Goal: Task Accomplishment & Management: Manage account settings

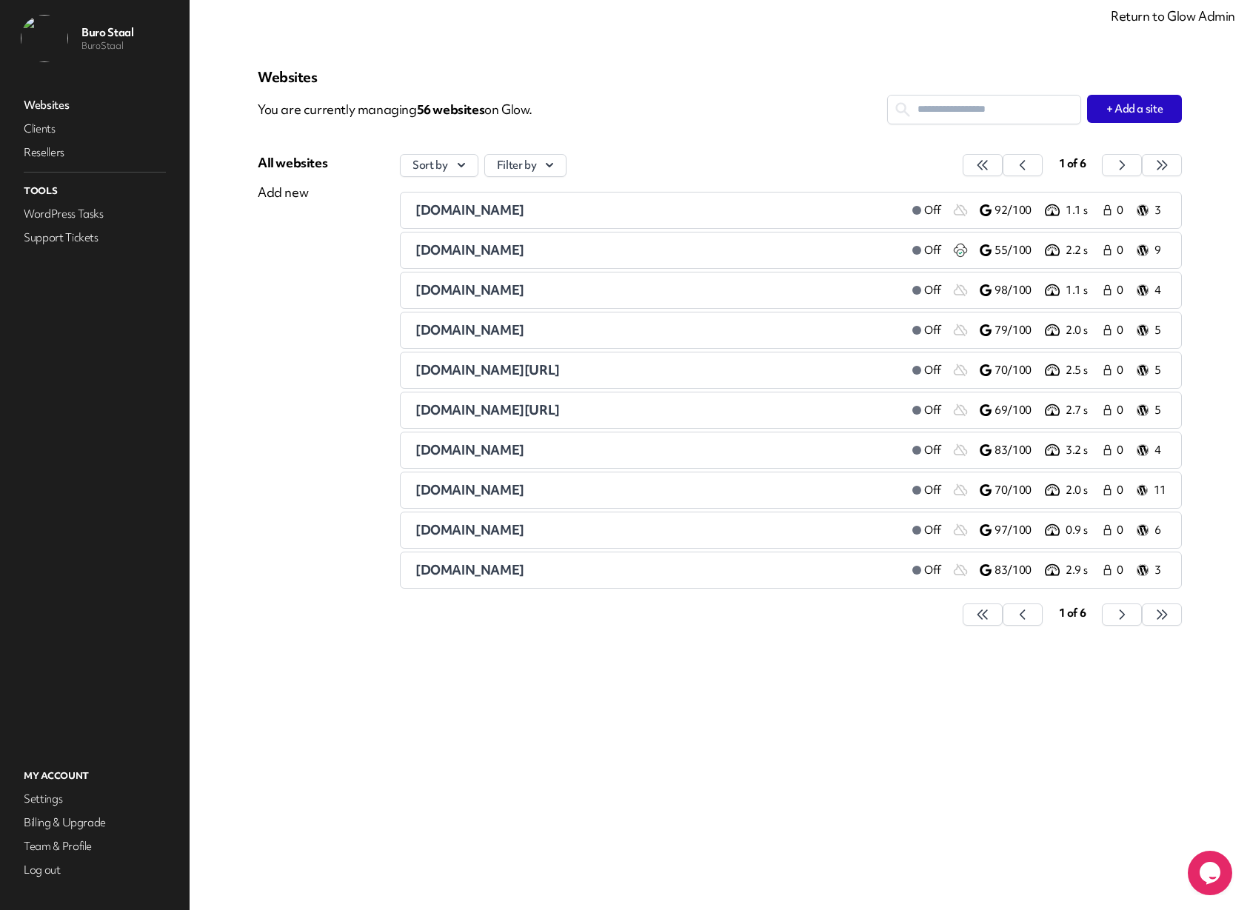
click at [1149, 19] on link "Return to Glow Admin" at bounding box center [1173, 15] width 124 height 17
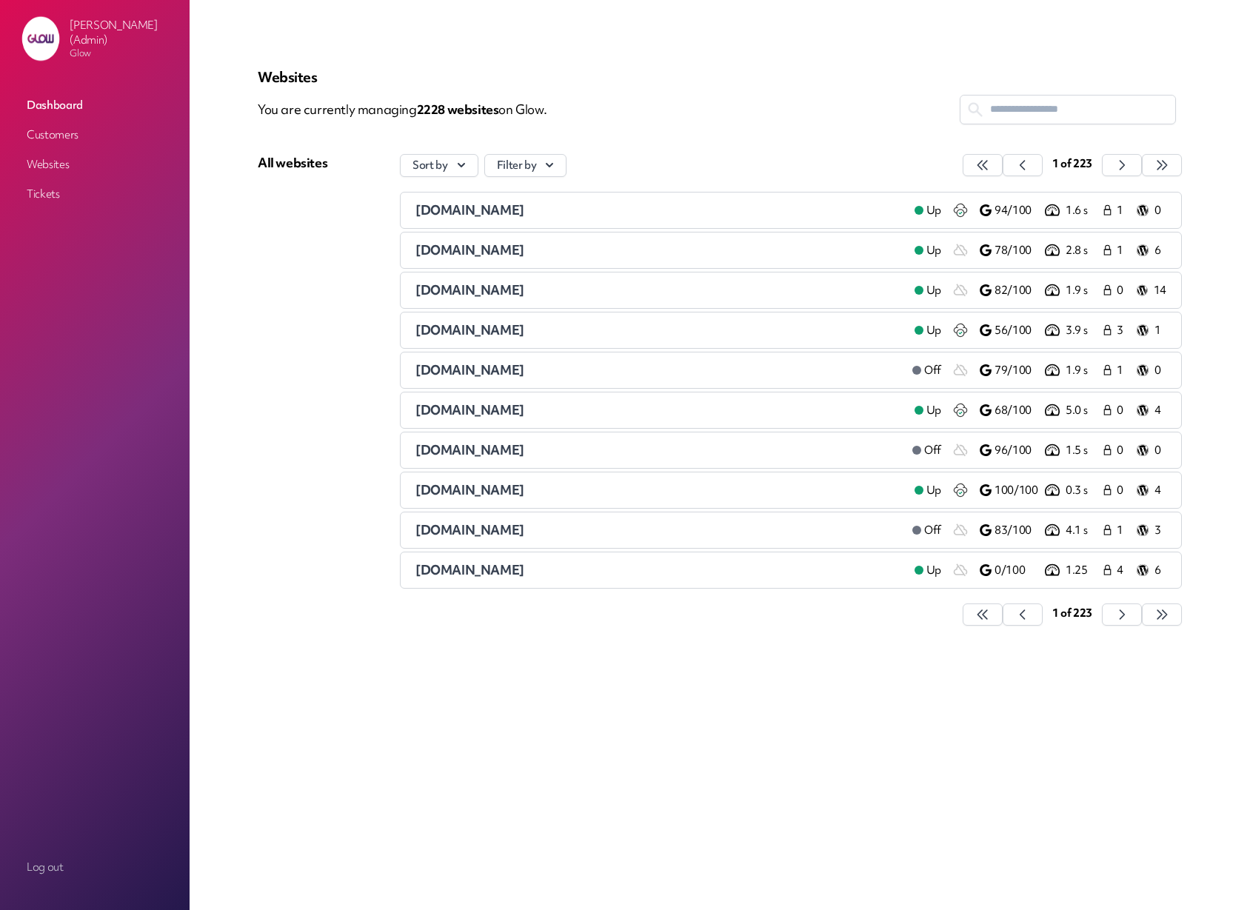
click at [661, 96] on p "You are currently managing 2228 website s on Glow." at bounding box center [609, 110] width 702 height 30
click at [1013, 104] on input "text" at bounding box center [1067, 109] width 215 height 27
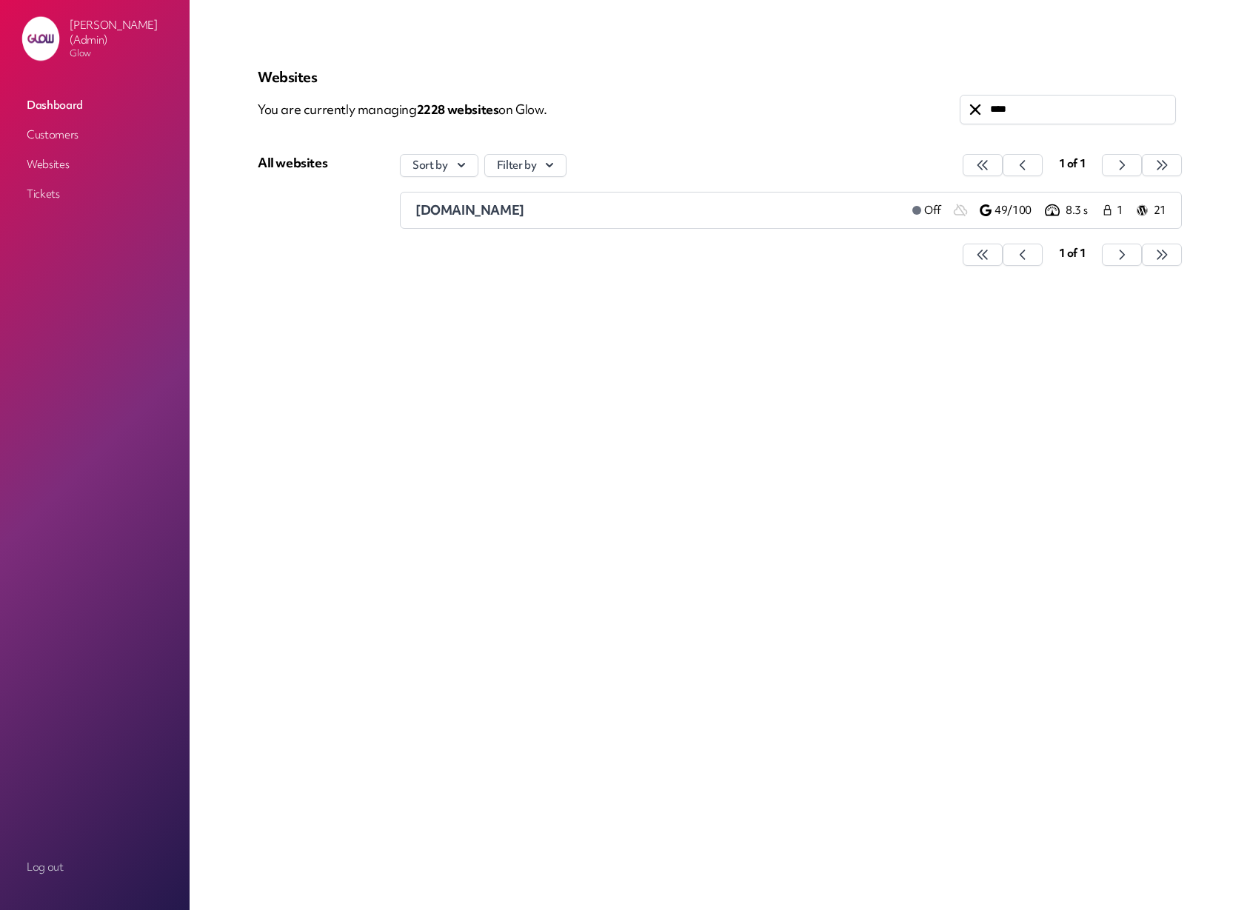
type input "****"
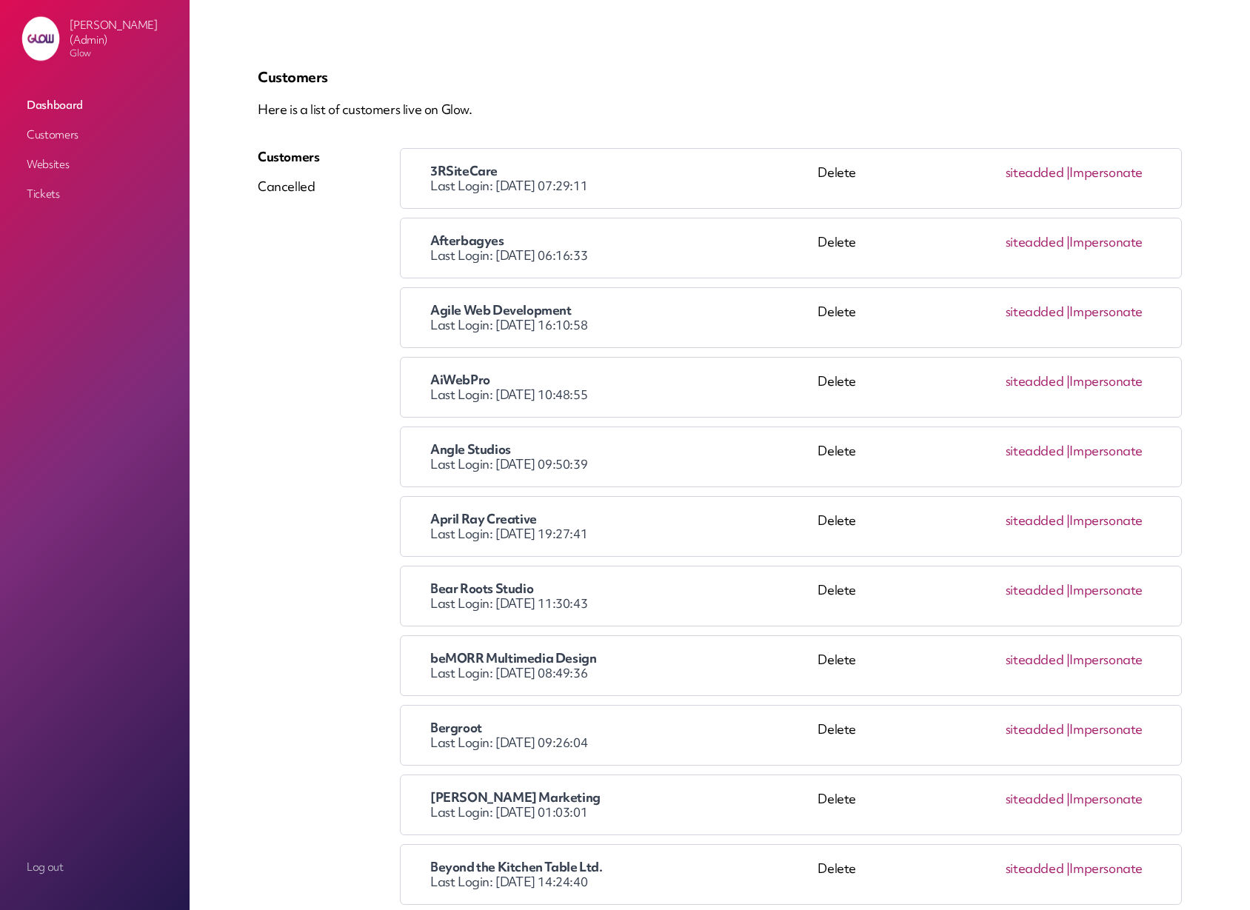
click at [776, 112] on p "Here is a list of customers live on Glow." at bounding box center [720, 110] width 924 height 18
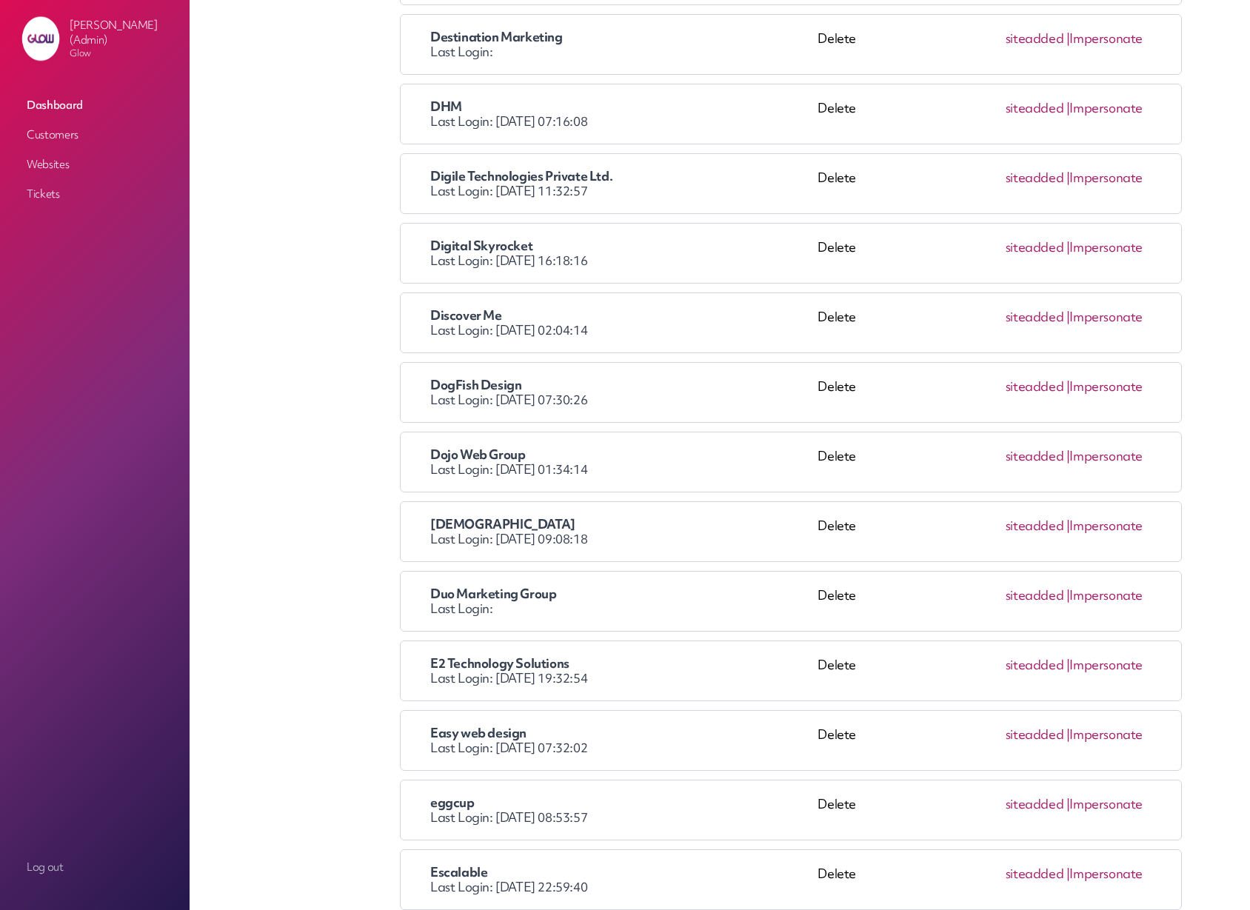
click at [1110, 460] on link "Impersonate" at bounding box center [1105, 455] width 73 height 17
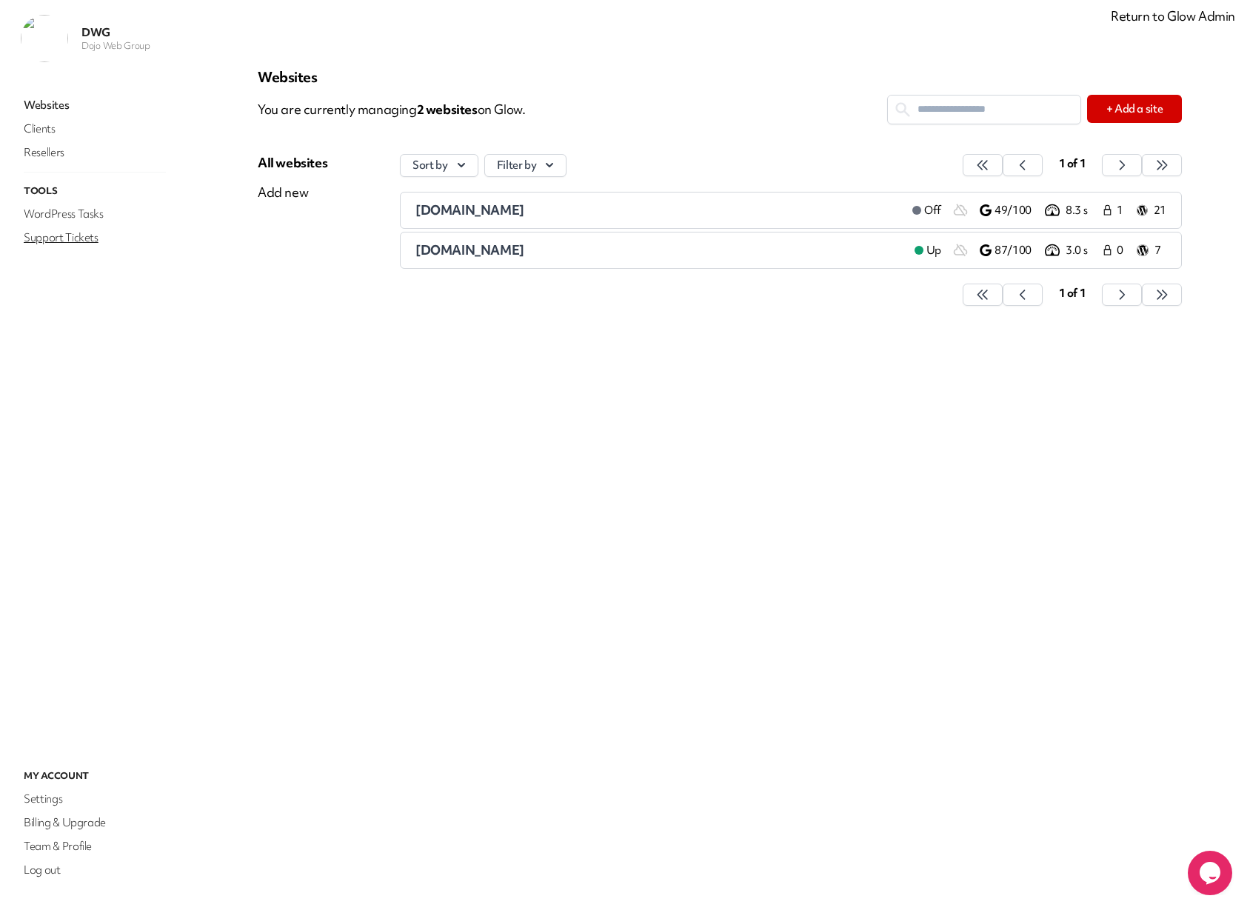
click at [62, 238] on link "Support Tickets" at bounding box center [95, 237] width 148 height 21
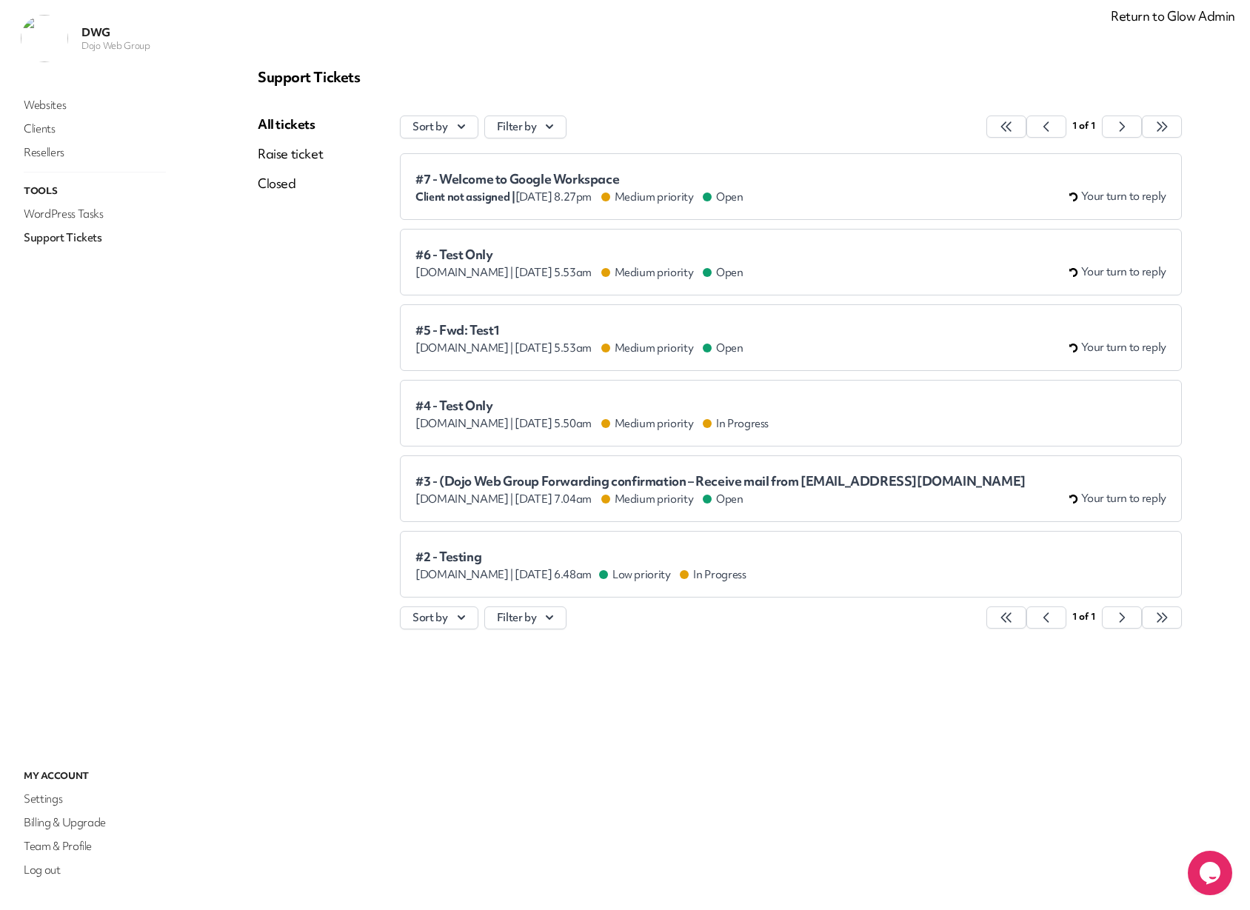
click at [517, 178] on span "#7 - Welcome to Google Workspace" at bounding box center [579, 179] width 328 height 15
click at [476, 254] on span "#6 - Test Only" at bounding box center [579, 254] width 328 height 15
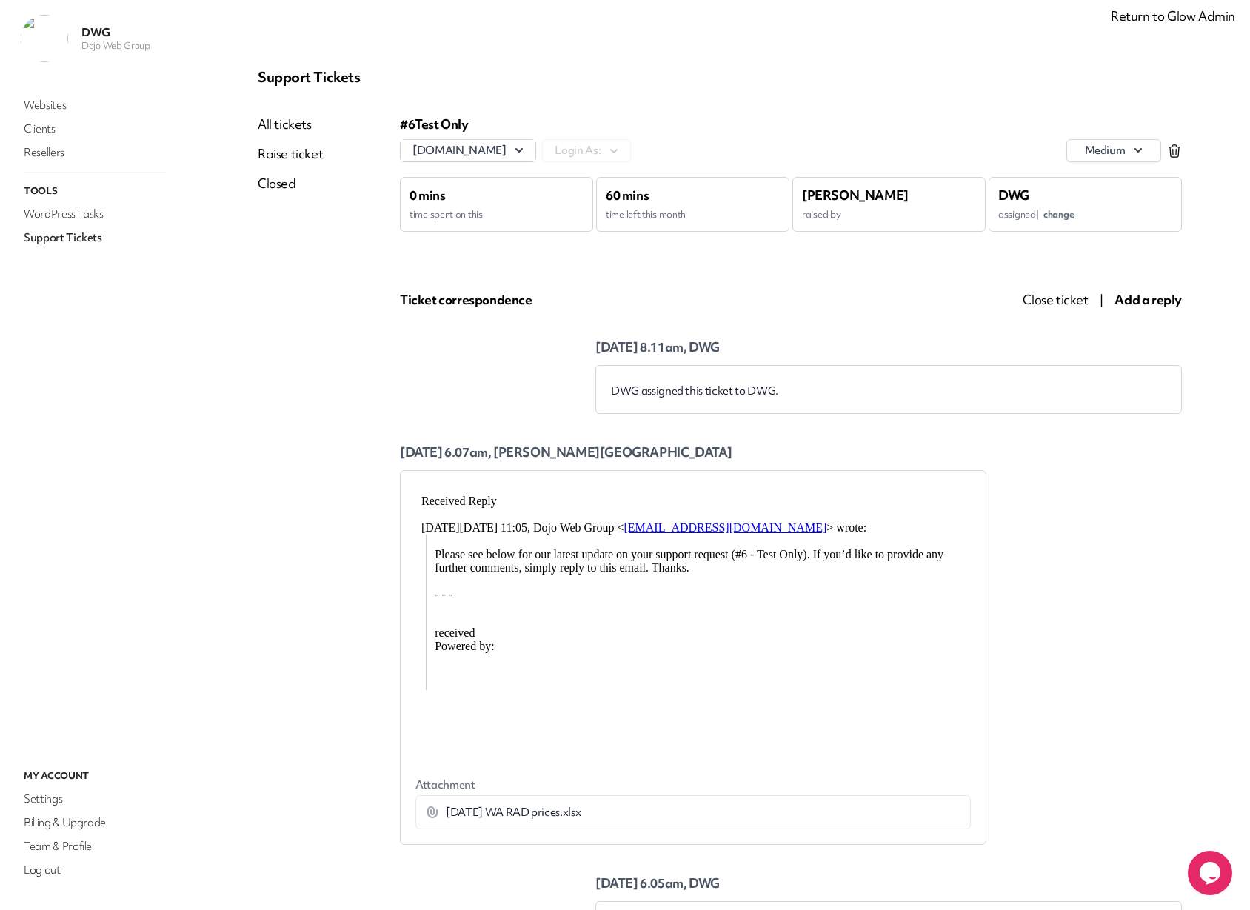
click at [677, 385] on div "DWG assigned this ticket to DWG." at bounding box center [888, 391] width 555 height 15
drag, startPoint x: 491, startPoint y: 815, endPoint x: 448, endPoint y: 814, distance: 43.0
click at [490, 815] on span "[DATE] WA RAD prices.xlsx" at bounding box center [513, 812] width 135 height 15
click at [430, 813] on icon at bounding box center [432, 812] width 15 height 15
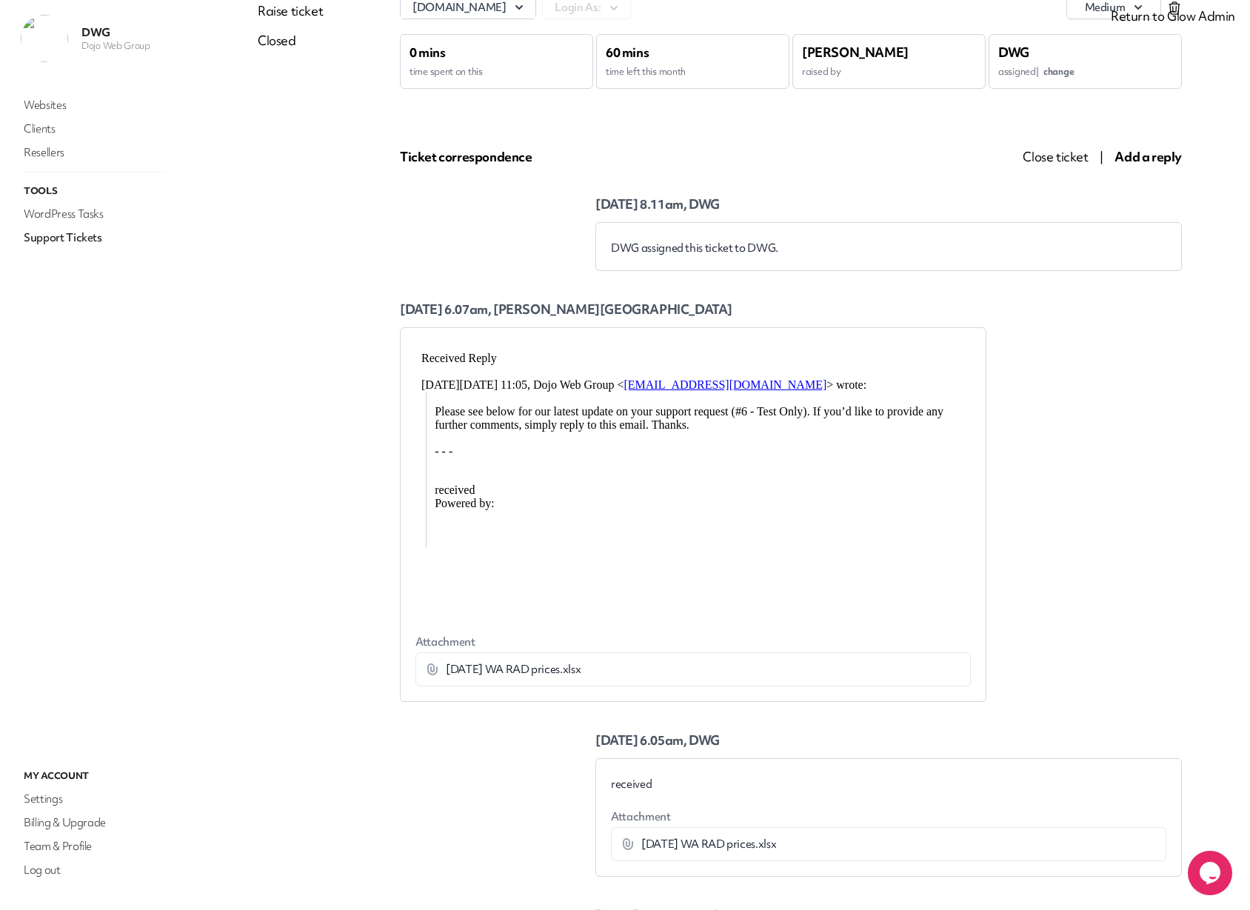
scroll to position [240, 0]
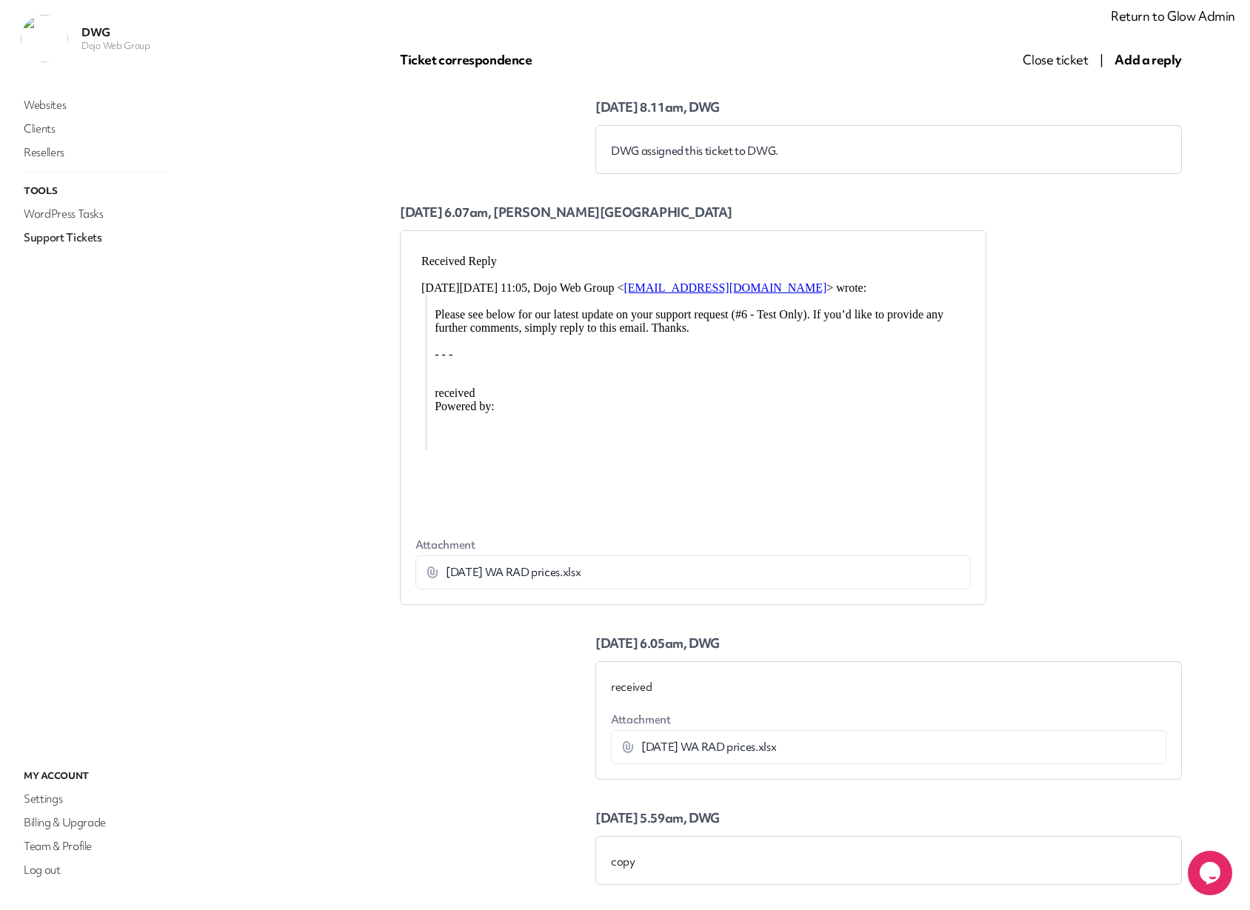
click at [666, 737] on li "[DATE] WA RAD prices.xlsx Download" at bounding box center [889, 747] width 554 height 33
click at [669, 863] on p "copy" at bounding box center [888, 862] width 555 height 15
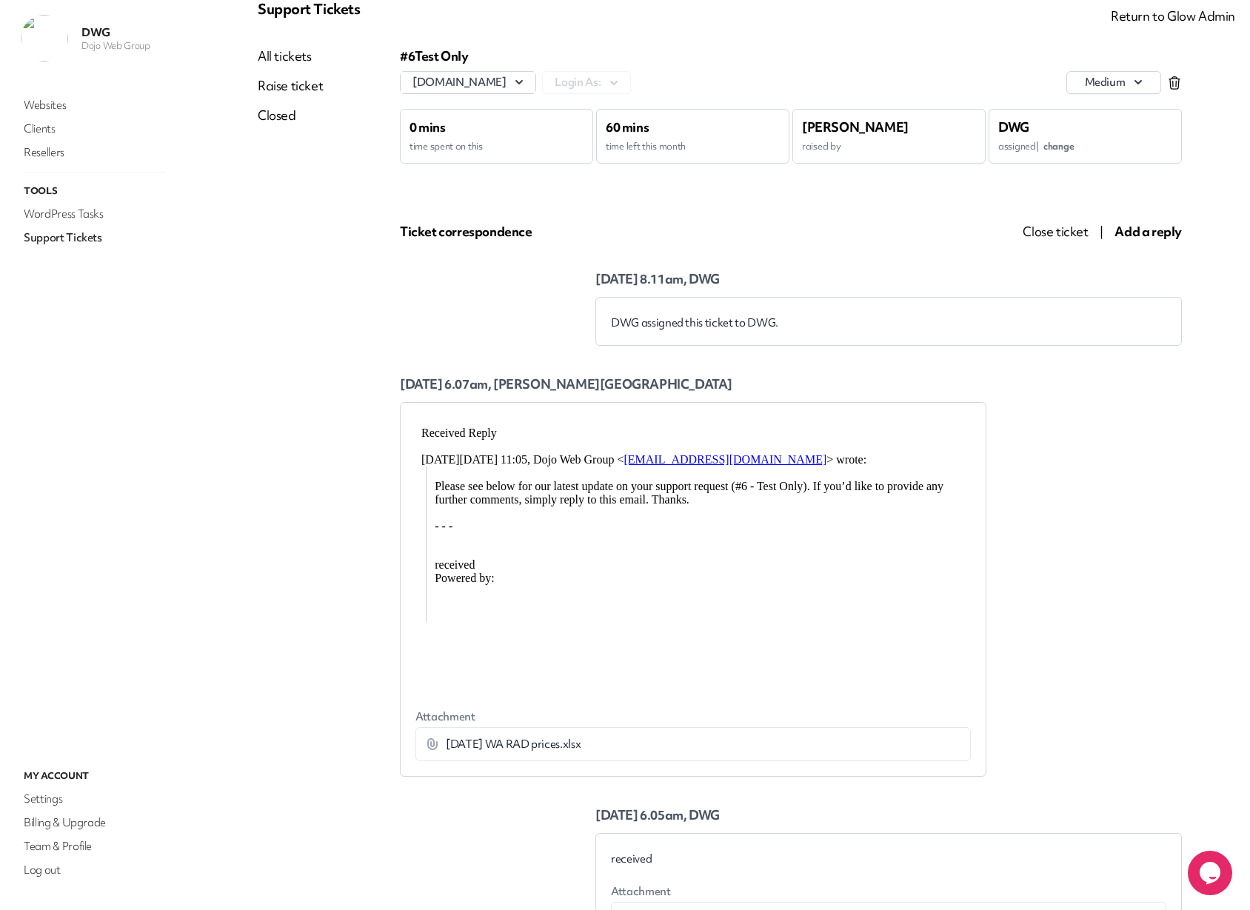
scroll to position [0, 0]
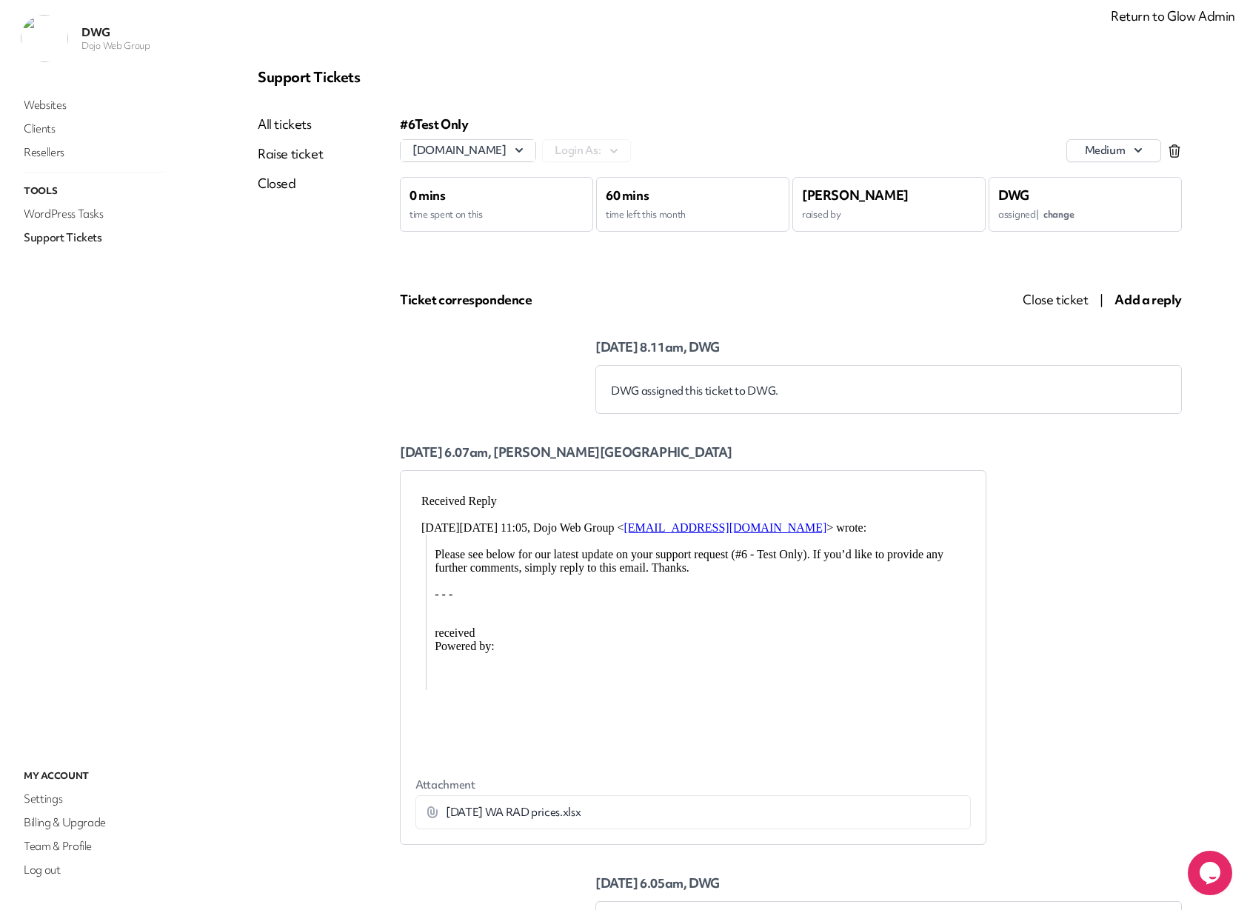
click at [1125, 304] on span "Add a reply" at bounding box center [1148, 299] width 67 height 17
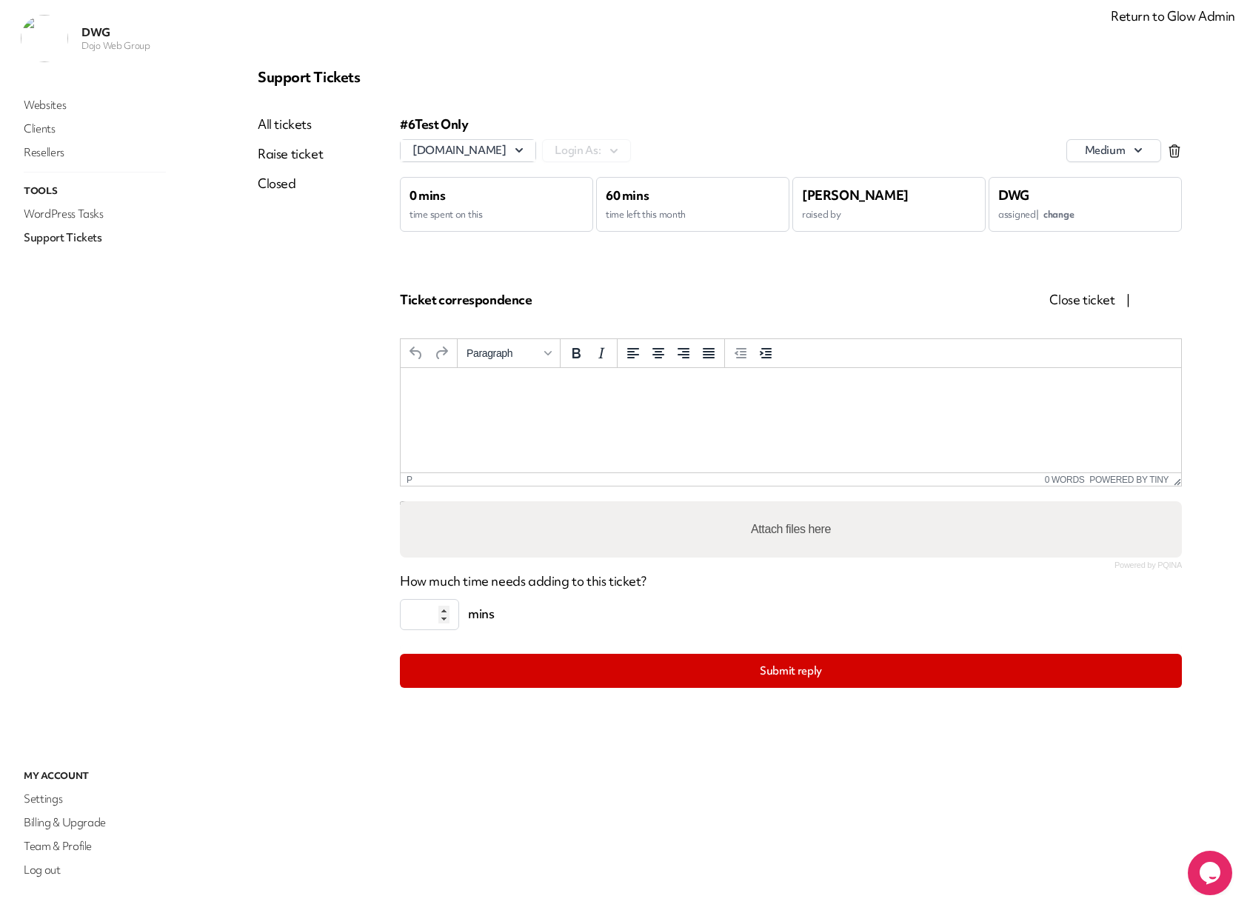
click at [563, 408] on html at bounding box center [791, 388] width 781 height 40
click at [772, 525] on label "Attach files here" at bounding box center [791, 530] width 92 height 30
click at [772, 506] on input "Attach files here" at bounding box center [791, 503] width 782 height 4
click at [295, 124] on link "All tickets" at bounding box center [290, 125] width 65 height 18
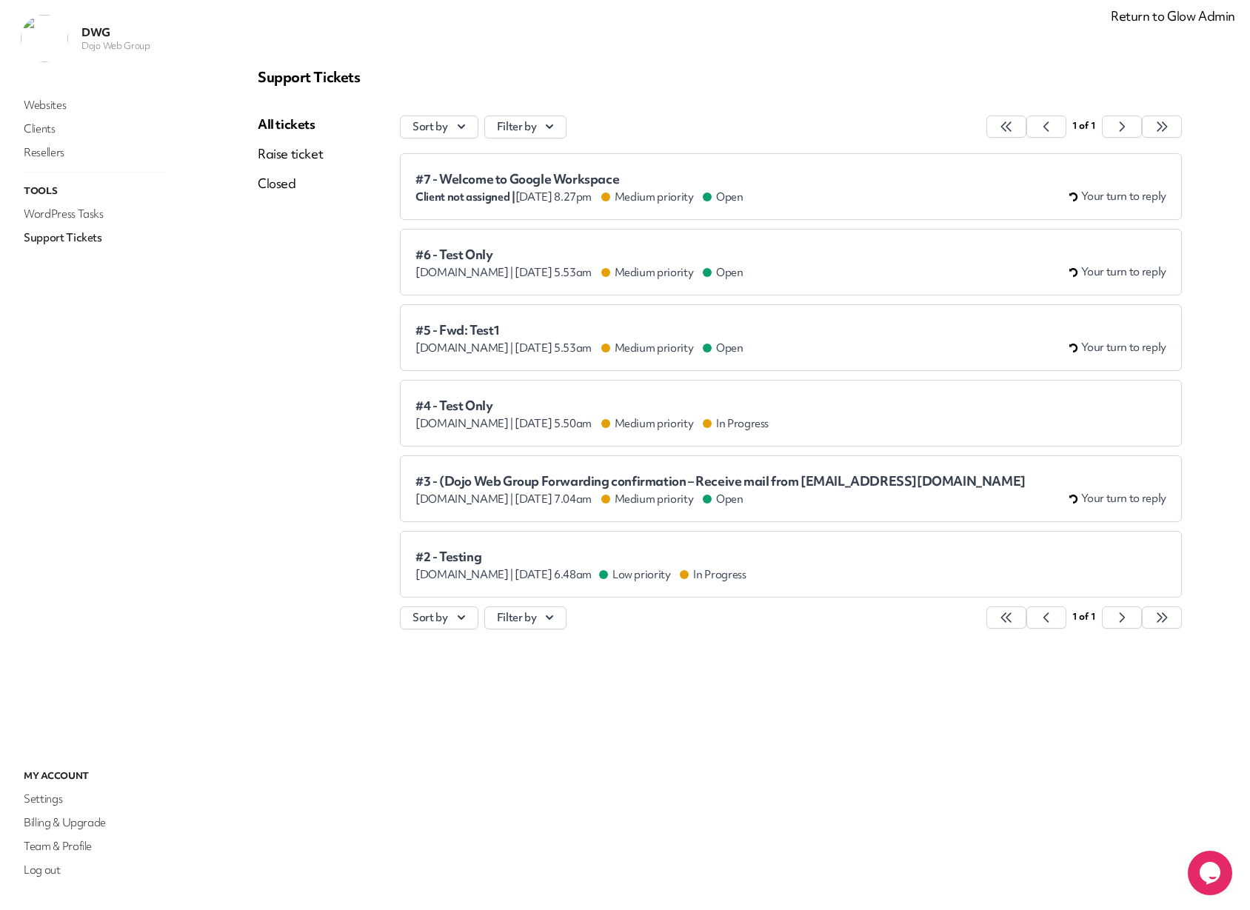
click at [467, 403] on span "#4 - Test Only" at bounding box center [591, 405] width 353 height 15
click at [506, 342] on span "[DOMAIN_NAME] |" at bounding box center [464, 348] width 98 height 15
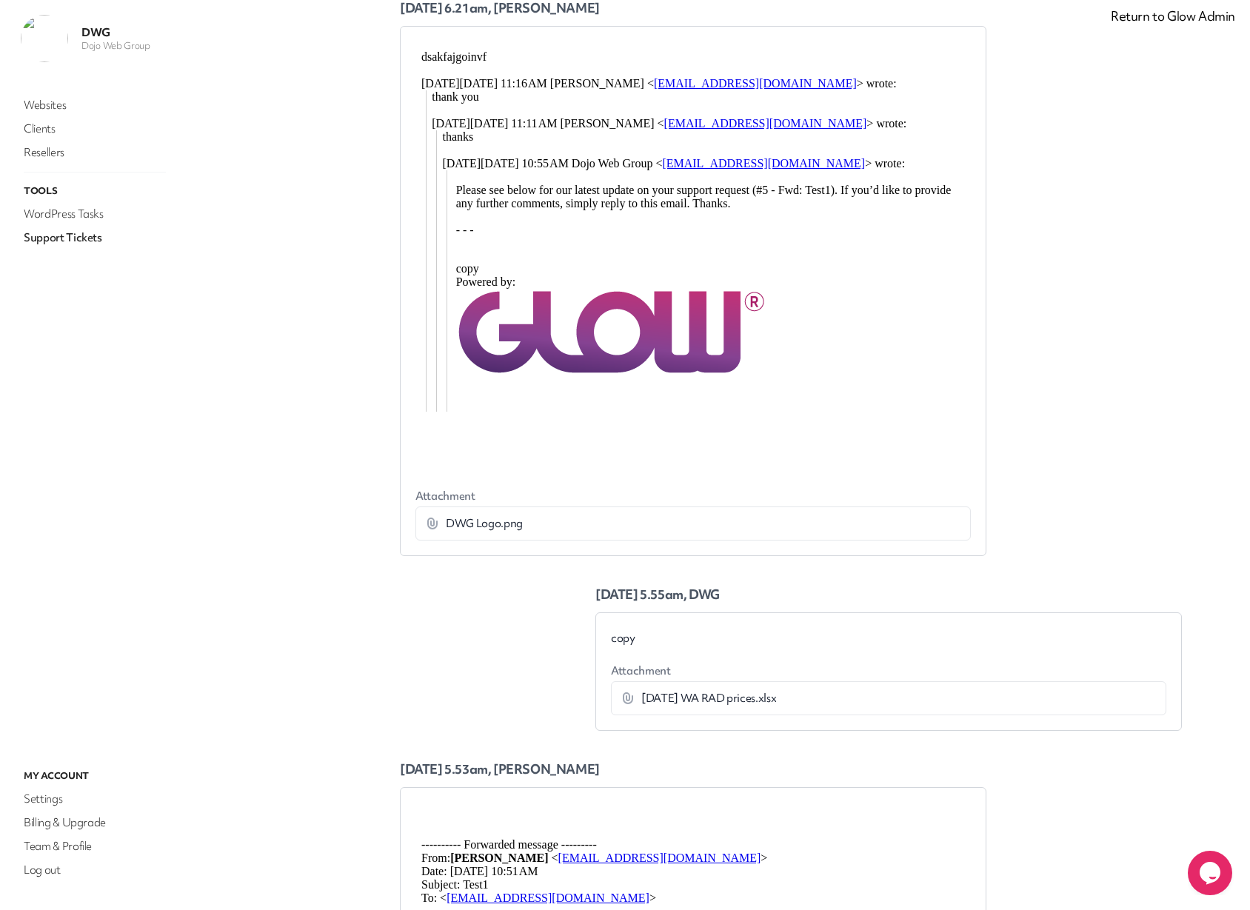
scroll to position [338, 0]
click at [500, 527] on span "DWG Logo.png" at bounding box center [484, 524] width 77 height 15
click at [447, 525] on span "DWG Logo.png" at bounding box center [484, 524] width 77 height 15
click at [458, 526] on span "DWG Logo.png" at bounding box center [484, 524] width 77 height 15
click at [432, 524] on icon at bounding box center [432, 524] width 15 height 15
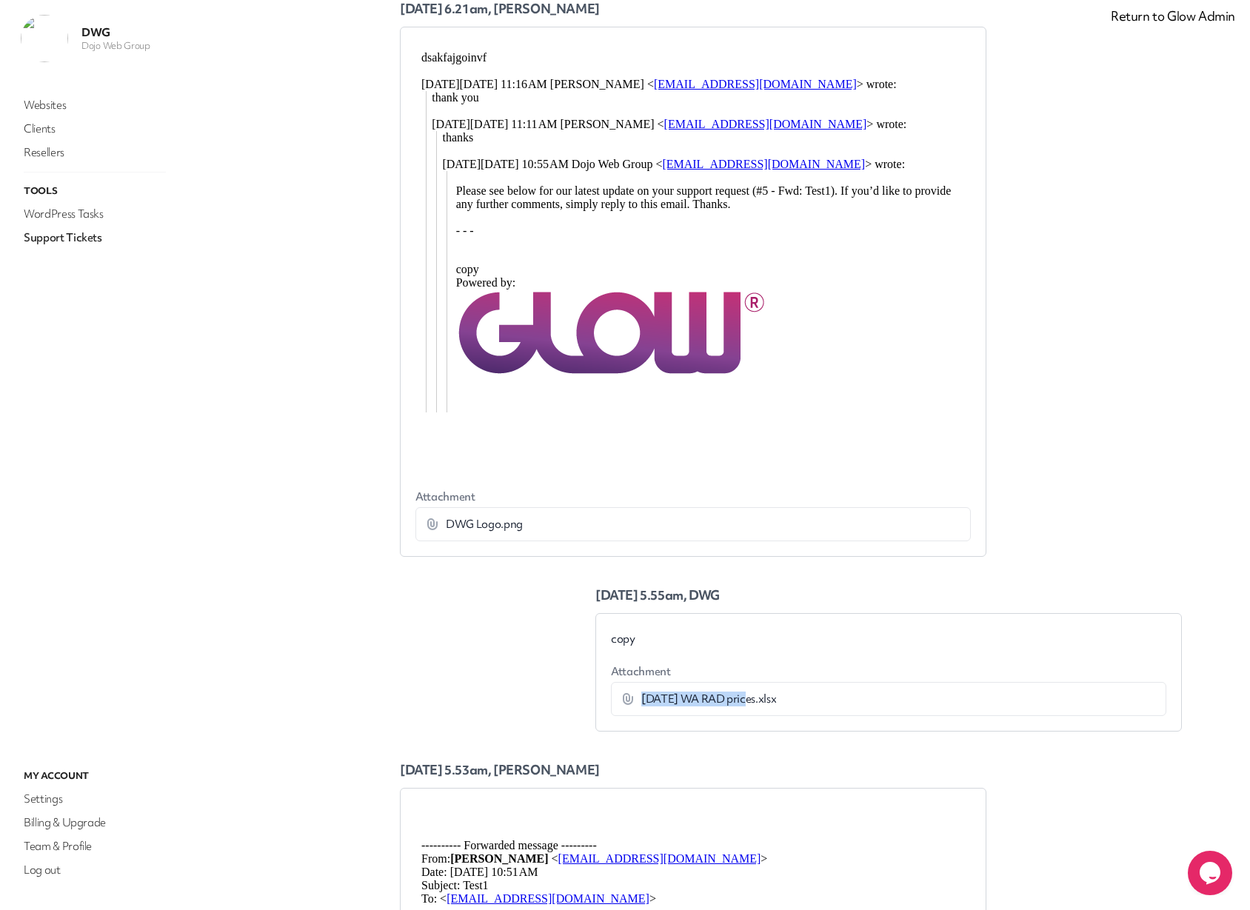
drag, startPoint x: 624, startPoint y: 699, endPoint x: 802, endPoint y: 699, distance: 177.7
click at [744, 699] on div "[DATE] WA RAD prices.xlsx" at bounding box center [856, 699] width 470 height 15
click at [812, 700] on div "[DATE] WA RAD prices.xlsx" at bounding box center [856, 699] width 470 height 15
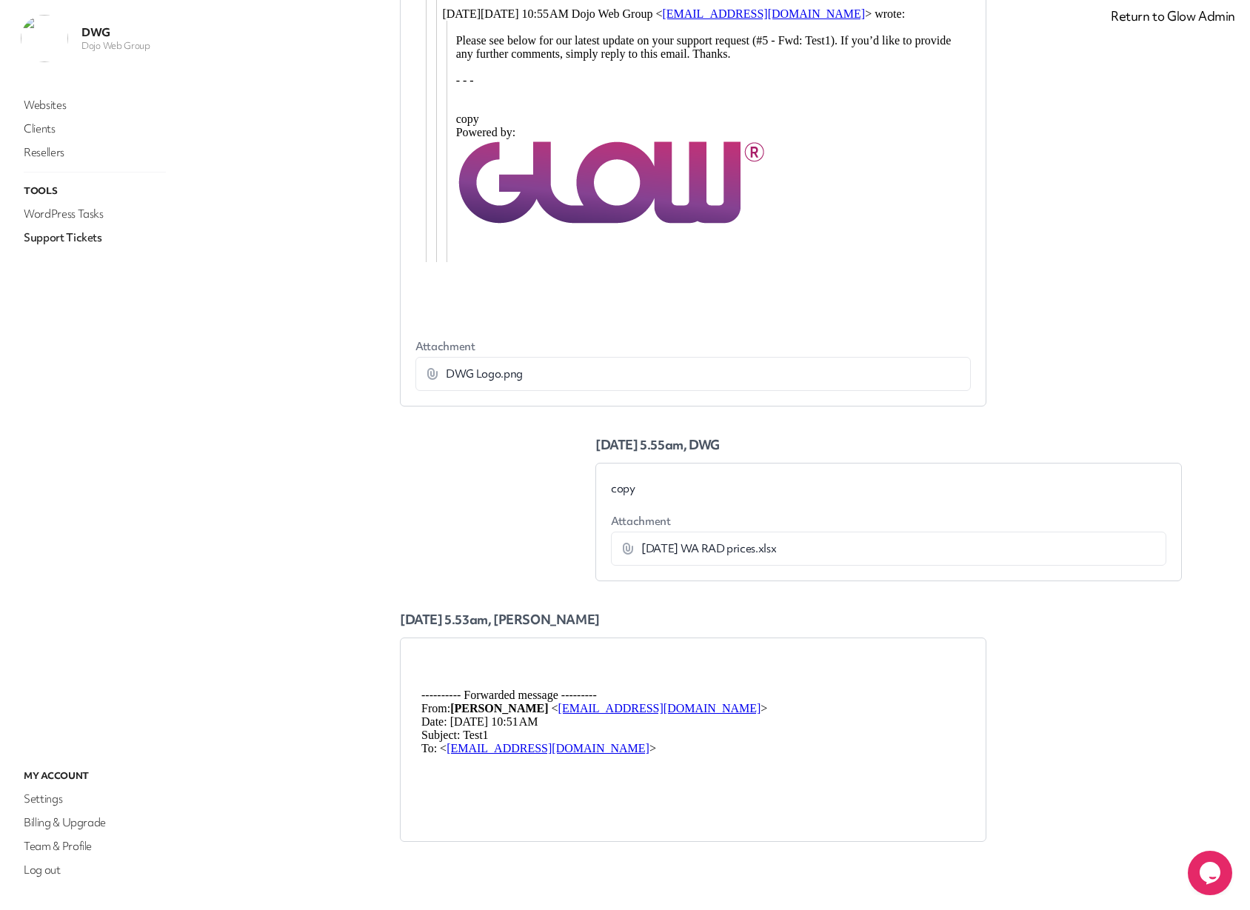
scroll to position [0, 0]
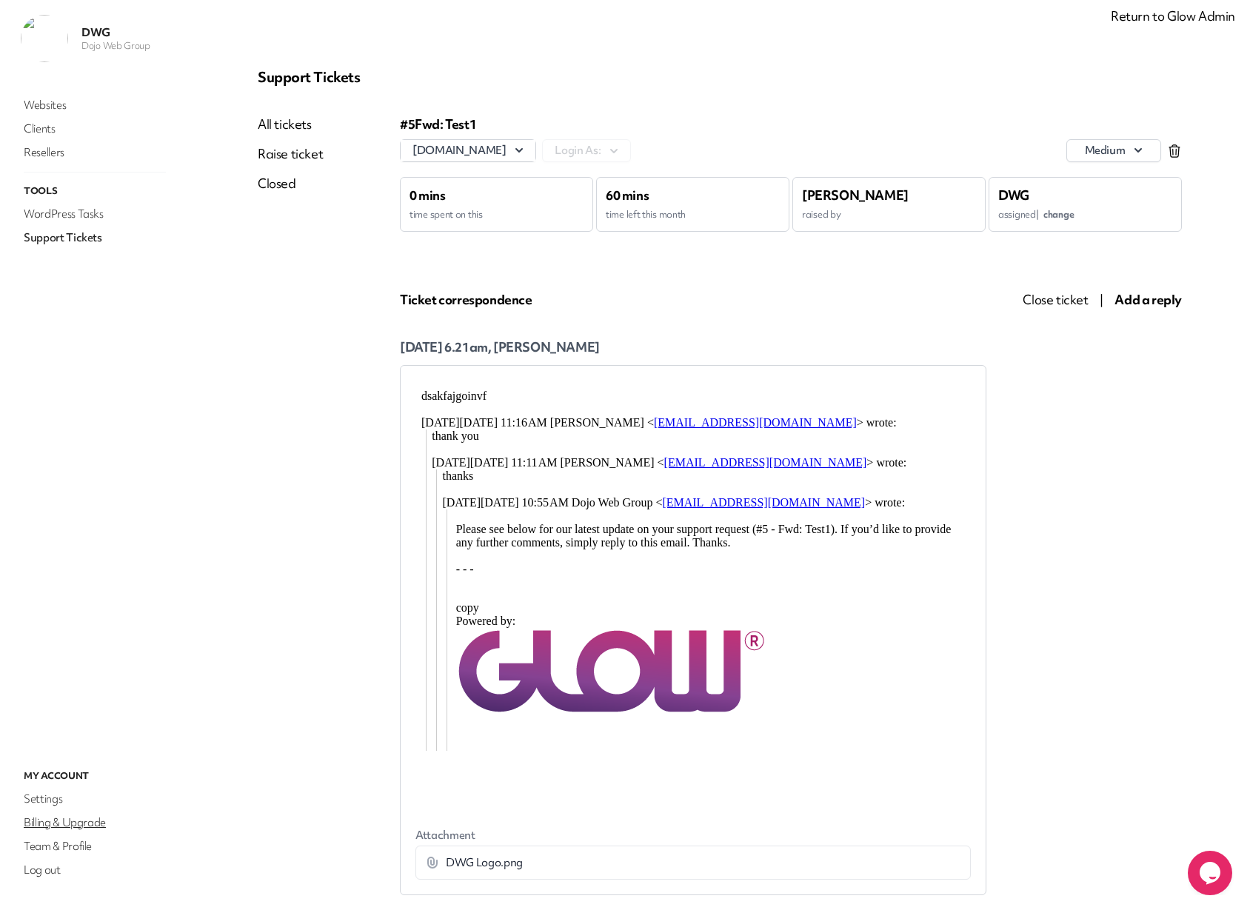
click at [44, 822] on link "Billing & Upgrade" at bounding box center [95, 822] width 148 height 21
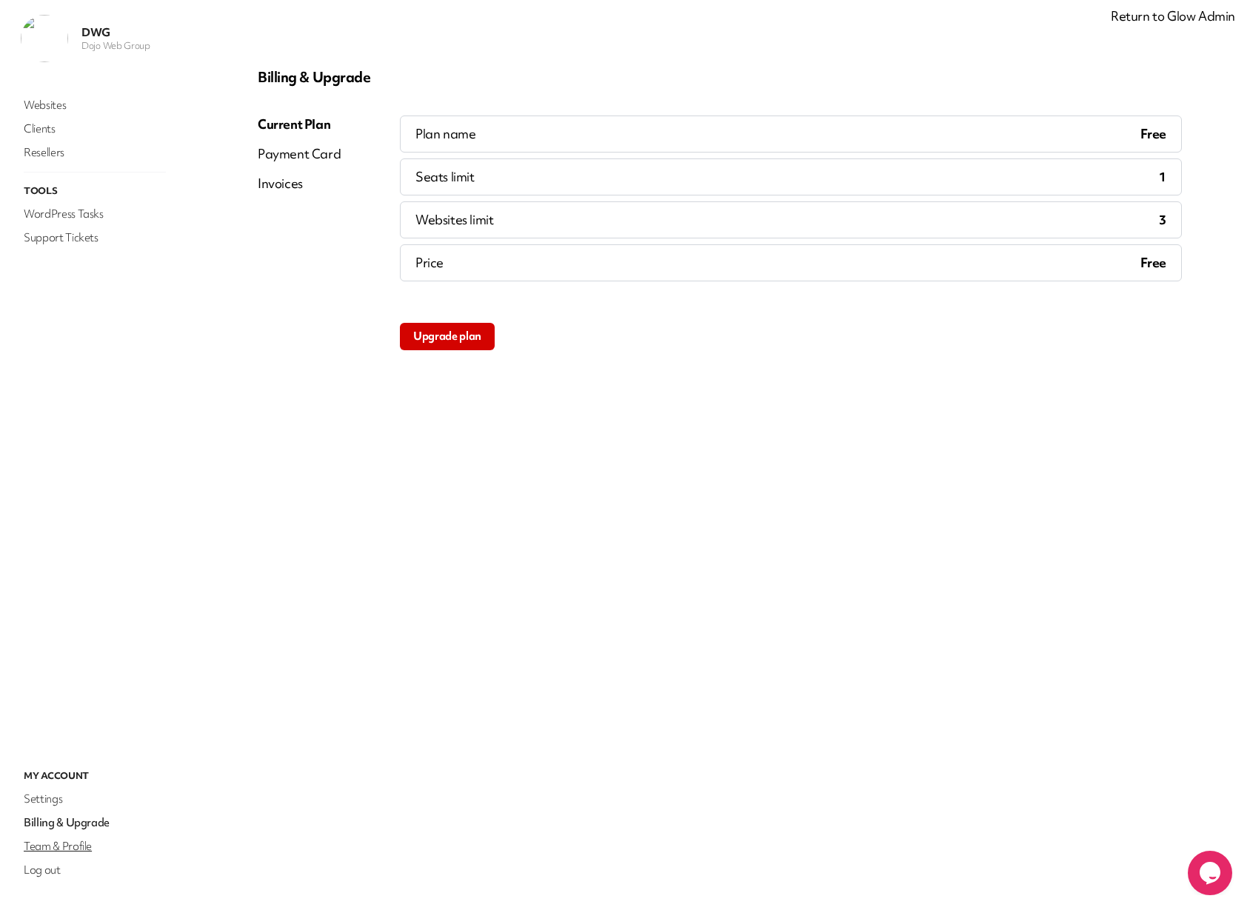
click at [76, 852] on link "Team & Profile" at bounding box center [95, 846] width 148 height 21
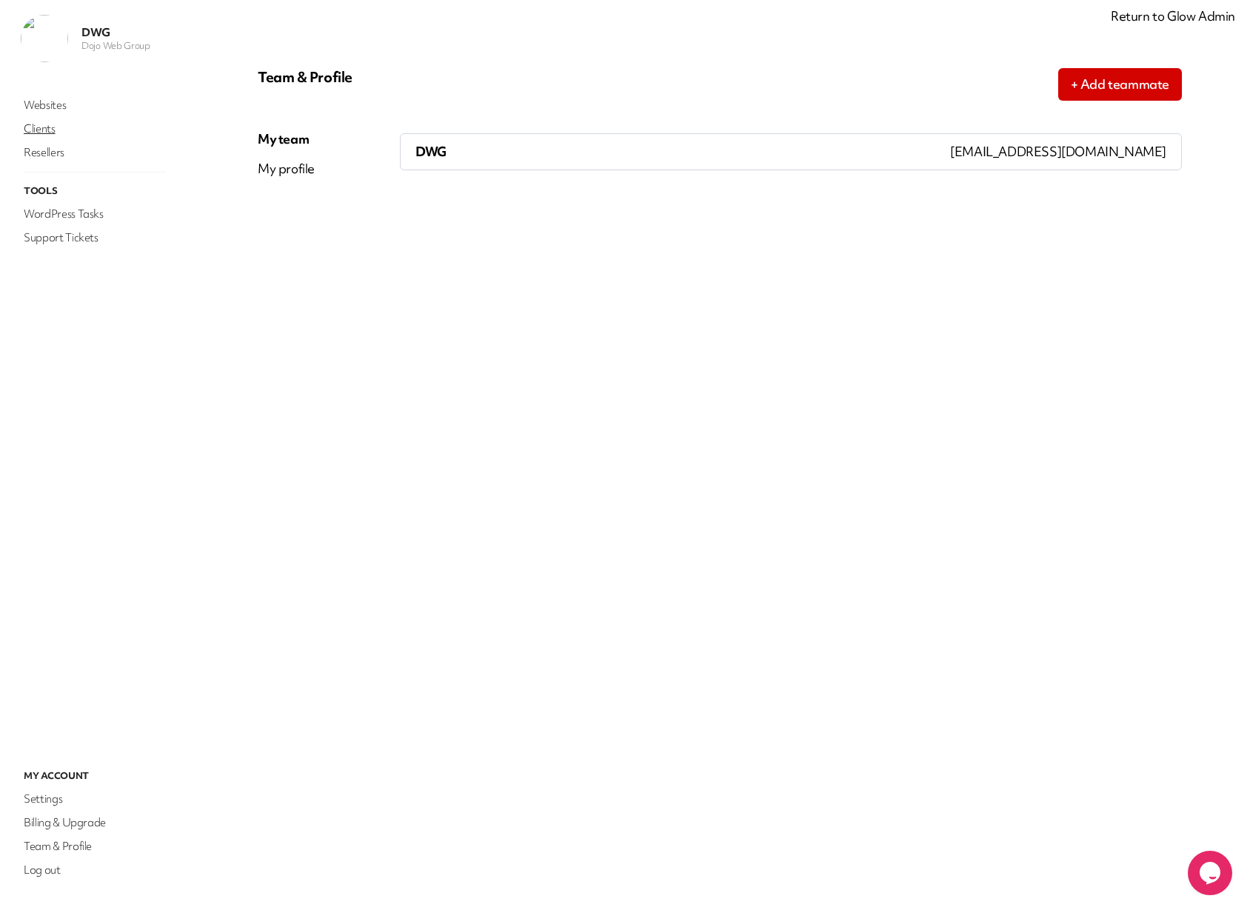
click at [52, 127] on link "Clients" at bounding box center [95, 128] width 148 height 21
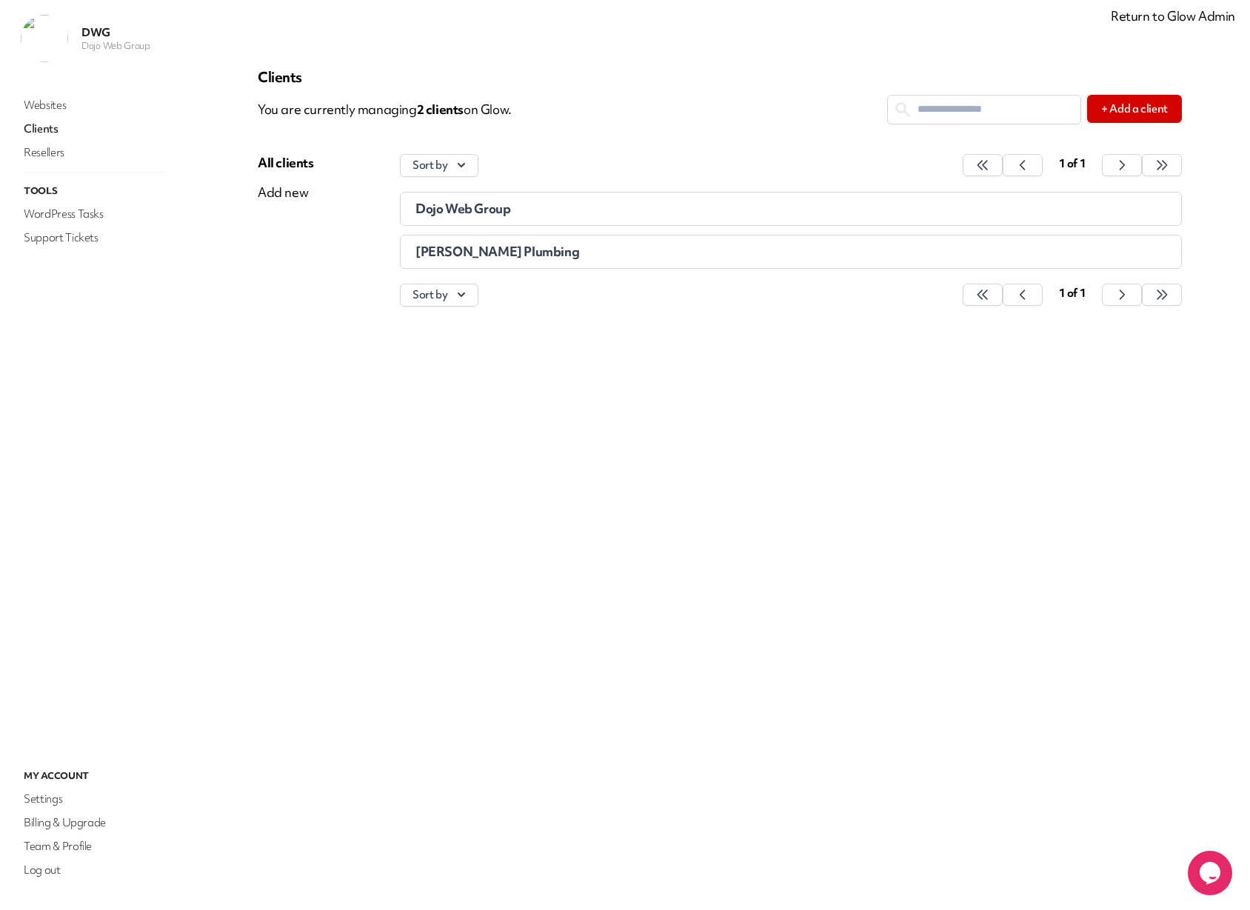
click at [473, 255] on span "[PERSON_NAME] Plumbing" at bounding box center [497, 251] width 164 height 17
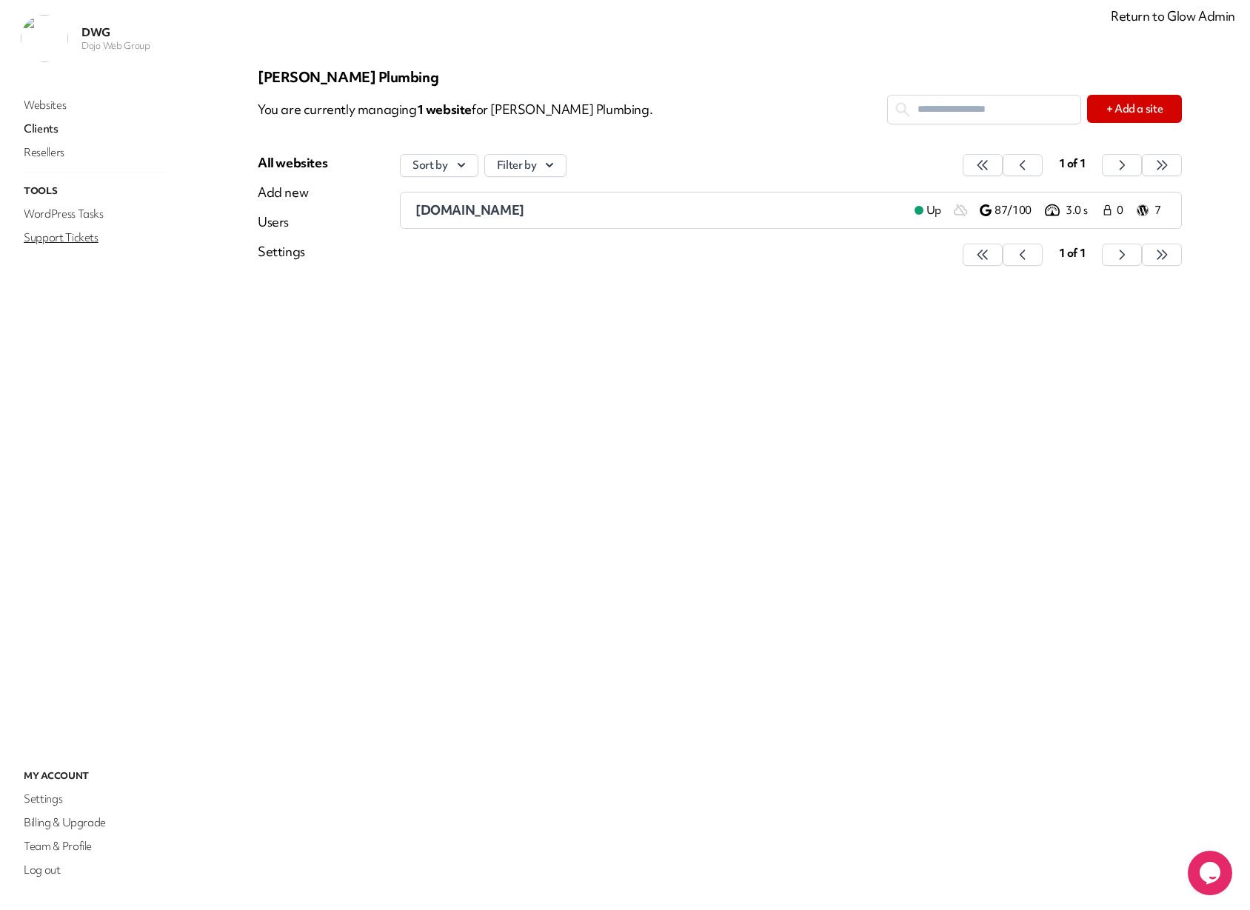
click at [72, 238] on link "Support Tickets" at bounding box center [95, 237] width 148 height 21
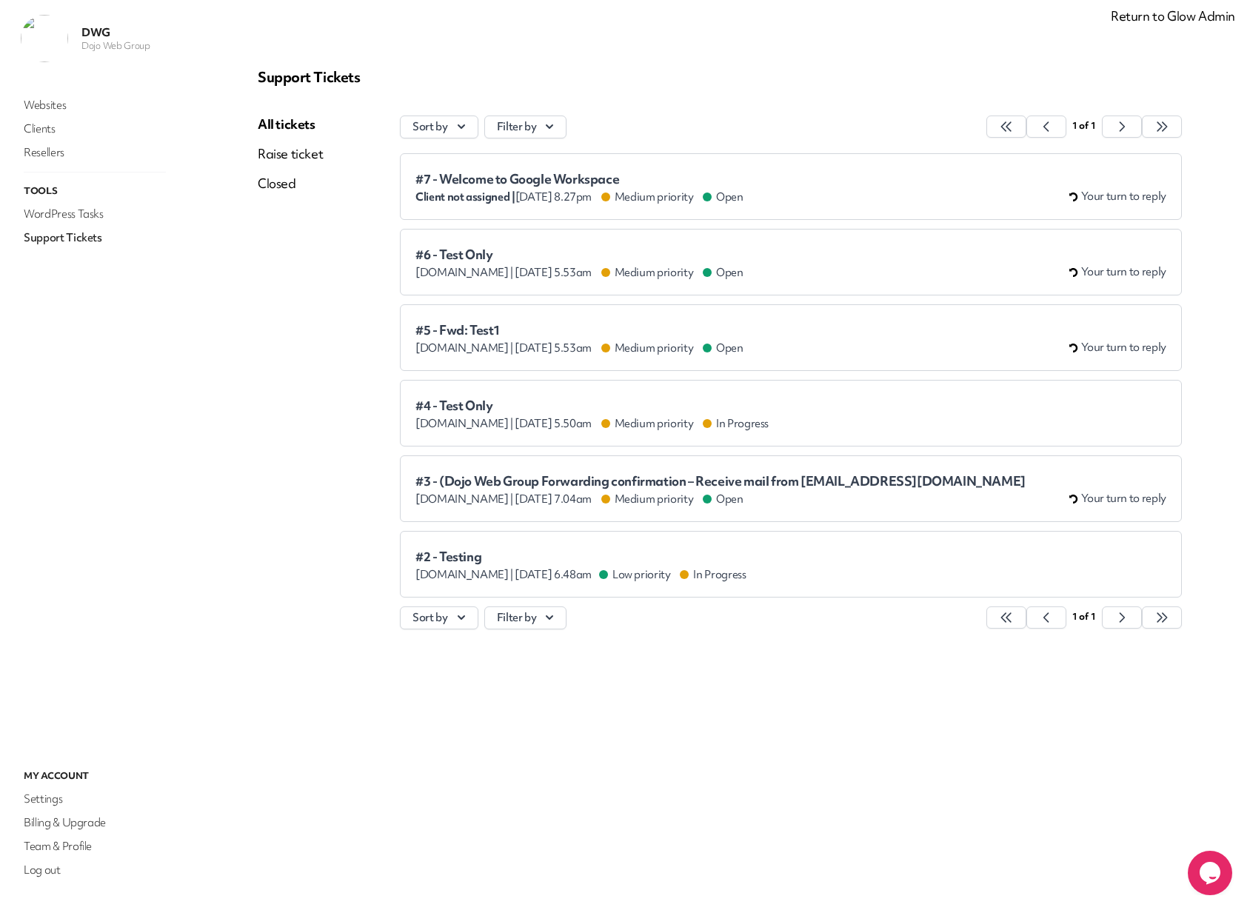
click at [505, 176] on span "#7 - Welcome to Google Workspace" at bounding box center [579, 179] width 328 height 15
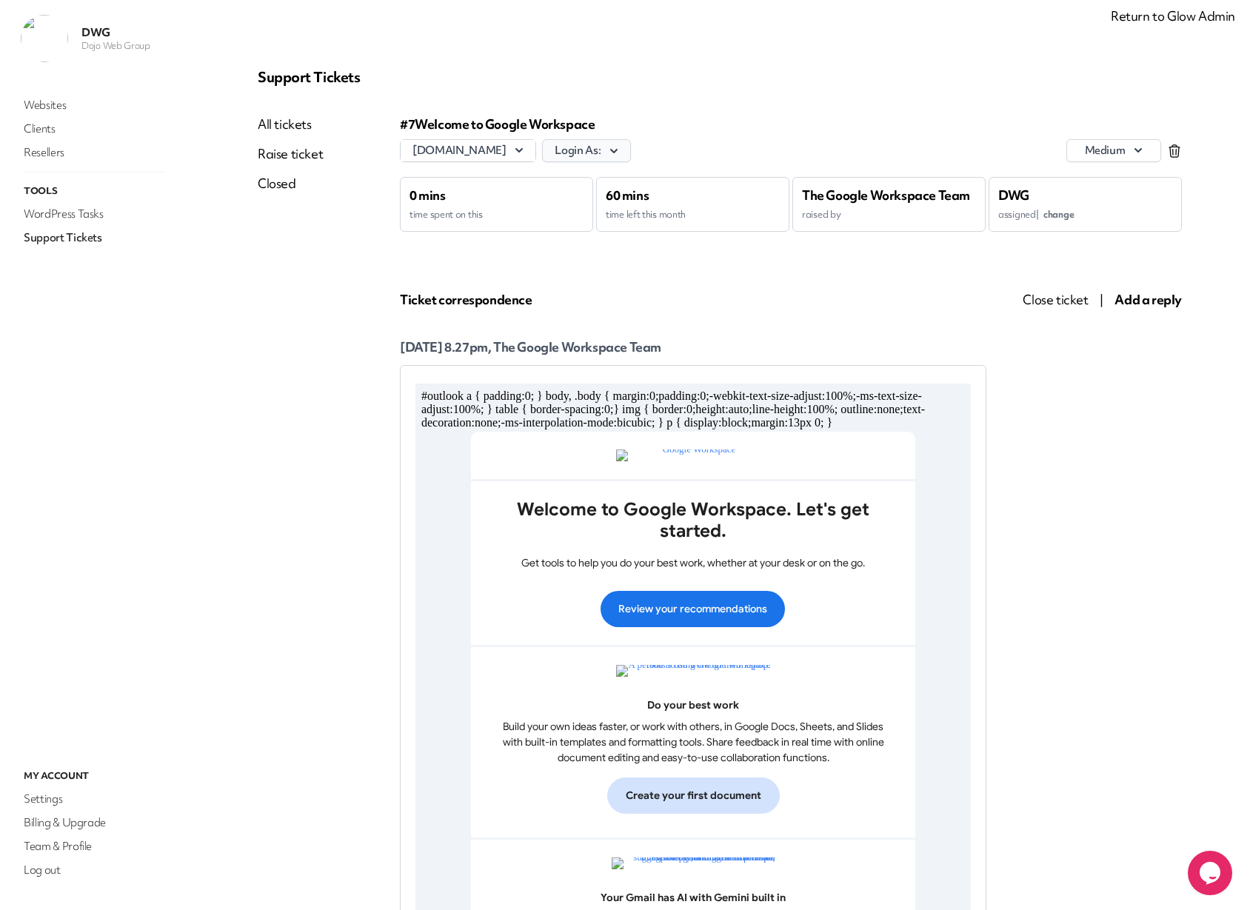
click at [607, 147] on icon "button" at bounding box center [614, 151] width 15 height 15
click at [710, 139] on div "[DOMAIN_NAME] Login As: [GEOGRAPHIC_DATA][PERSON_NAME] [PERSON_NAME] medium" at bounding box center [791, 150] width 782 height 23
click at [36, 131] on link "Clients" at bounding box center [95, 128] width 148 height 21
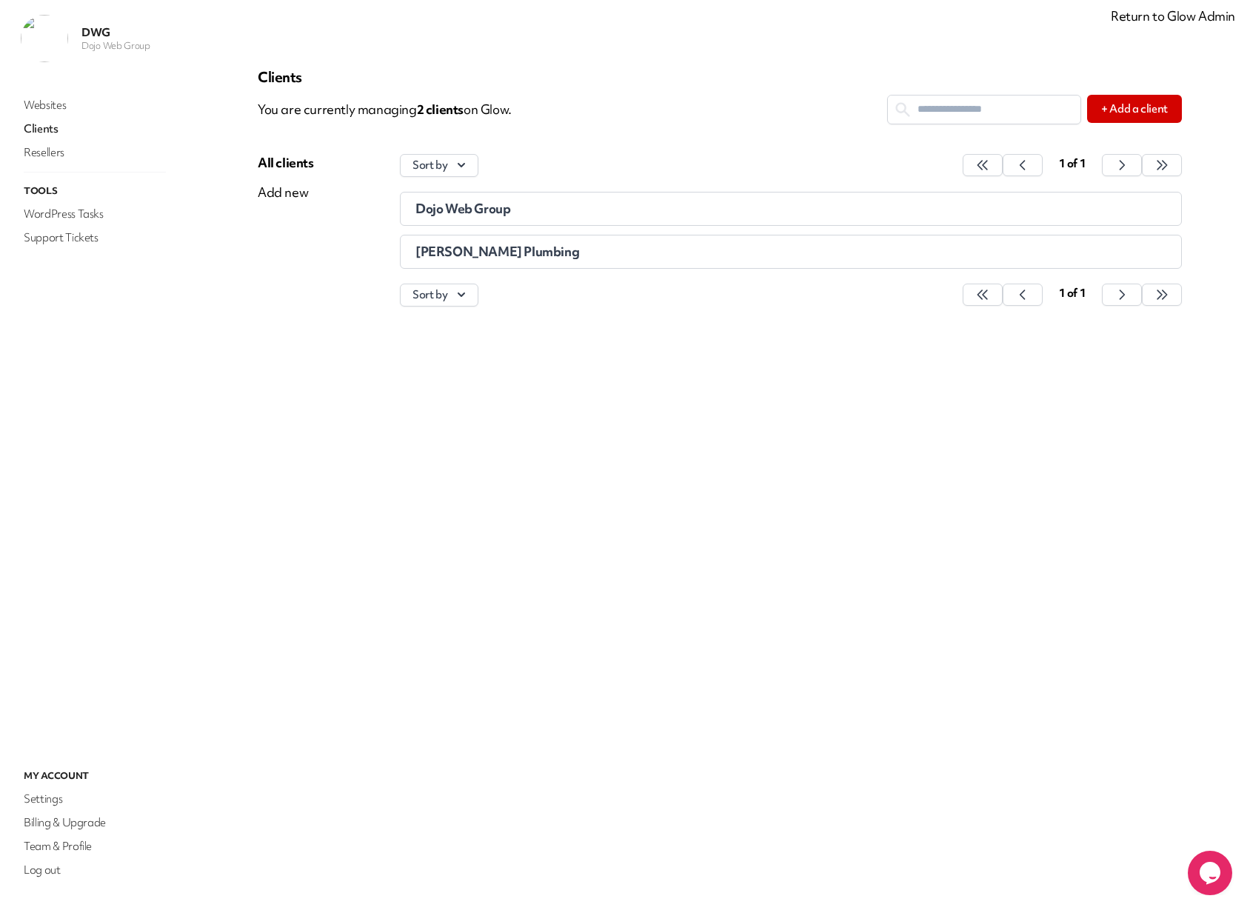
click at [461, 247] on span "[PERSON_NAME] Plumbing" at bounding box center [497, 251] width 164 height 17
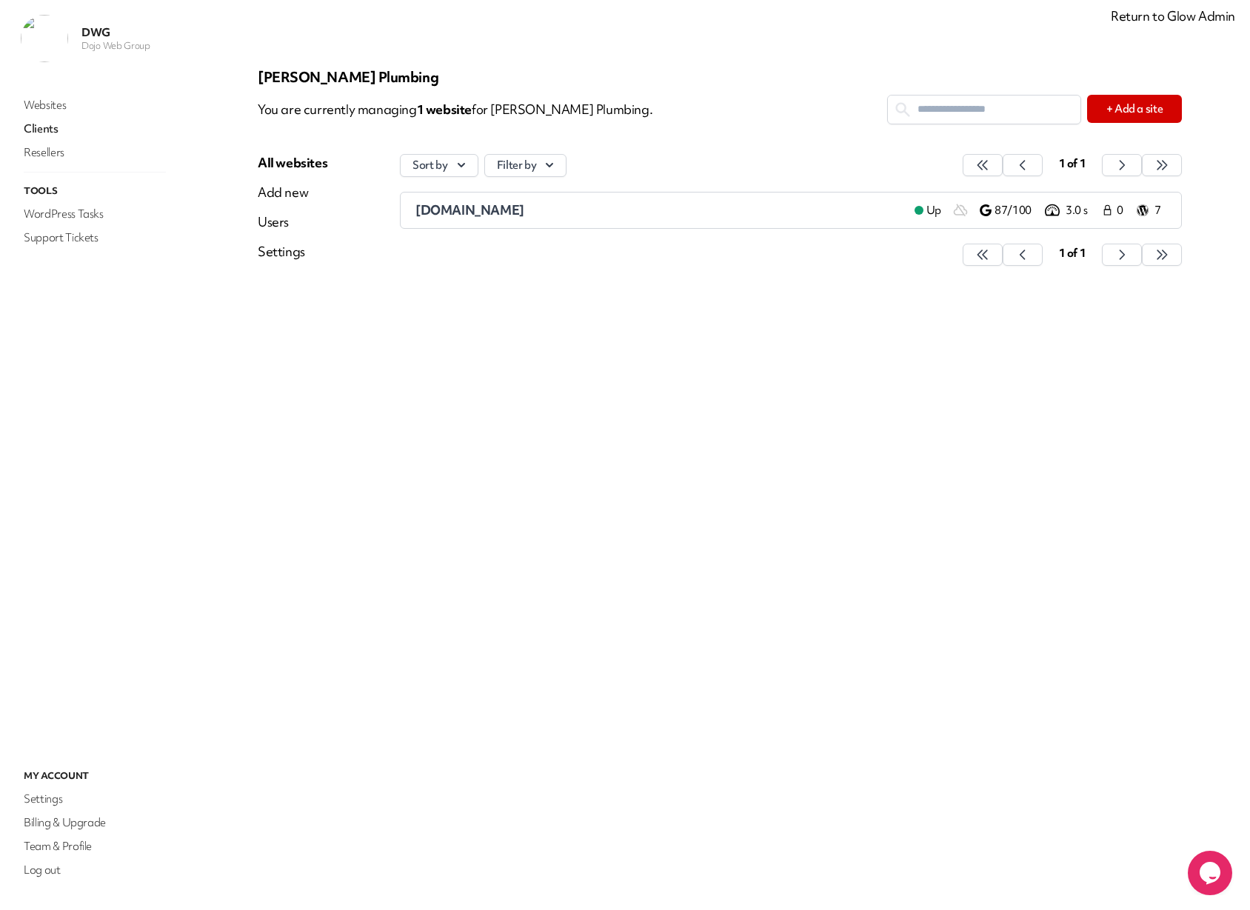
click at [281, 252] on div "Settings" at bounding box center [293, 252] width 70 height 18
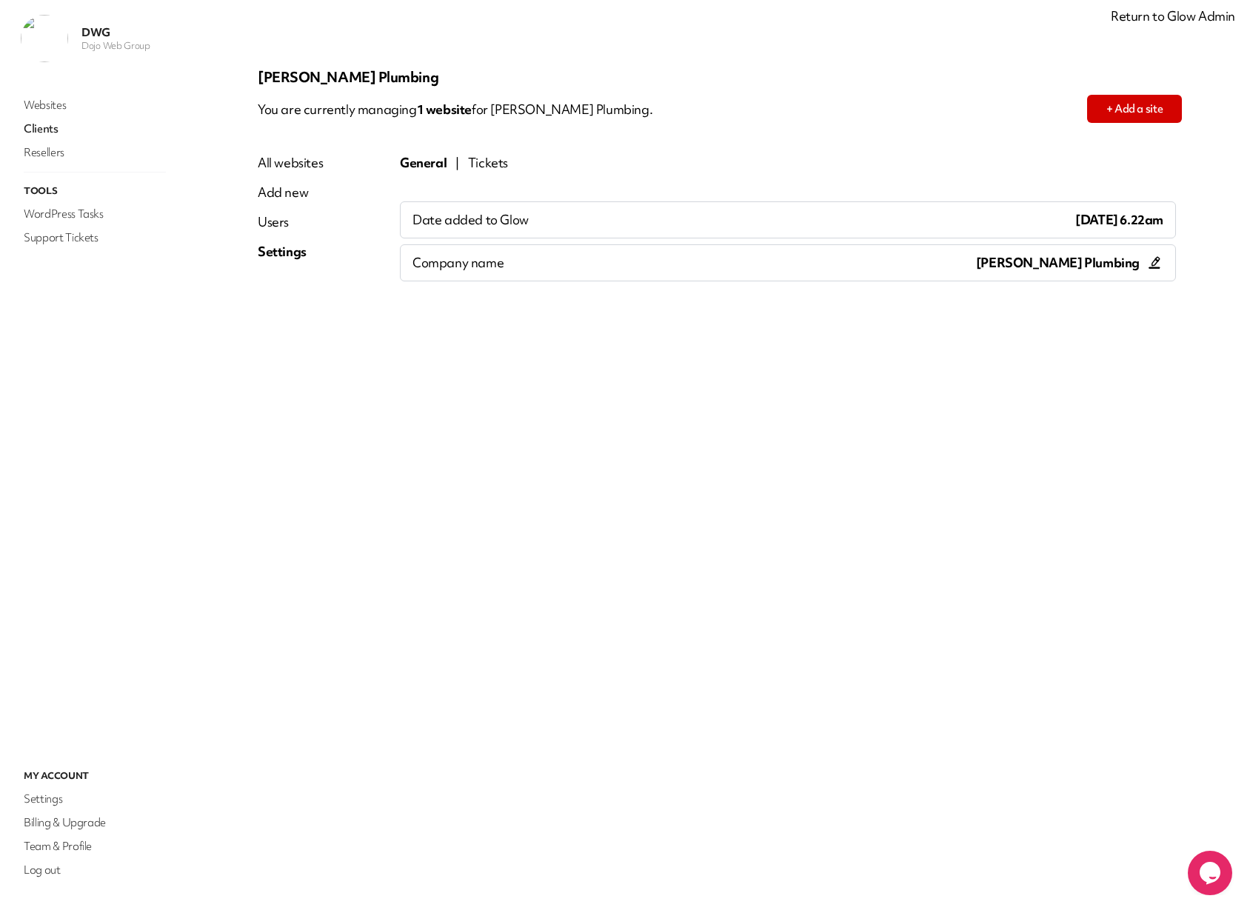
click at [479, 169] on div "Tickets" at bounding box center [488, 163] width 40 height 18
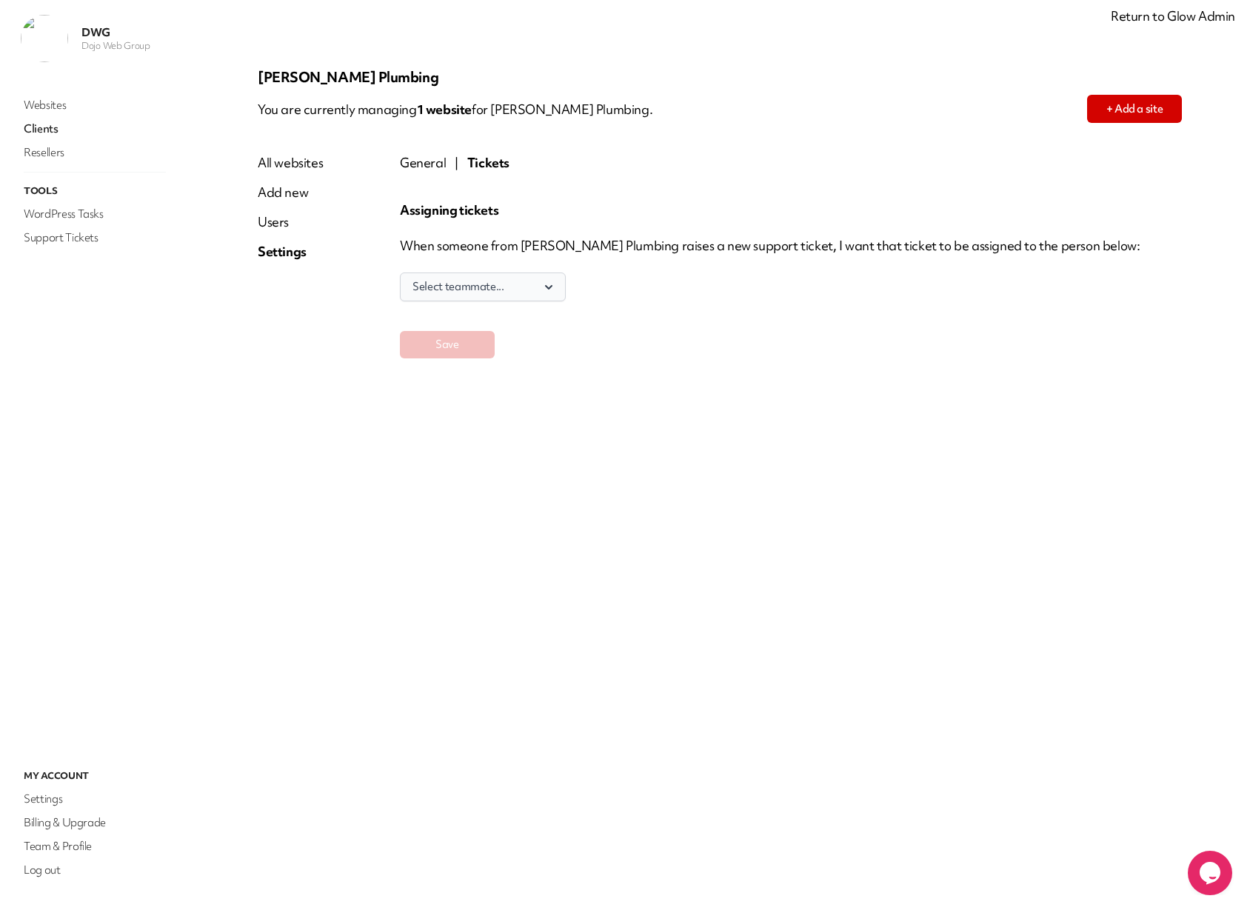
click at [532, 280] on button "Select teammate..." at bounding box center [483, 287] width 166 height 29
click at [636, 280] on div "Select teammate... DWG" at bounding box center [791, 278] width 782 height 47
click at [268, 227] on div "Users" at bounding box center [290, 222] width 65 height 18
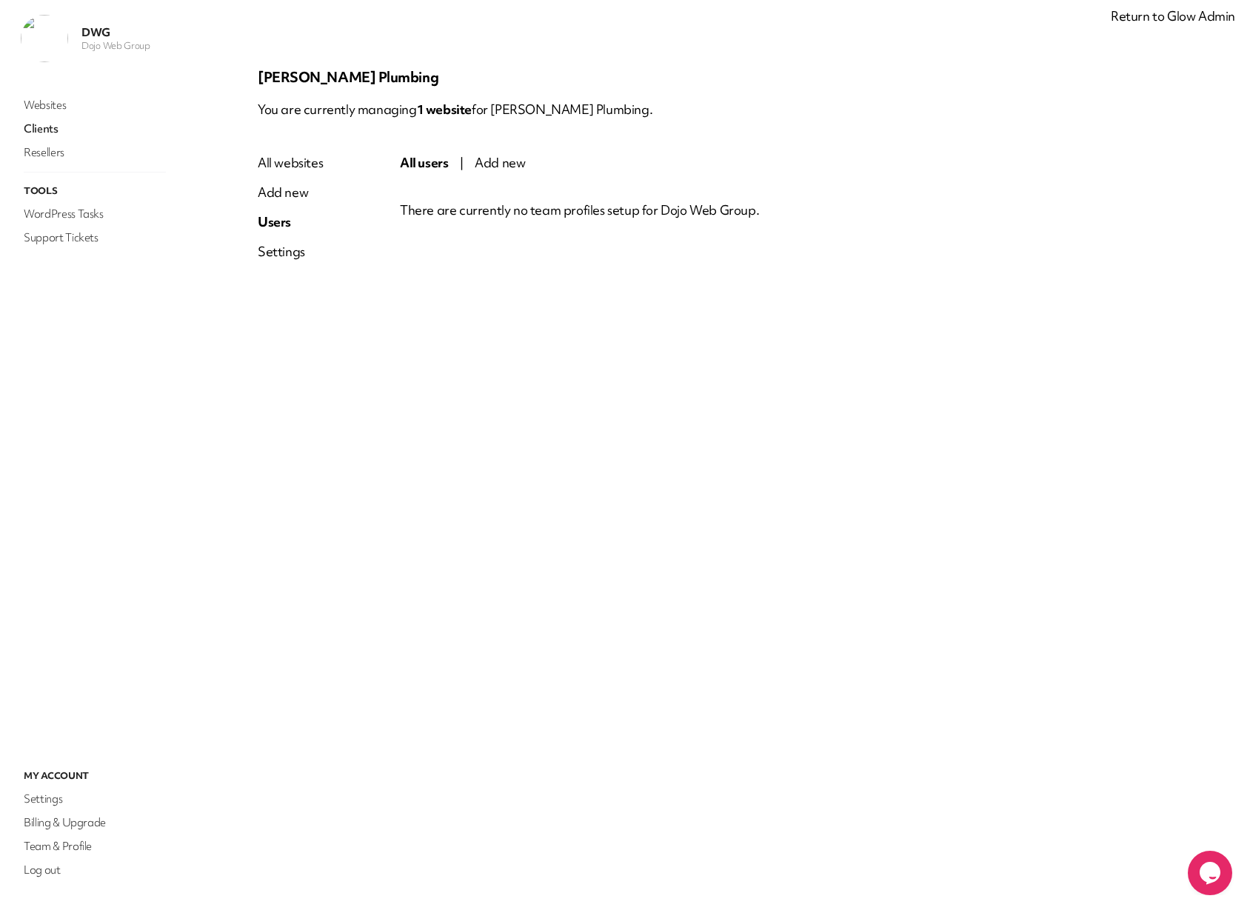
click at [281, 163] on div "All websites" at bounding box center [290, 163] width 65 height 18
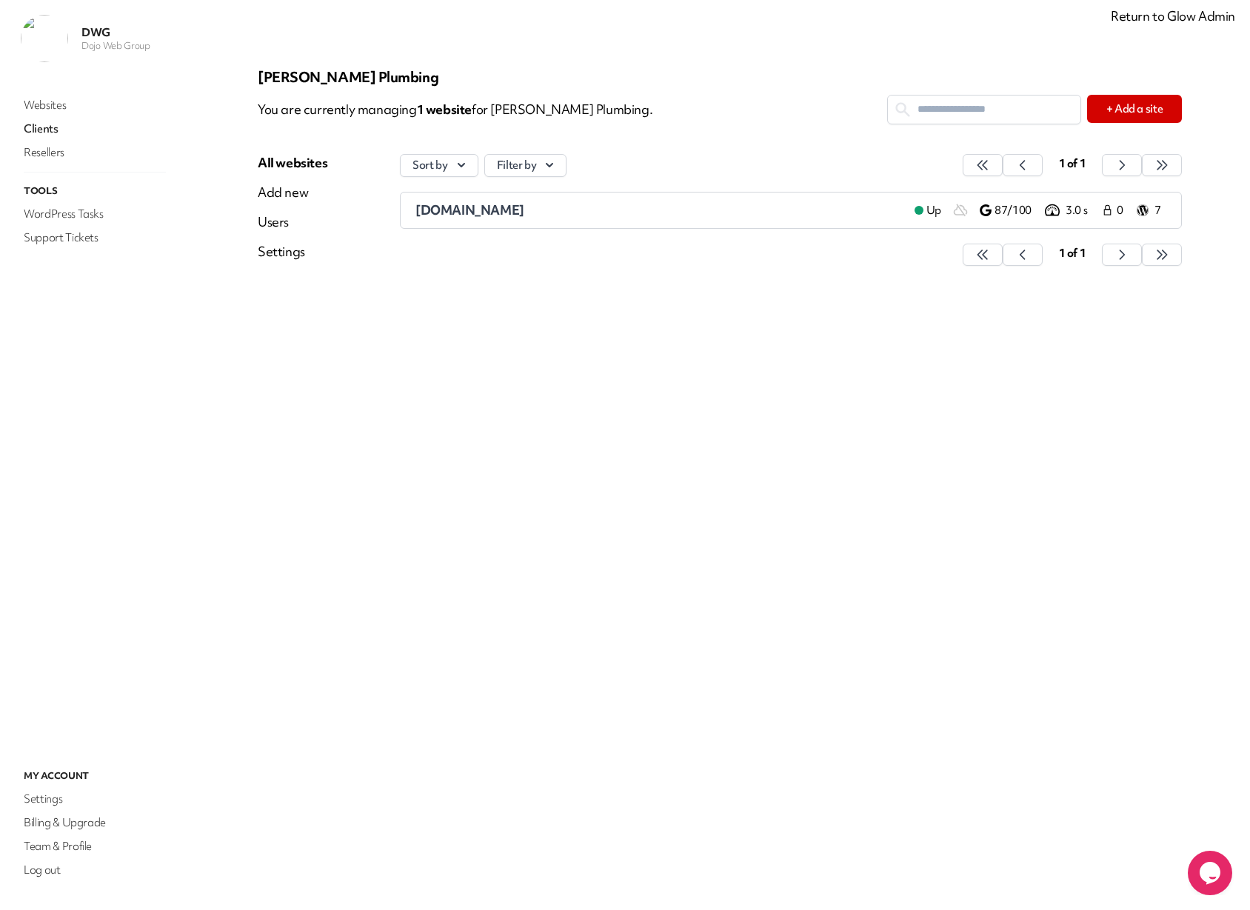
click at [44, 131] on link "Clients" at bounding box center [95, 128] width 148 height 21
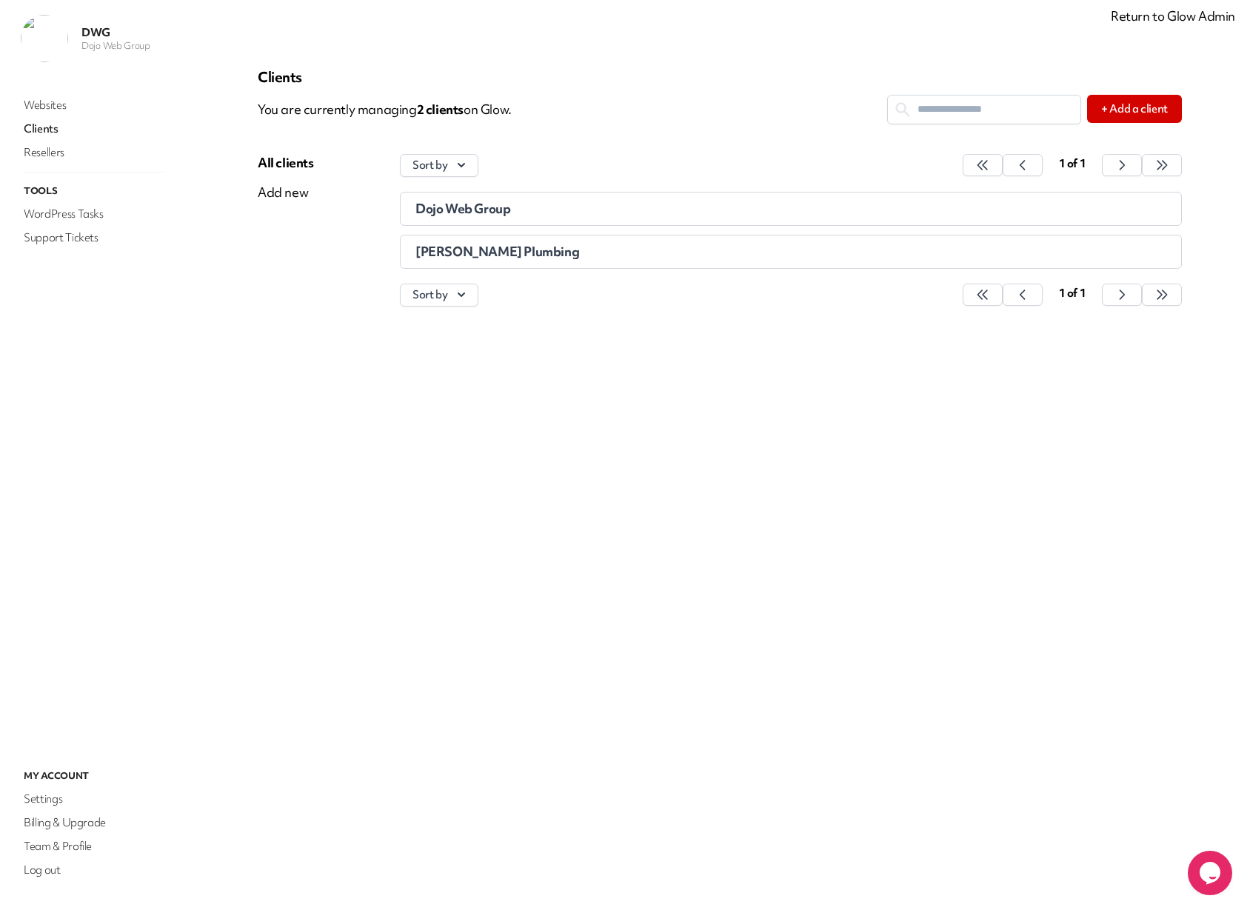
click at [471, 205] on span "Dojo Web Group" at bounding box center [462, 208] width 95 height 17
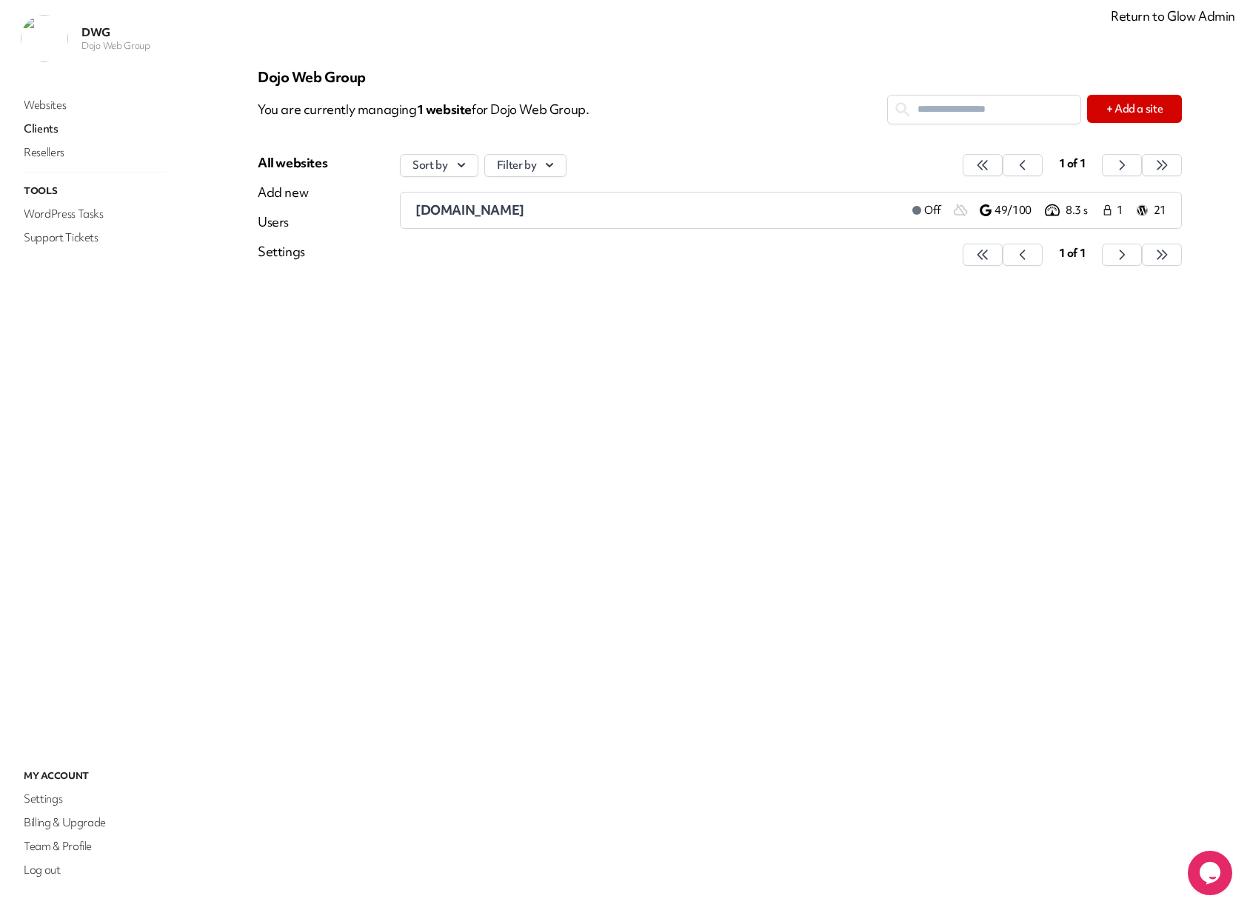
click at [278, 249] on div "Settings" at bounding box center [293, 252] width 70 height 18
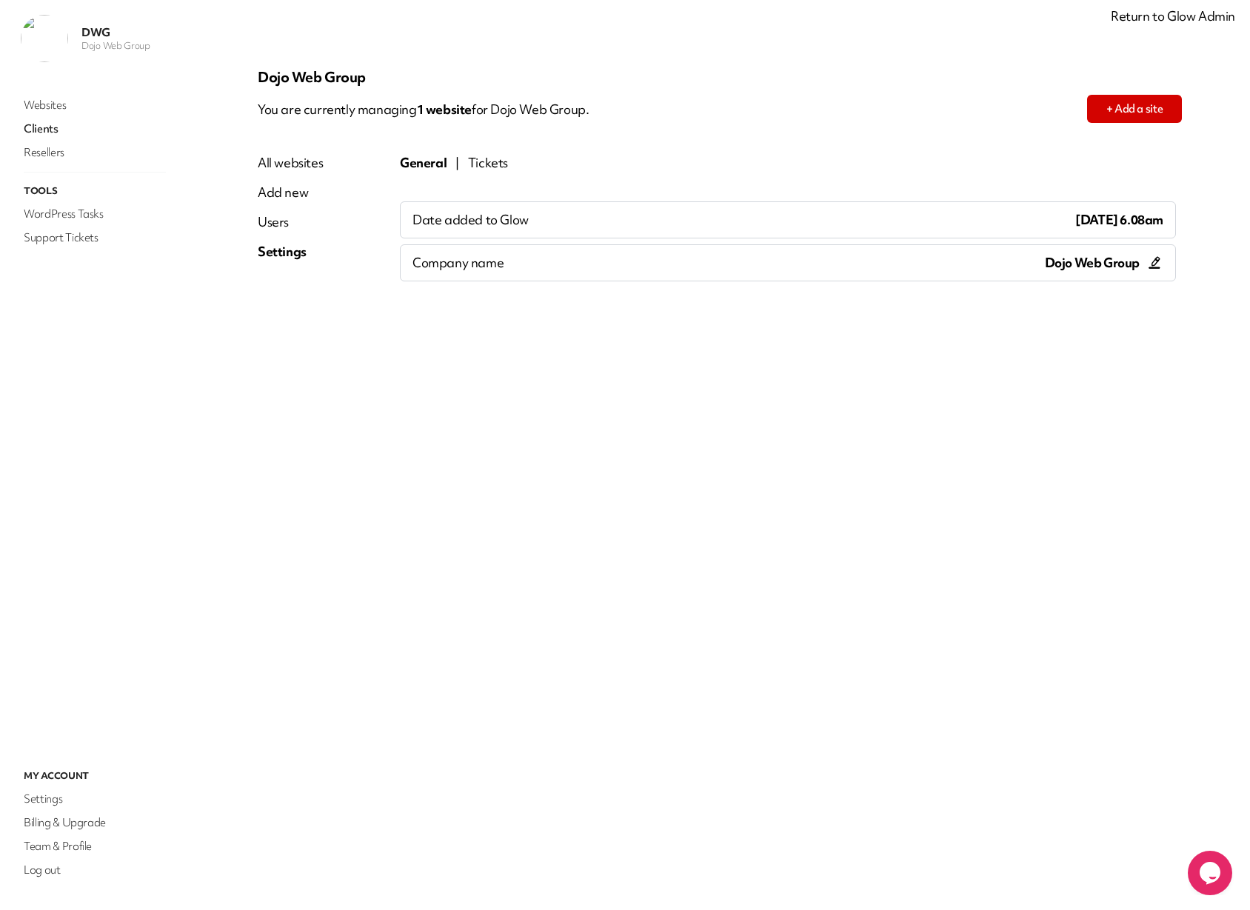
click at [497, 164] on div "Tickets" at bounding box center [488, 163] width 40 height 18
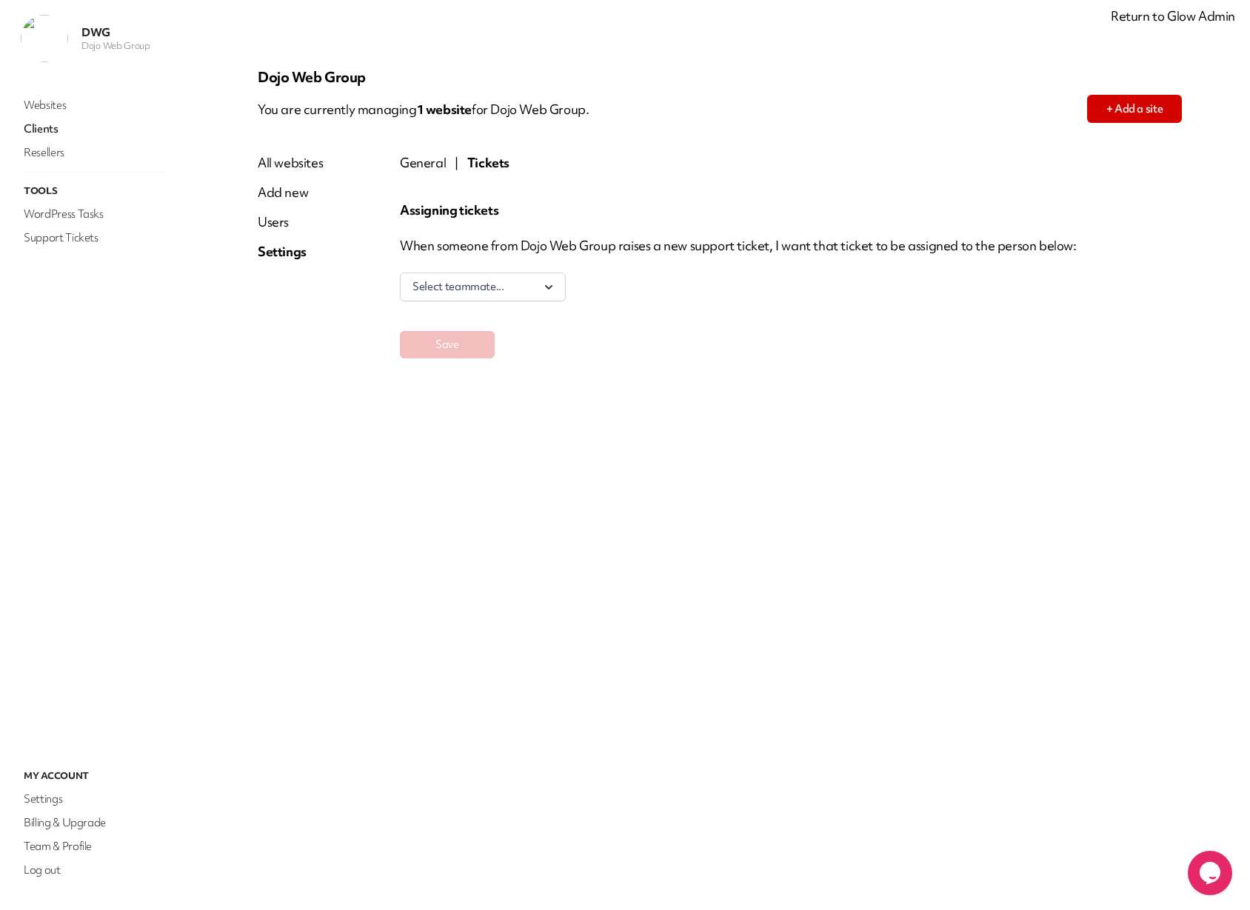
click at [55, 133] on link "Clients" at bounding box center [95, 128] width 148 height 21
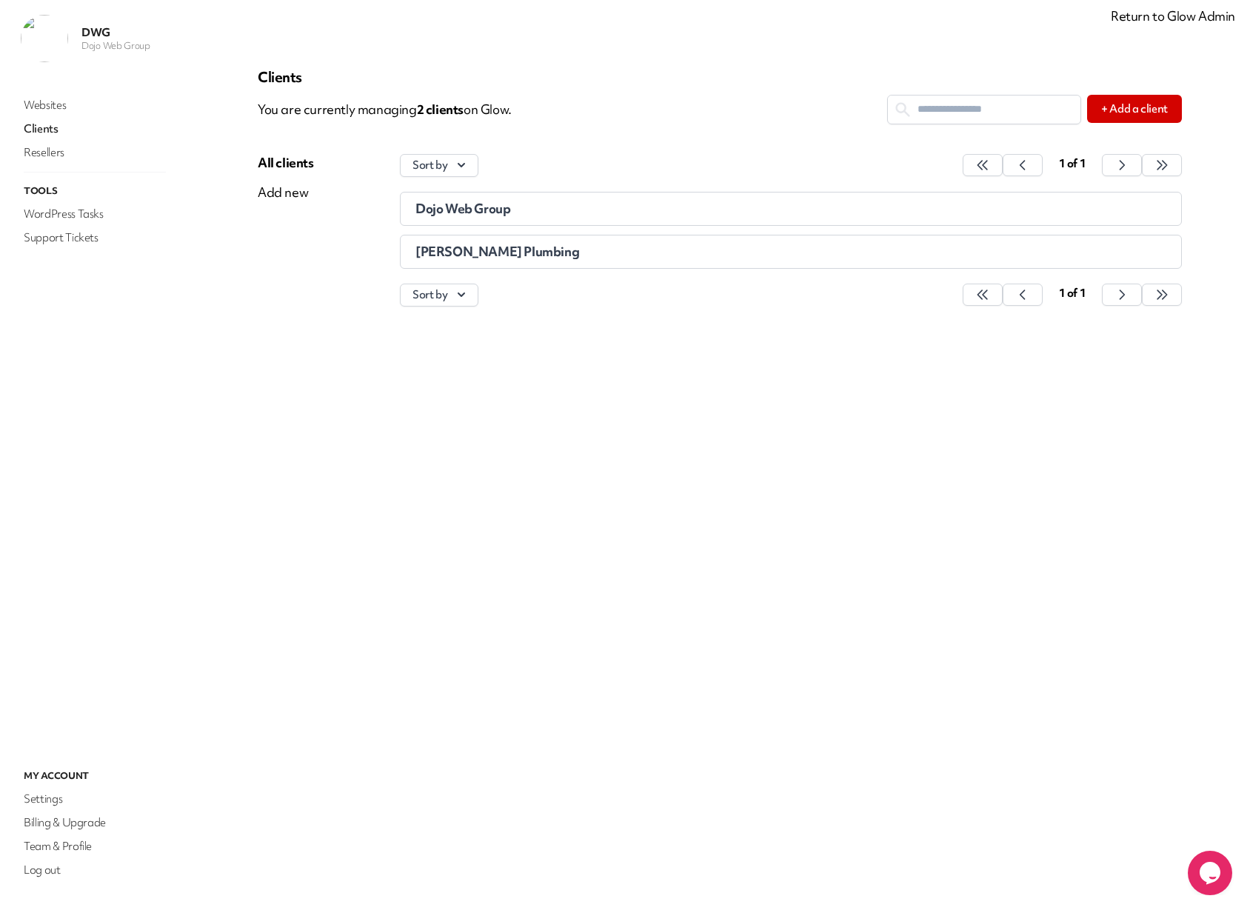
click at [494, 254] on span "[PERSON_NAME] Plumbing" at bounding box center [497, 251] width 164 height 17
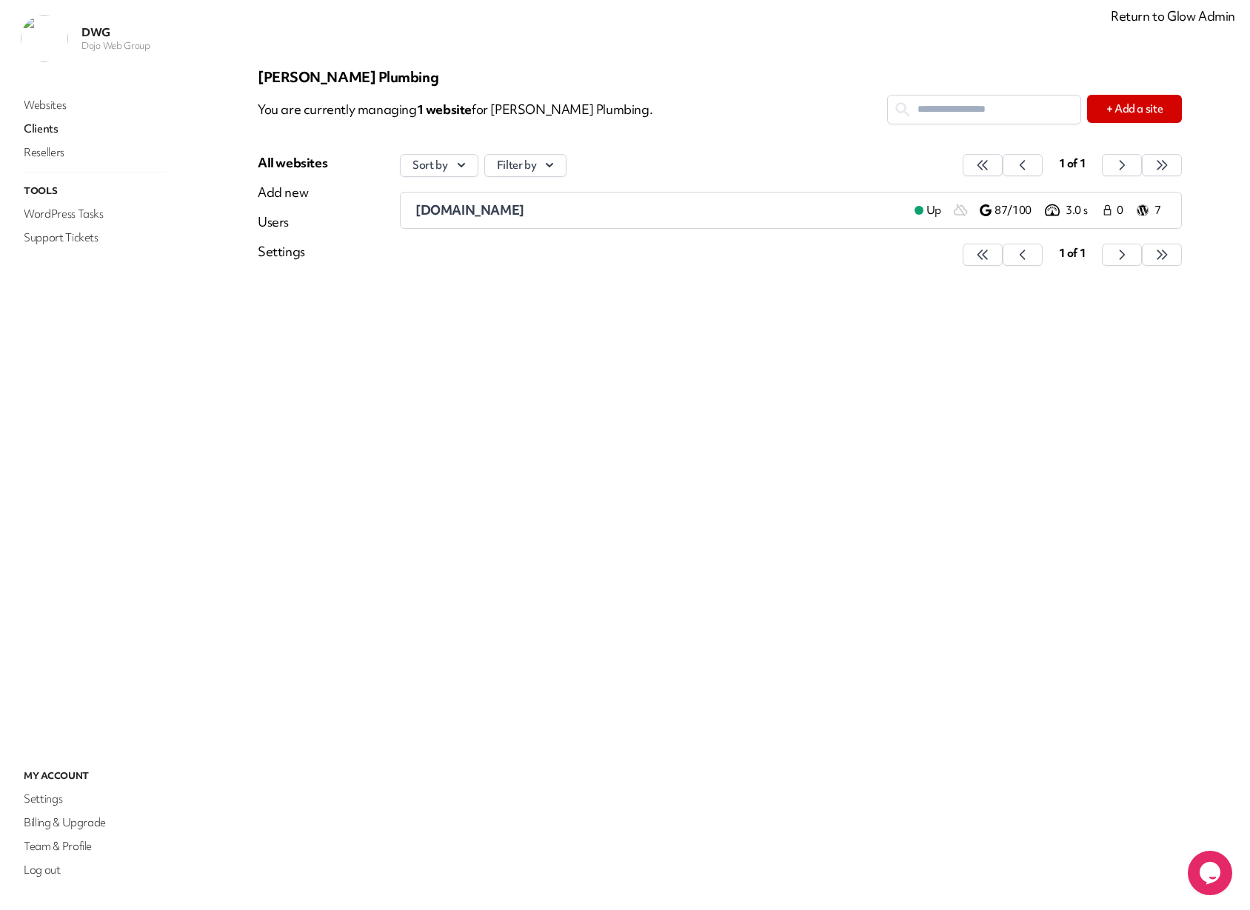
click at [501, 207] on span "[DOMAIN_NAME]" at bounding box center [469, 209] width 109 height 17
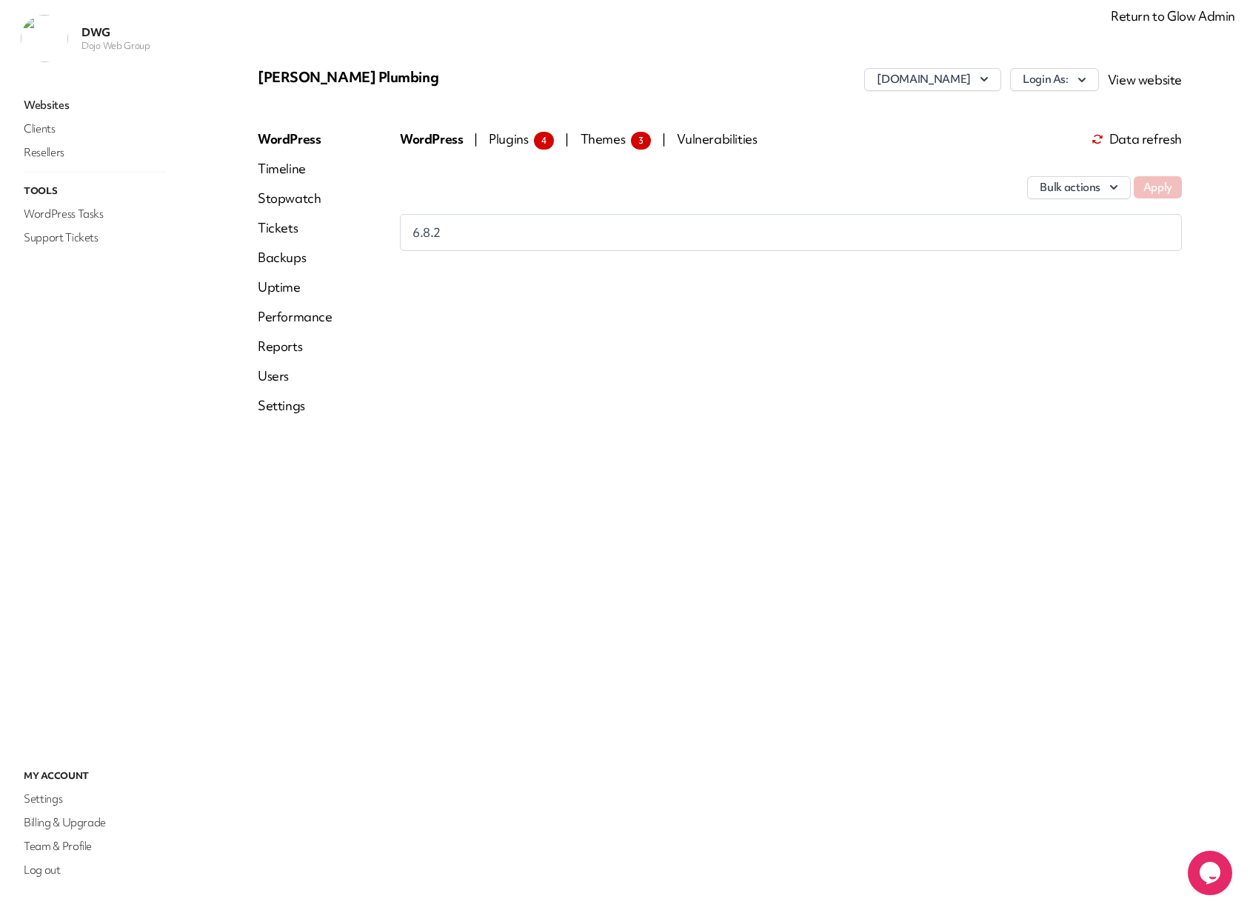
click at [291, 407] on link "Settings" at bounding box center [295, 406] width 75 height 18
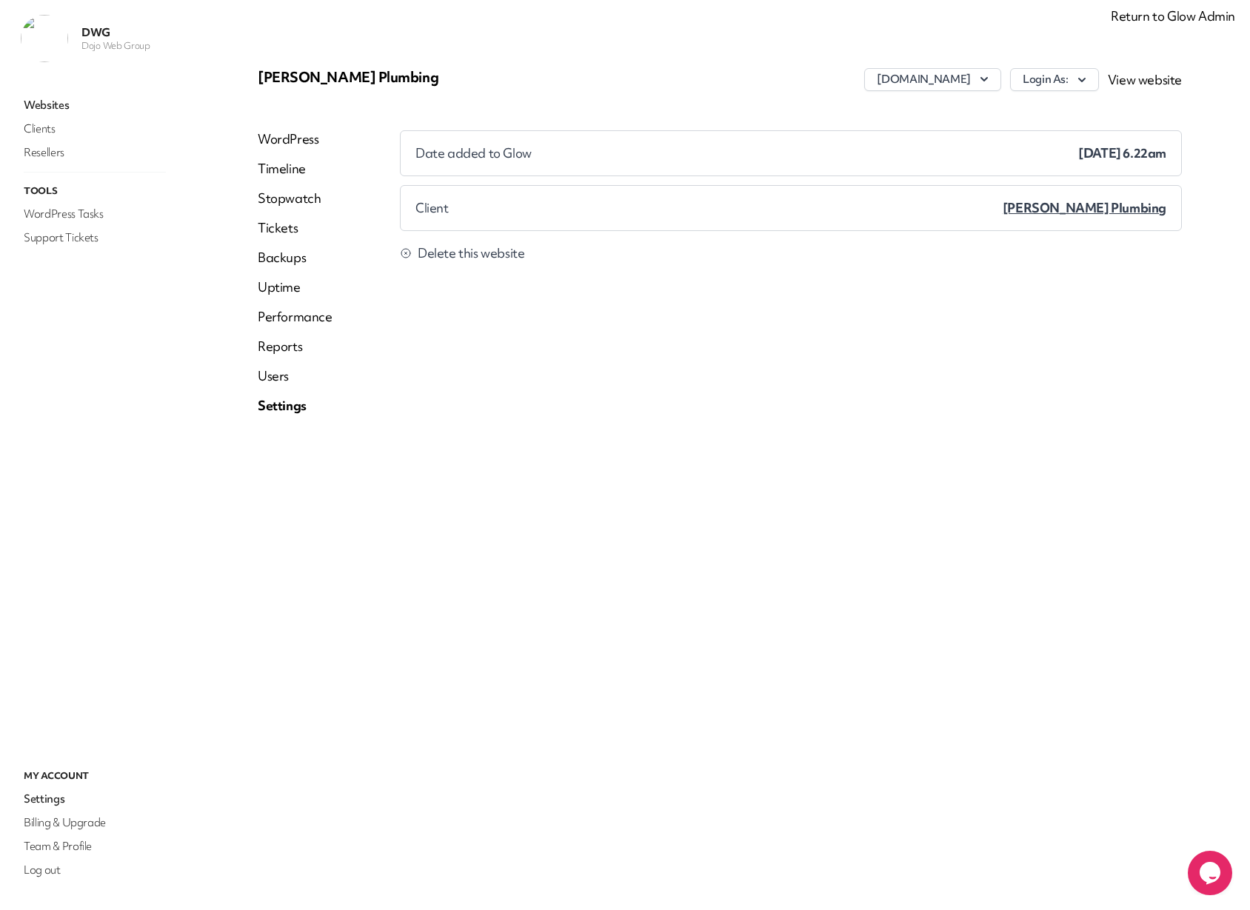
click at [281, 343] on link "Reports" at bounding box center [295, 347] width 75 height 18
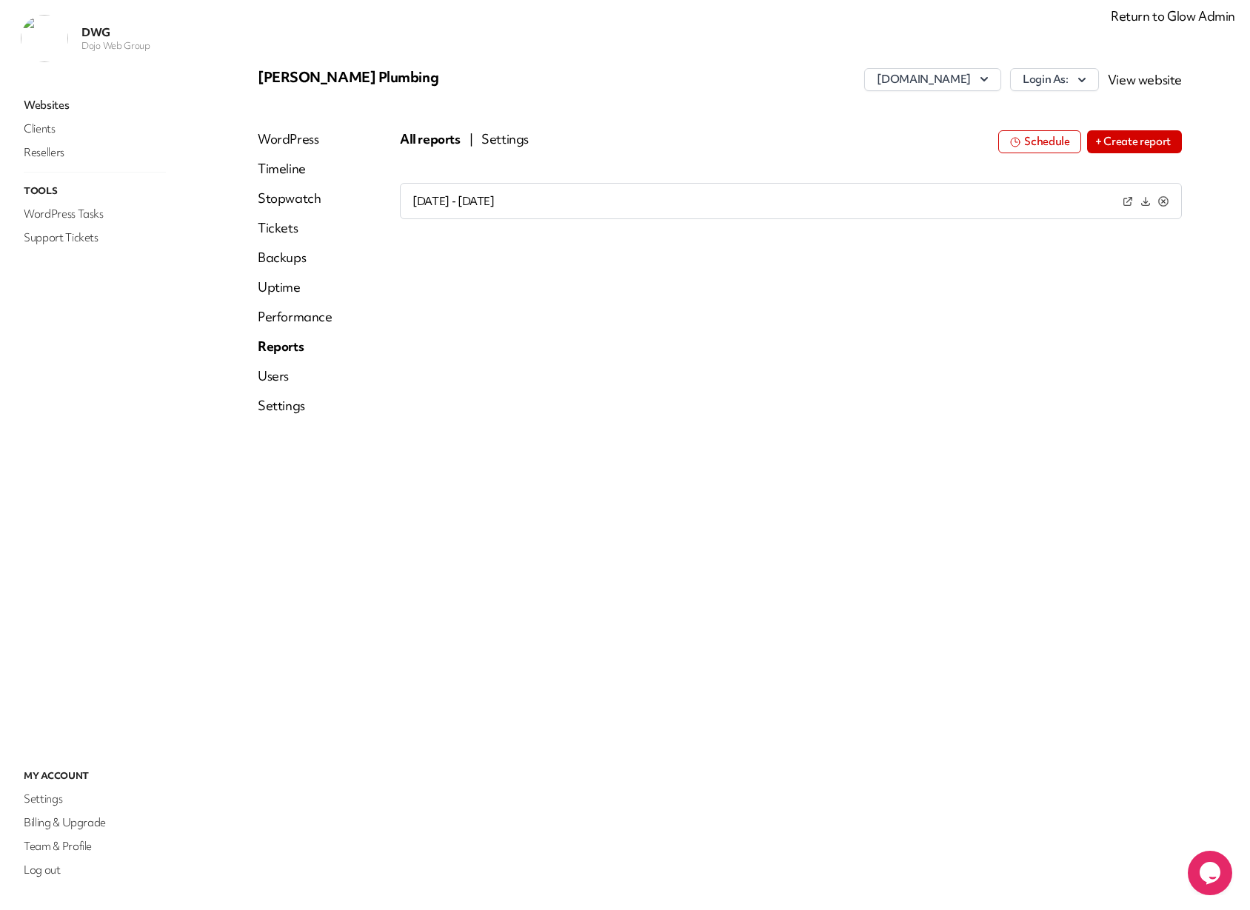
click at [509, 137] on button "Settings" at bounding box center [504, 139] width 47 height 18
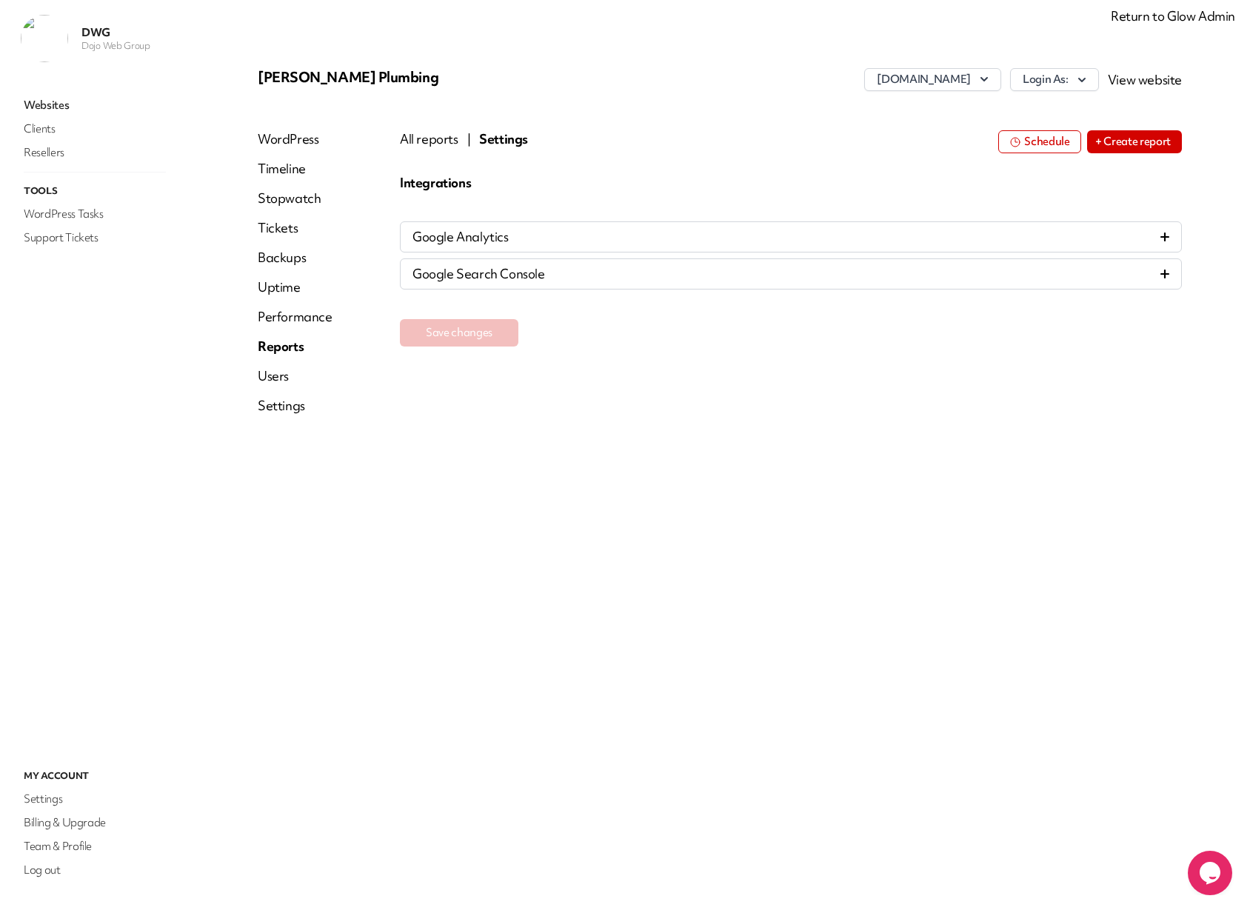
click at [996, 240] on div "Google Analytics" at bounding box center [790, 237] width 757 height 18
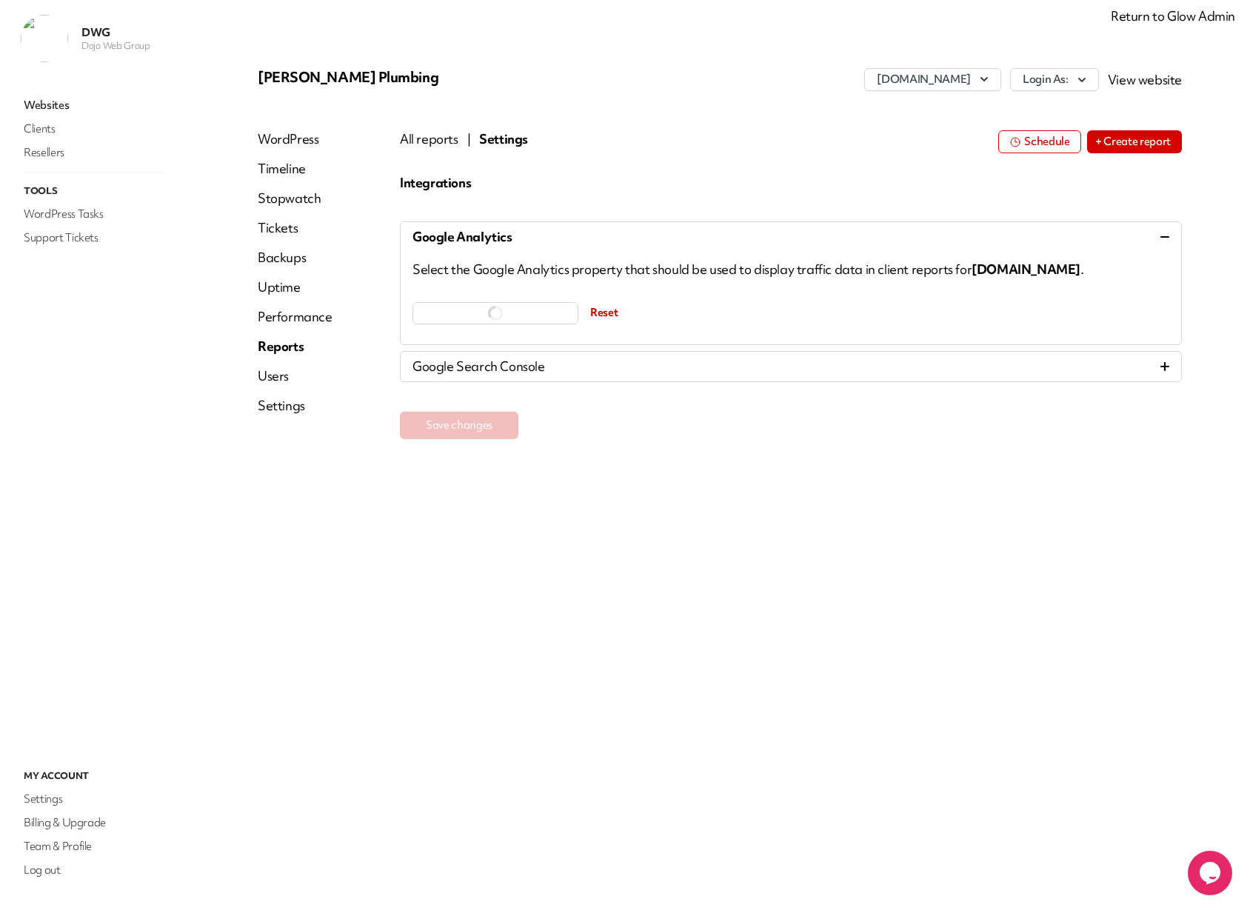
click at [983, 237] on div "Google Analytics" at bounding box center [790, 237] width 757 height 18
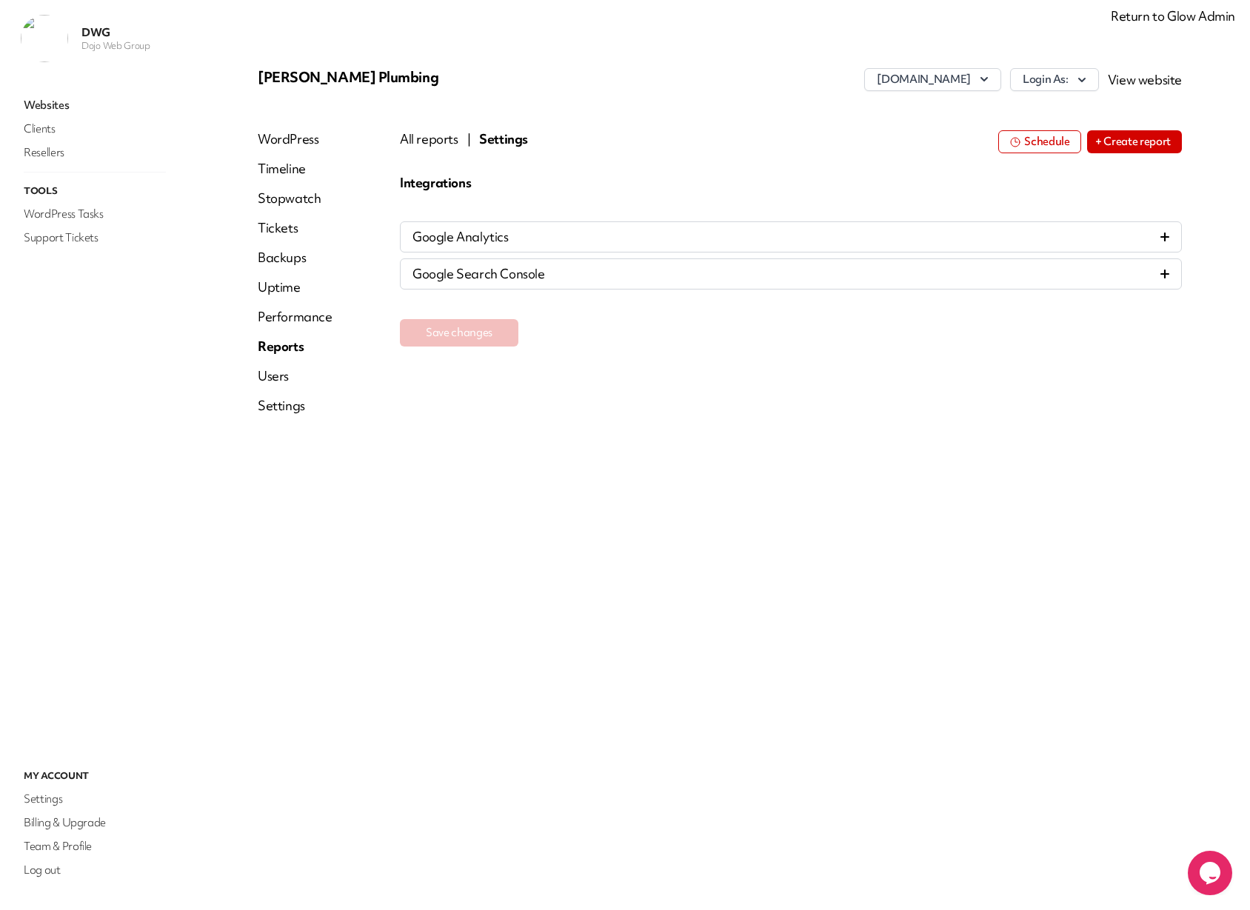
click at [779, 276] on div "Google Search Console" at bounding box center [790, 274] width 757 height 18
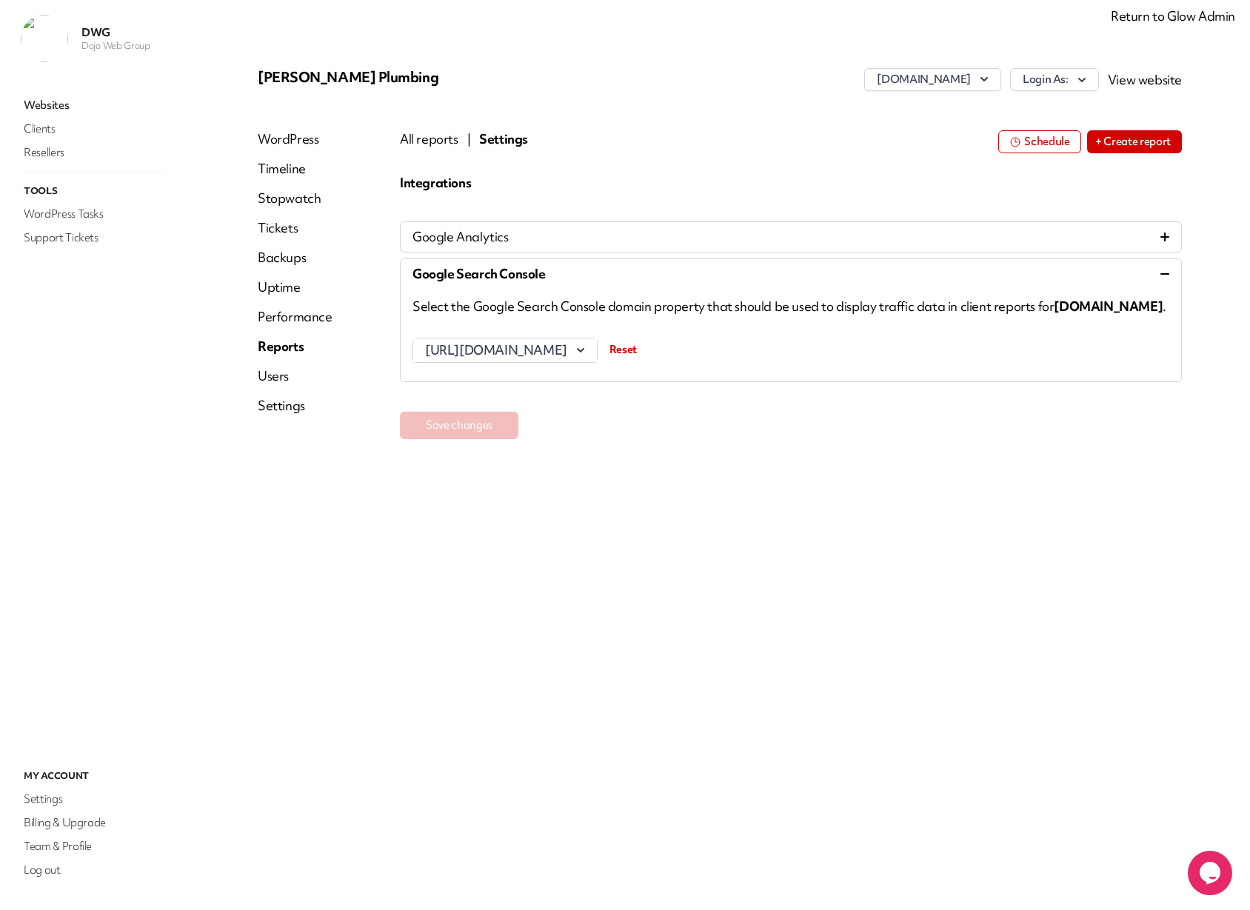
click at [780, 276] on div "Google Search Console" at bounding box center [790, 274] width 757 height 18
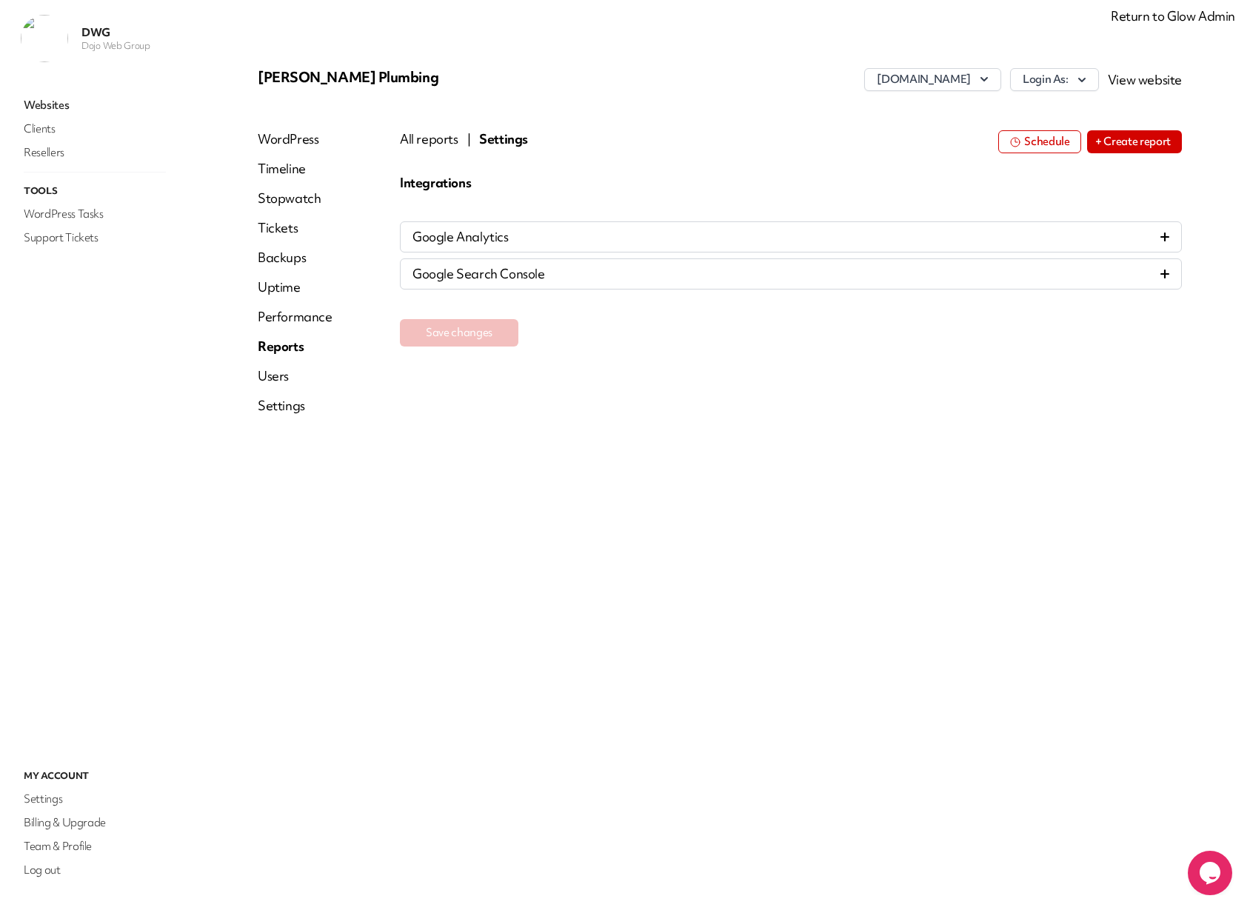
click at [274, 320] on link "Performance" at bounding box center [295, 317] width 75 height 18
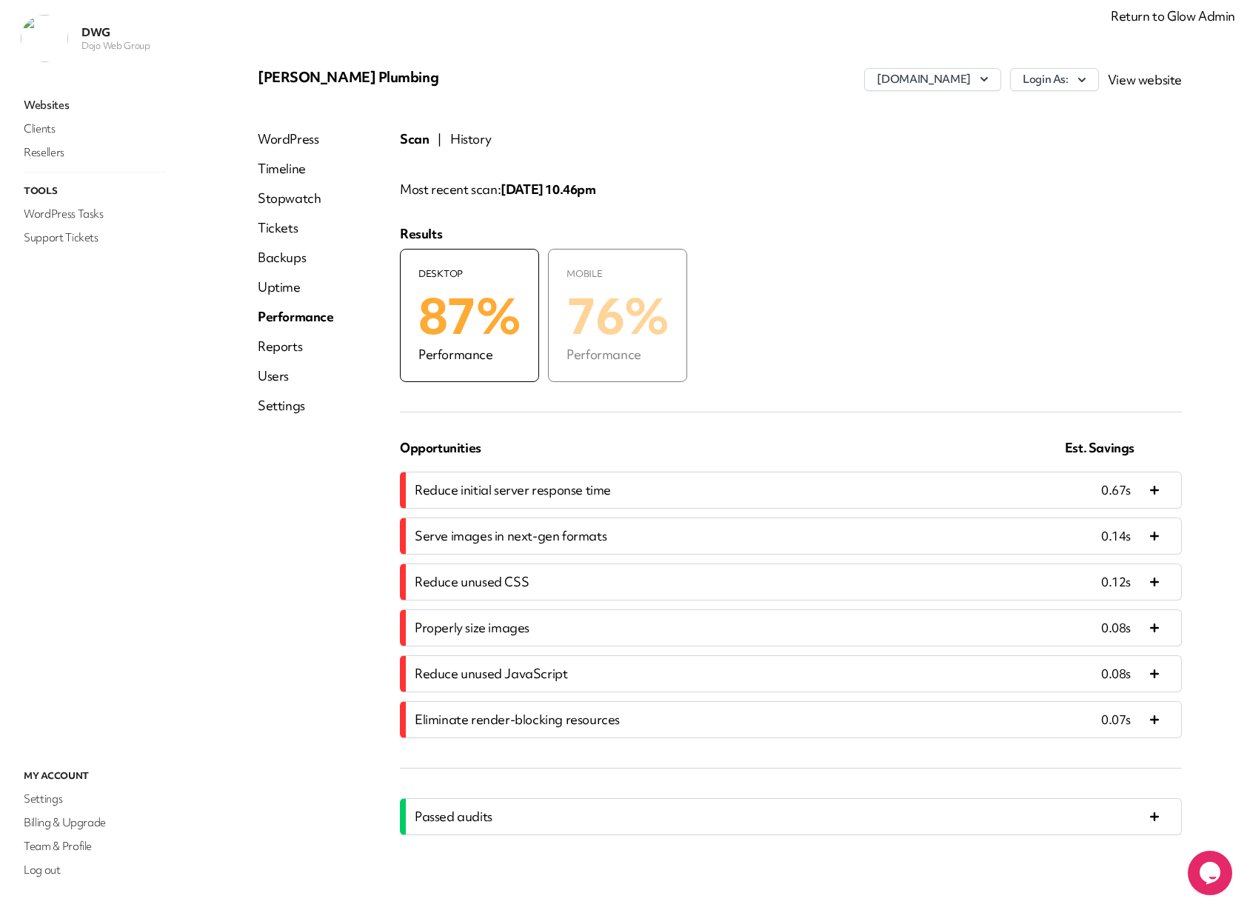
scroll to position [2, 0]
click at [274, 287] on link "Uptime" at bounding box center [296, 285] width 76 height 18
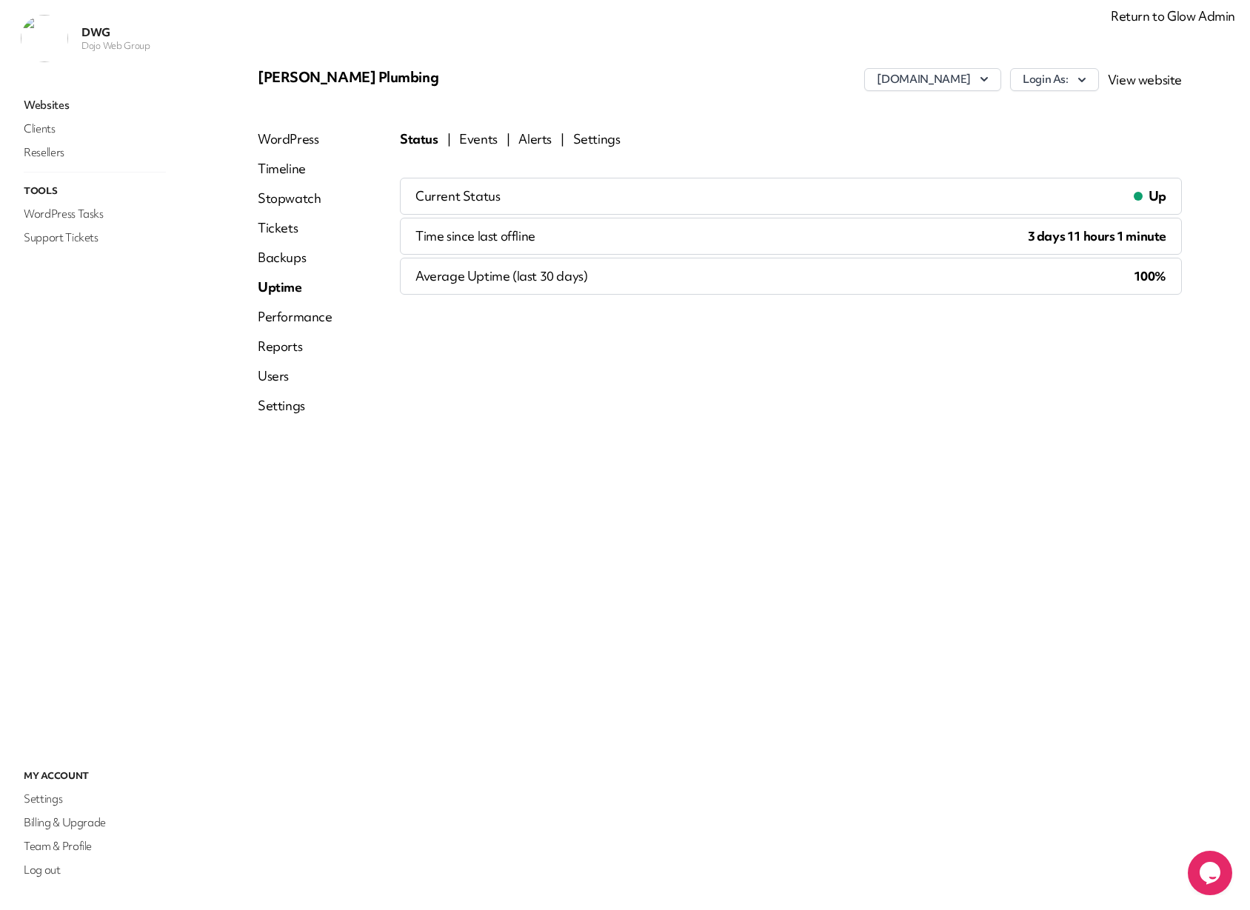
click at [580, 145] on link "Settings" at bounding box center [596, 139] width 47 height 18
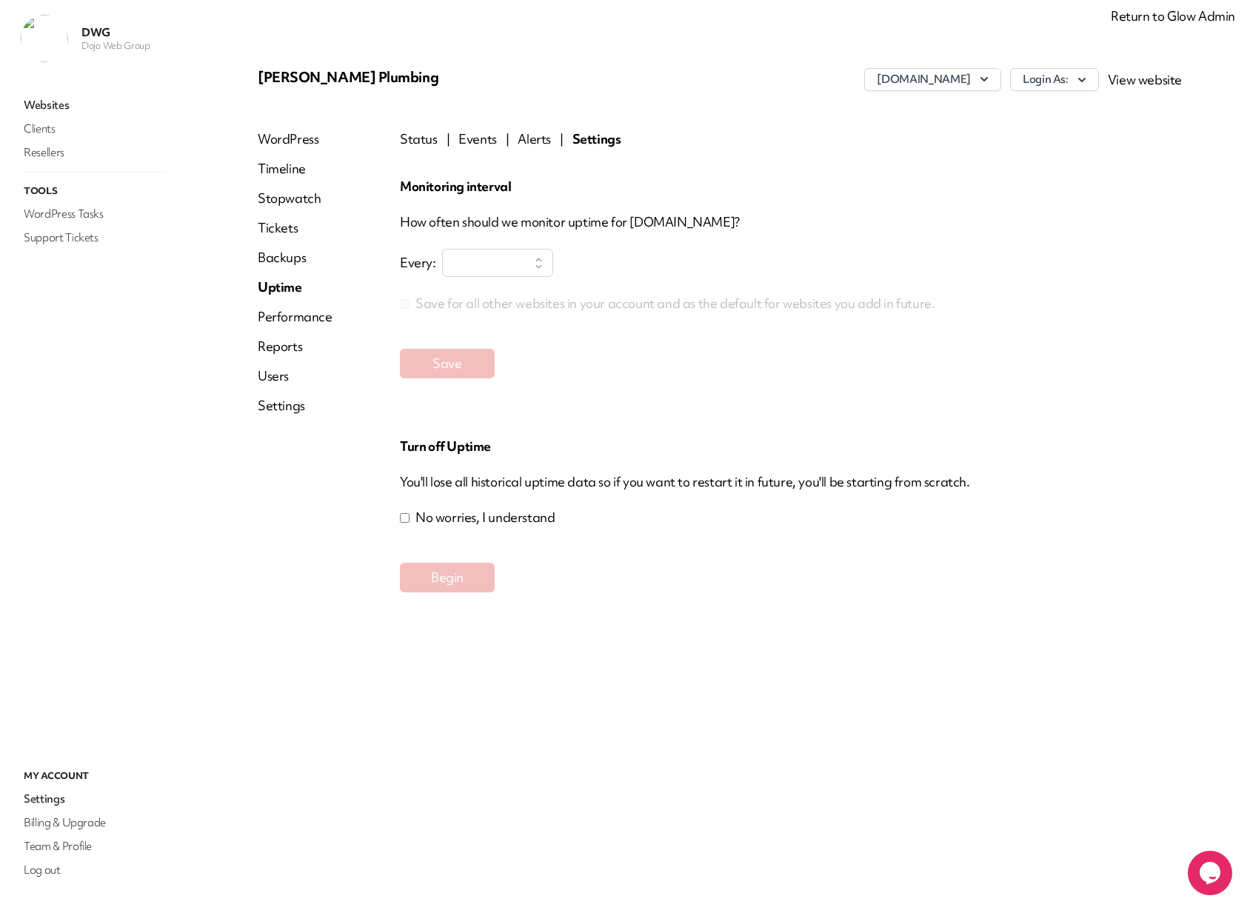
select select "**"
click at [284, 199] on link "Stopwatch" at bounding box center [295, 199] width 75 height 18
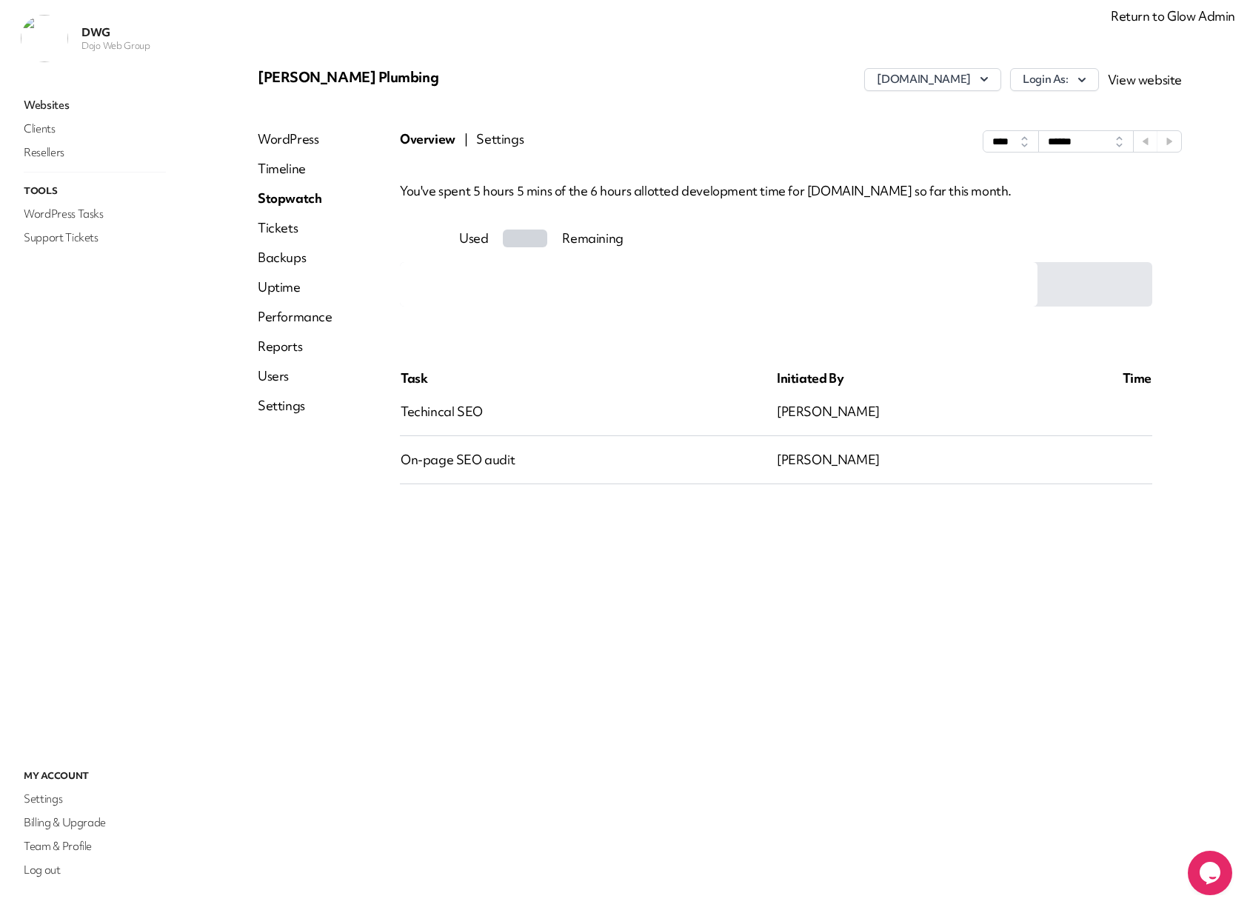
click at [507, 141] on span "Settings" at bounding box center [499, 141] width 47 height 22
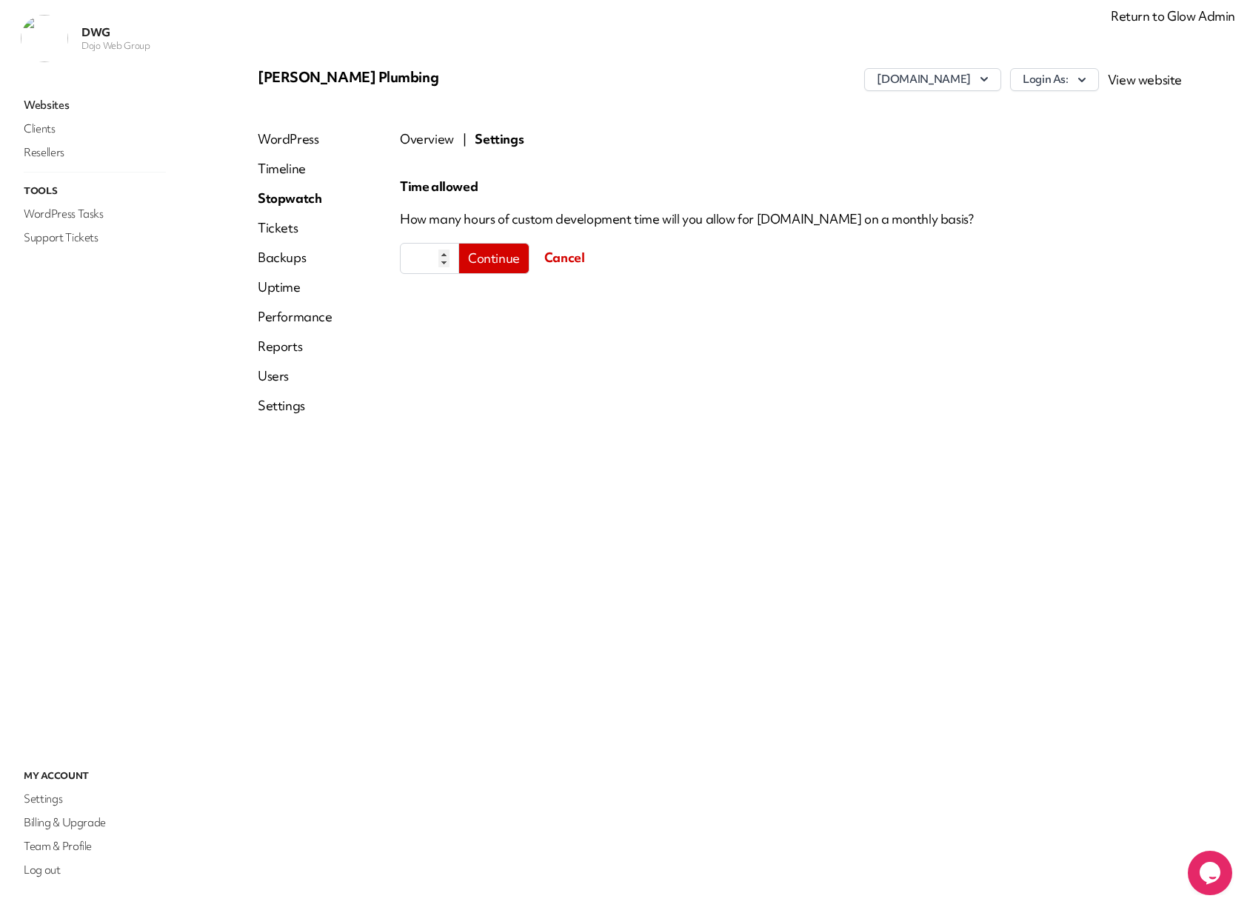
click at [443, 140] on span "Overview" at bounding box center [427, 139] width 54 height 18
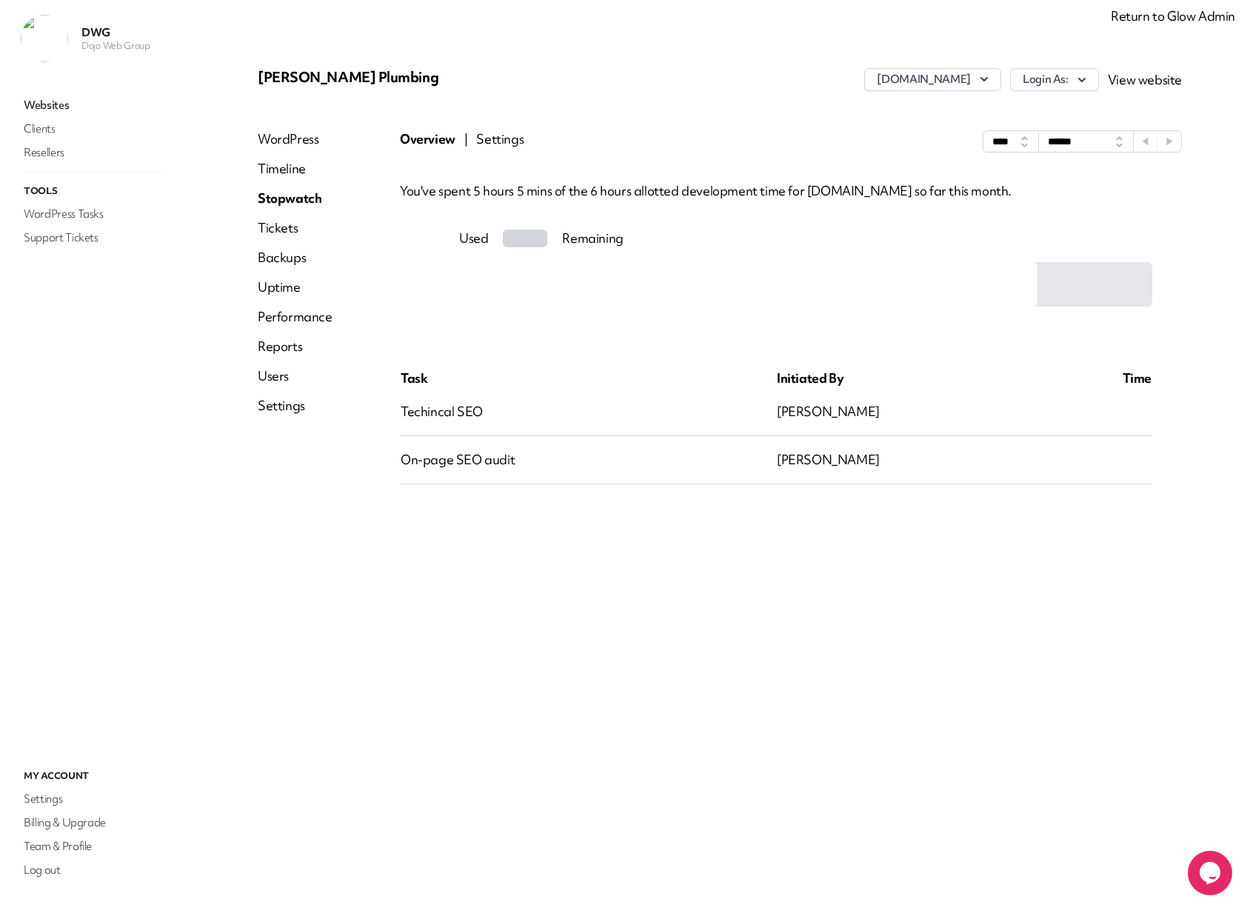
drag, startPoint x: 751, startPoint y: 238, endPoint x: 719, endPoint y: 233, distance: 32.3
click at [751, 238] on div "Used Remaining" at bounding box center [776, 239] width 752 height 18
drag, startPoint x: 521, startPoint y: 240, endPoint x: 534, endPoint y: 239, distance: 12.6
click at [521, 240] on div at bounding box center [525, 239] width 44 height 18
drag, startPoint x: 1143, startPoint y: 290, endPoint x: 702, endPoint y: 238, distance: 444.4
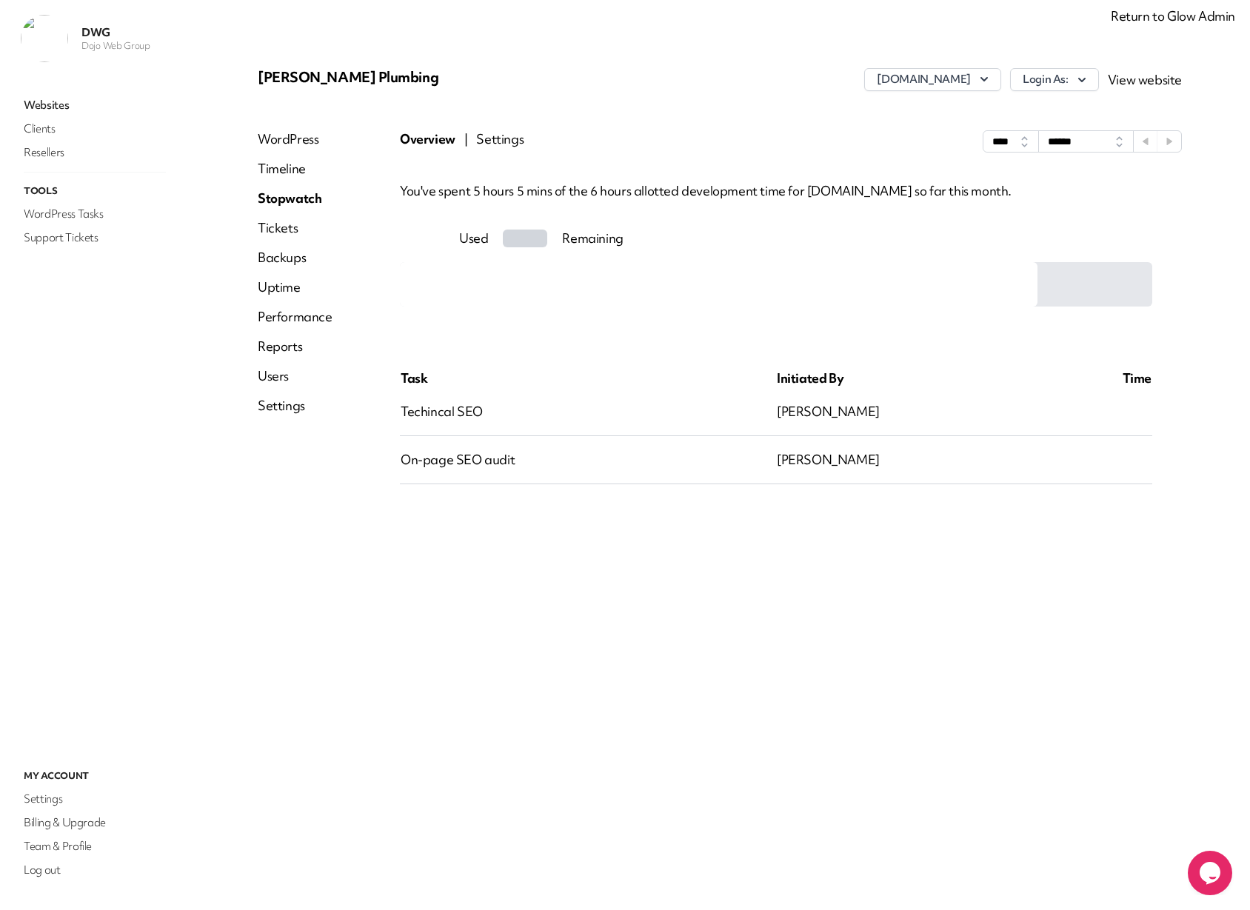
click at [706, 239] on div "Used Remaining What's been done? Task Initiated By Time Techincal SEO [PERSON_N…" at bounding box center [776, 357] width 752 height 255
click at [284, 170] on link "Timeline" at bounding box center [295, 169] width 75 height 18
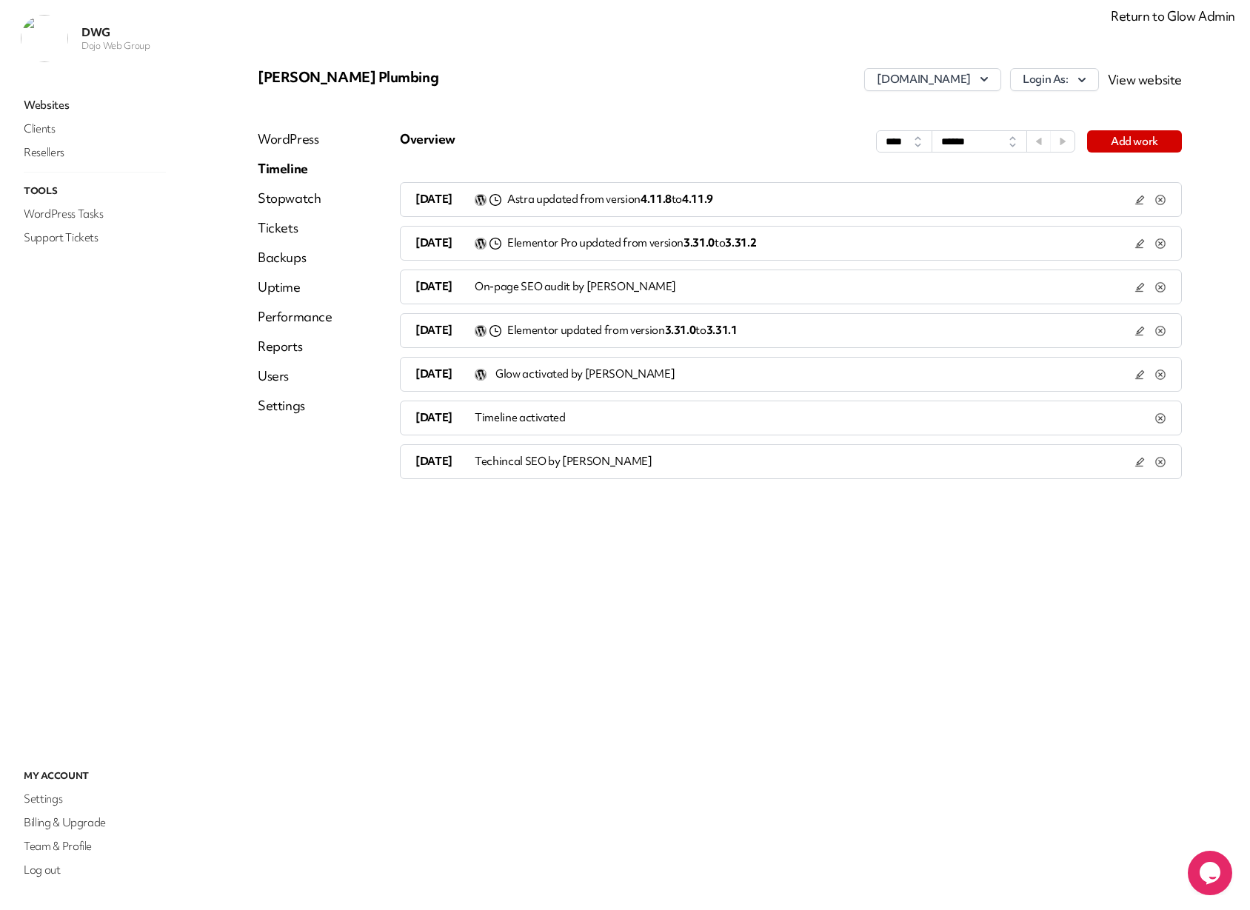
click at [285, 141] on link "WordPress" at bounding box center [295, 139] width 75 height 18
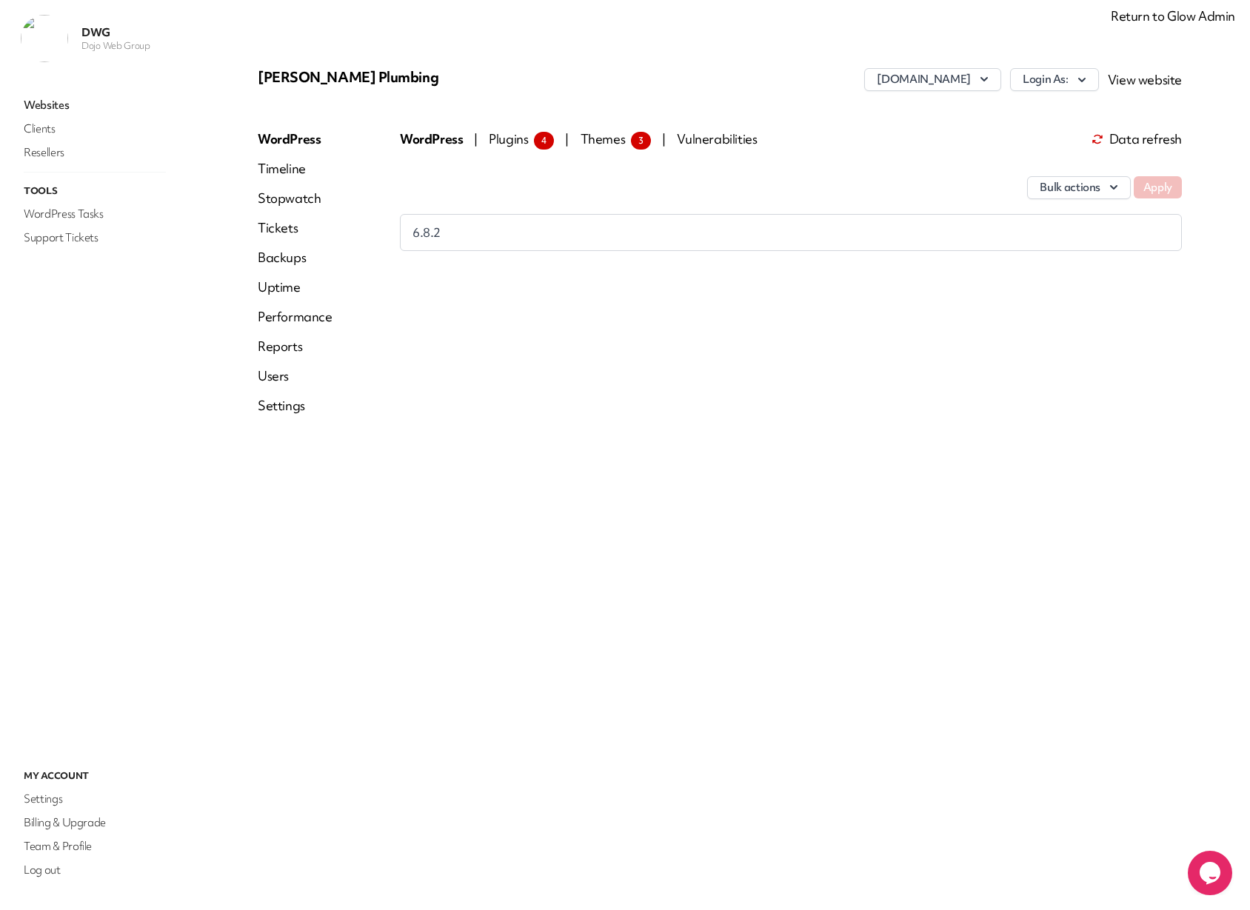
click at [285, 166] on link "Timeline" at bounding box center [295, 169] width 75 height 18
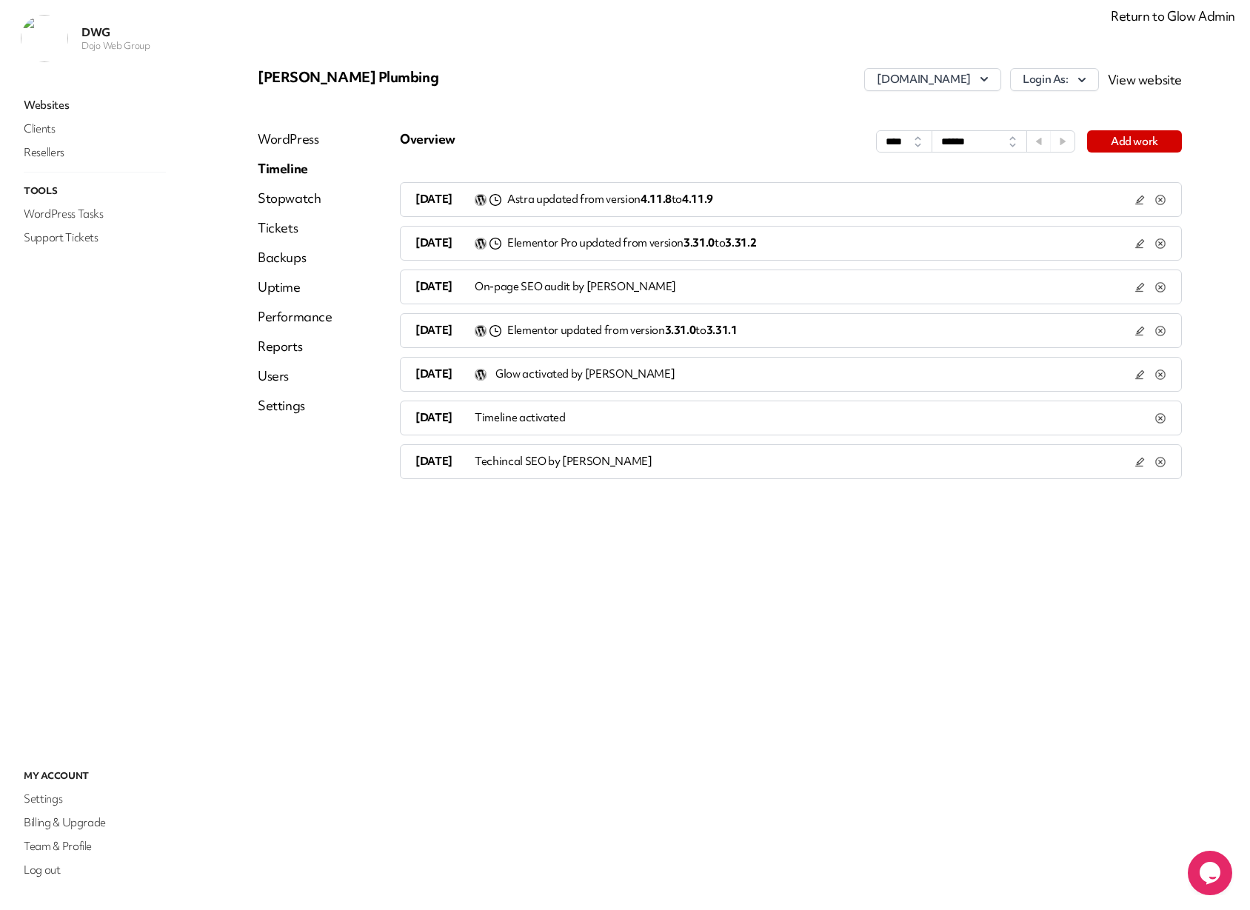
click at [283, 381] on link "Users" at bounding box center [295, 376] width 75 height 18
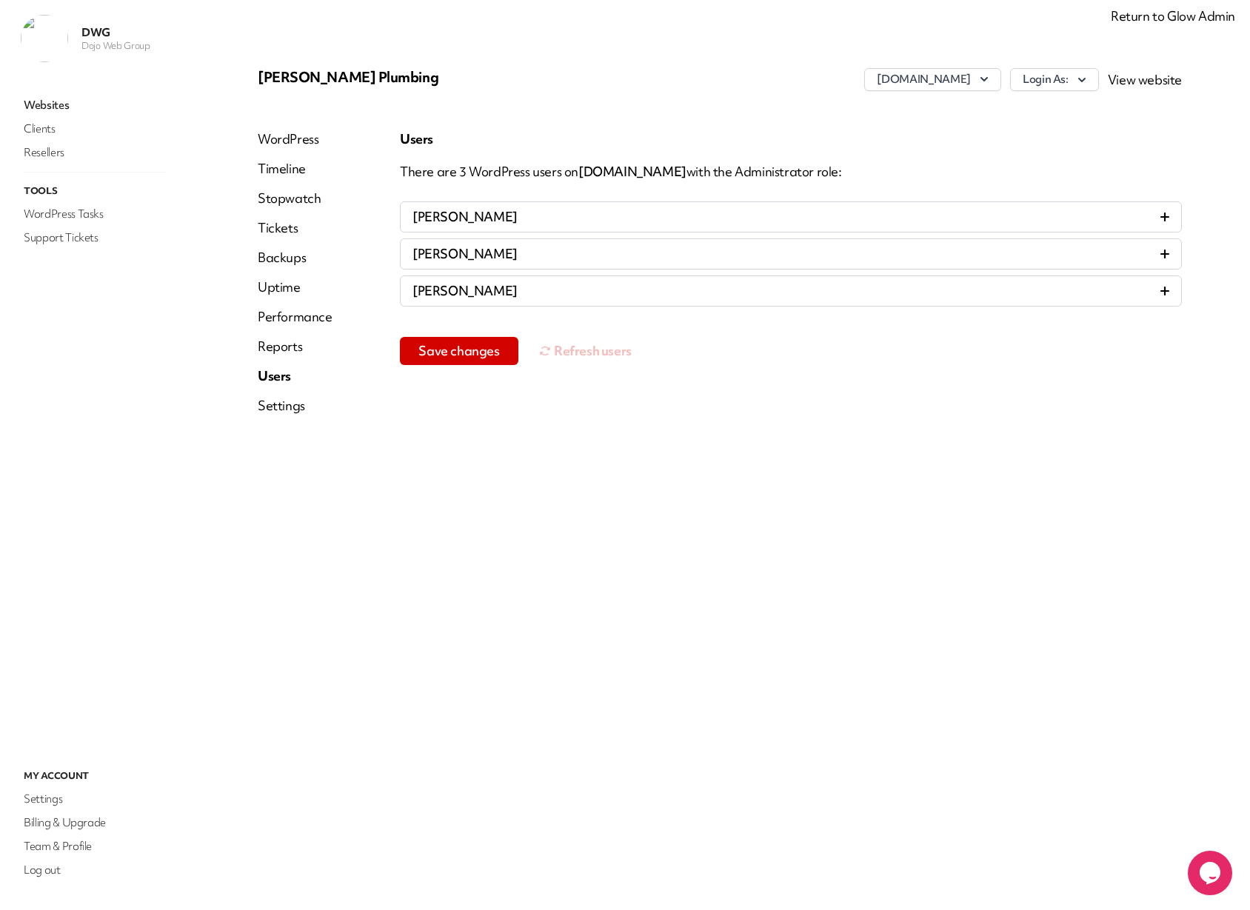
click at [294, 142] on link "WordPress" at bounding box center [295, 139] width 75 height 18
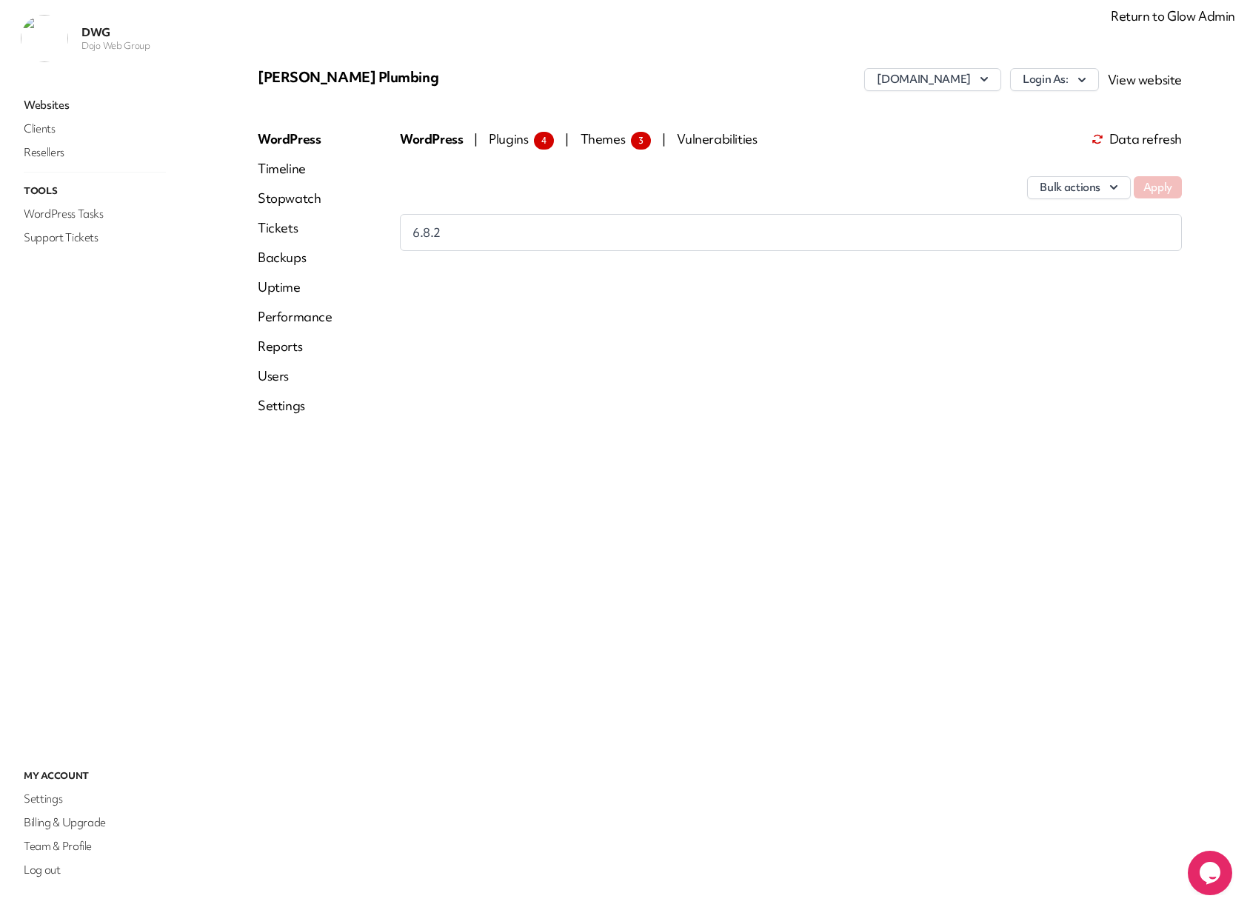
click at [284, 409] on link "Settings" at bounding box center [295, 406] width 75 height 18
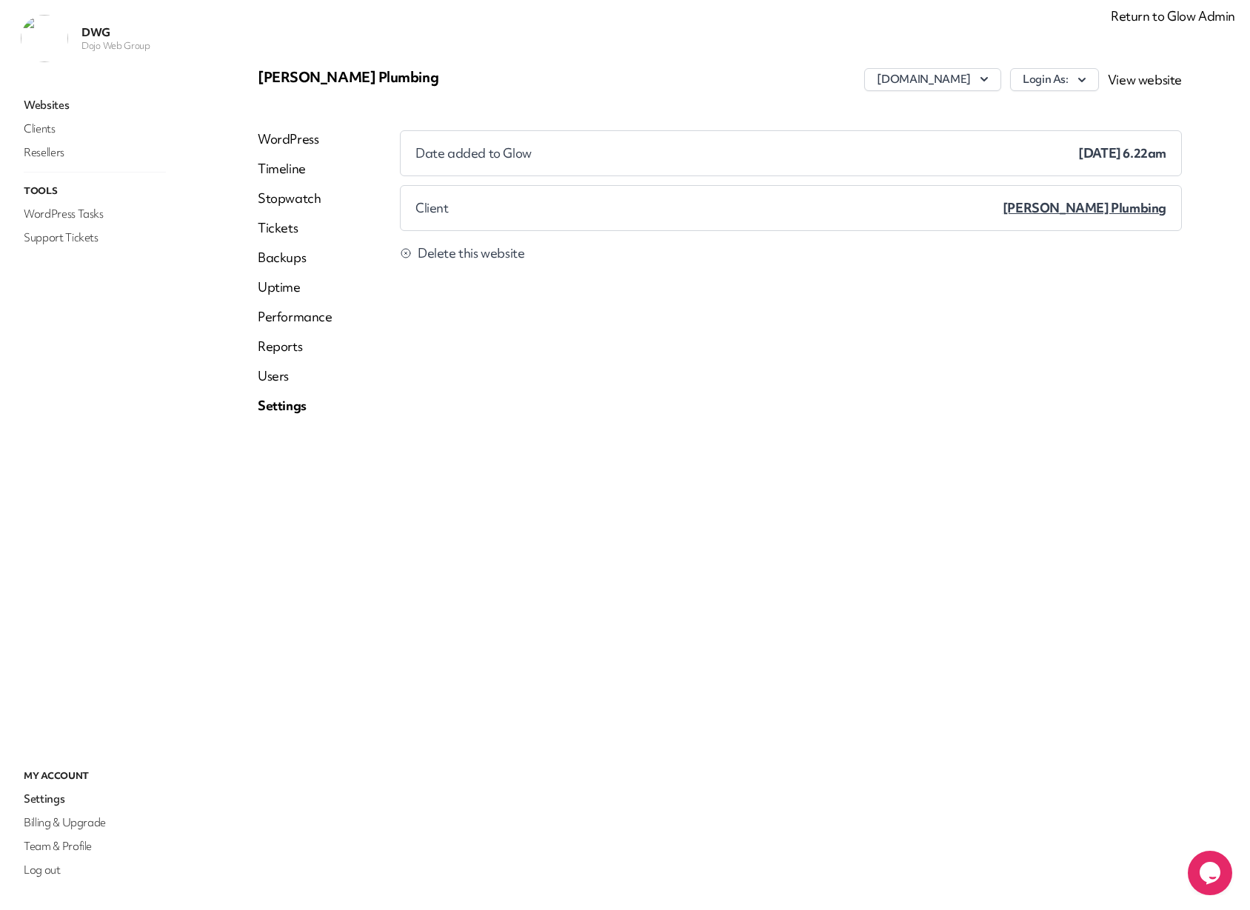
click at [284, 344] on link "Reports" at bounding box center [295, 347] width 75 height 18
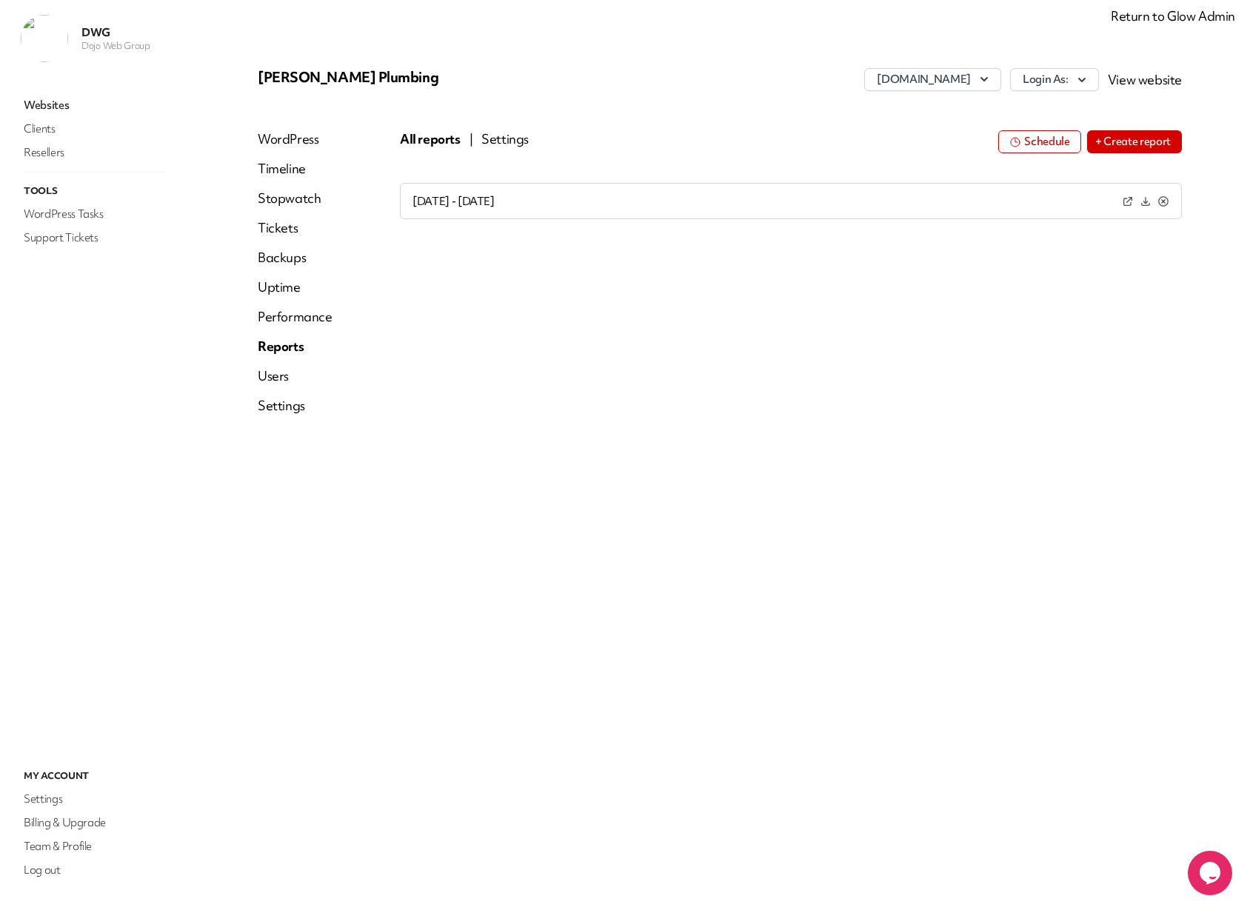
click at [504, 136] on button "Settings" at bounding box center [504, 139] width 47 height 18
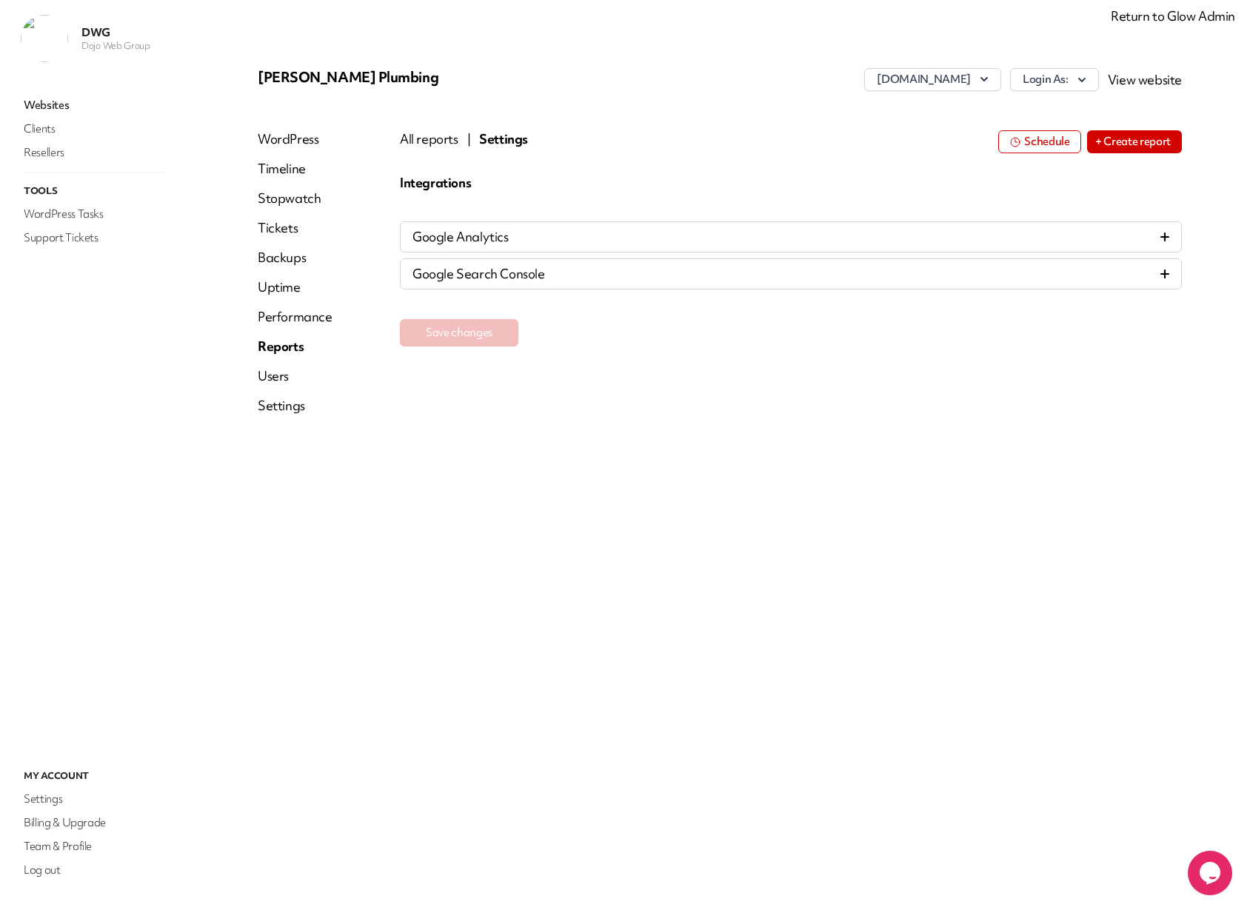
click at [449, 138] on button "All reports" at bounding box center [429, 139] width 59 height 18
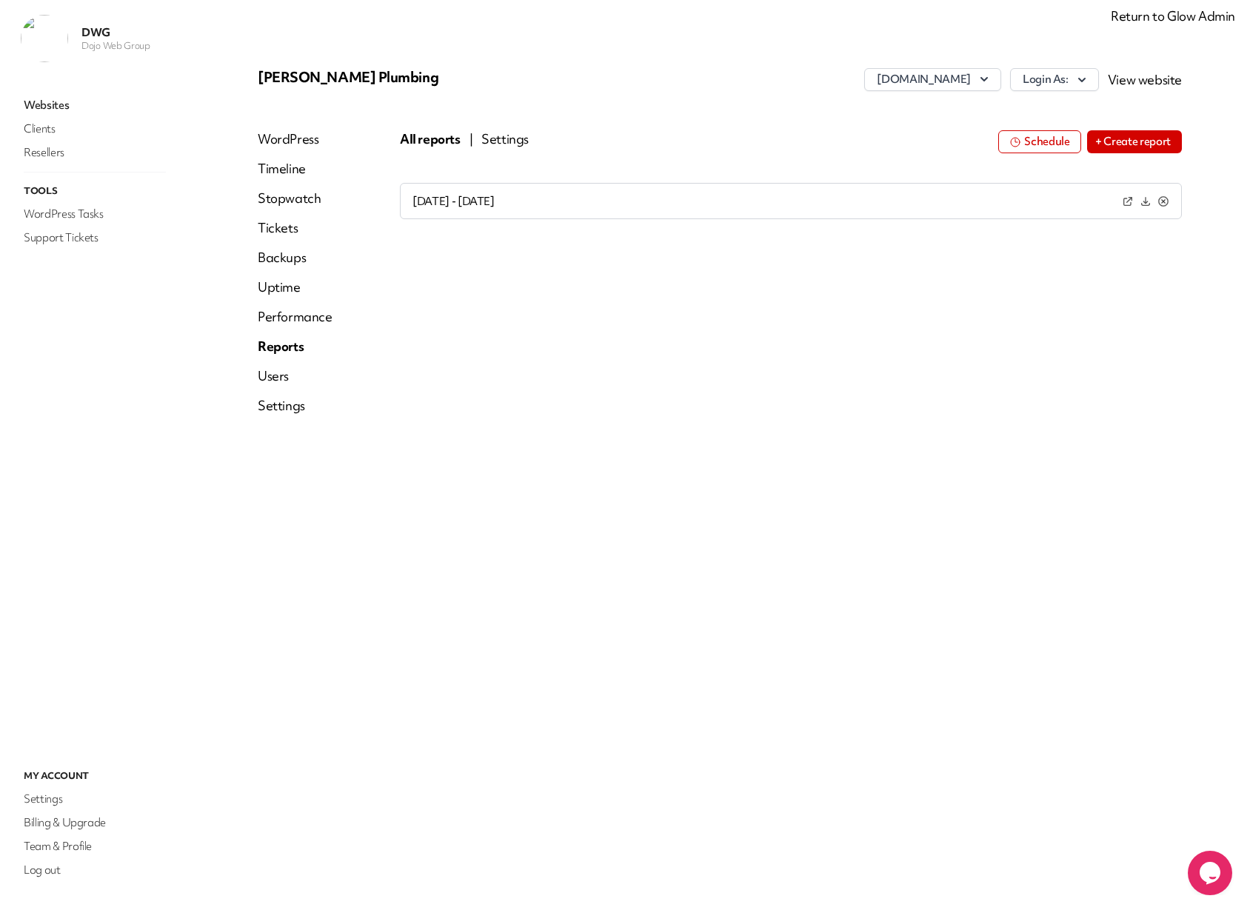
click at [494, 137] on button "Settings" at bounding box center [504, 139] width 47 height 18
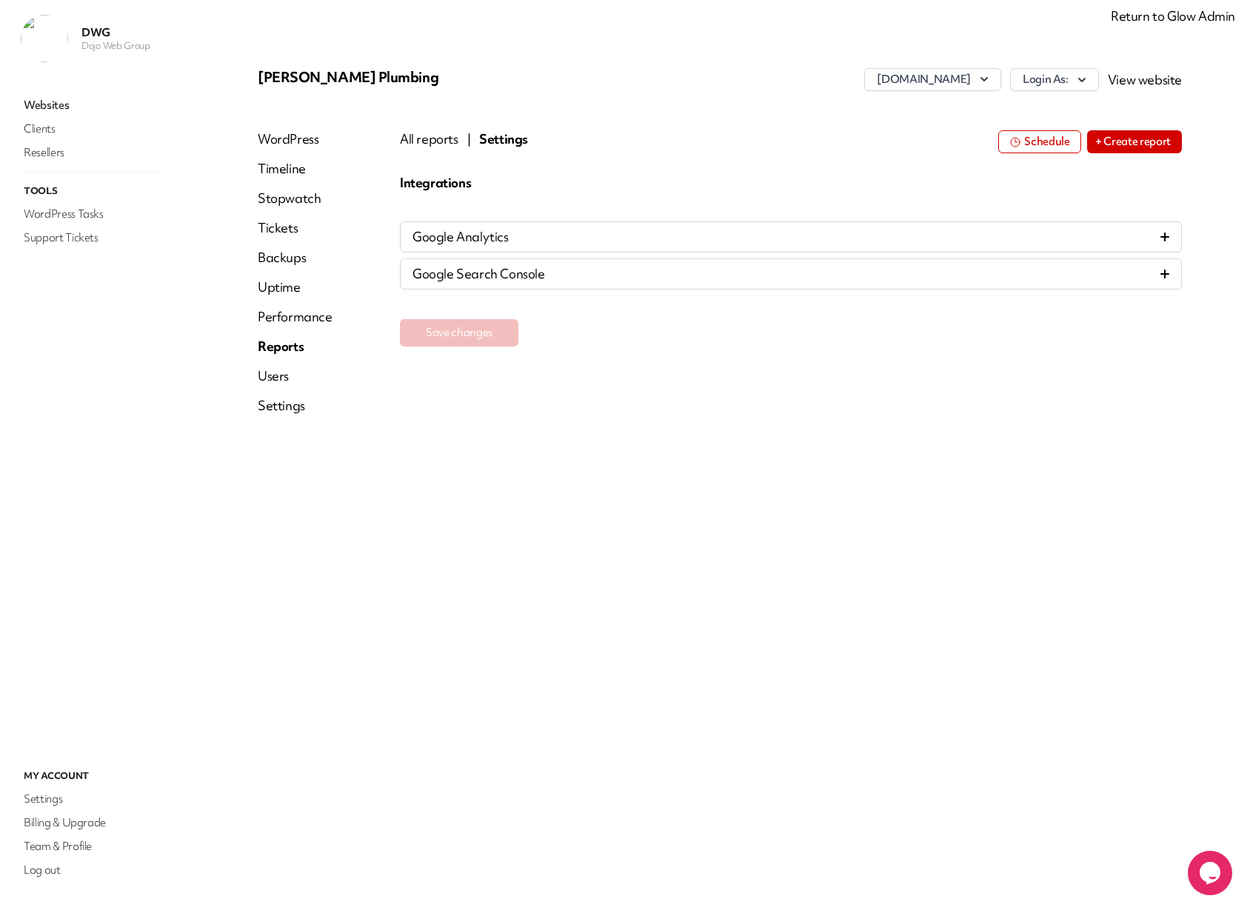
click at [298, 196] on link "Stopwatch" at bounding box center [295, 199] width 75 height 18
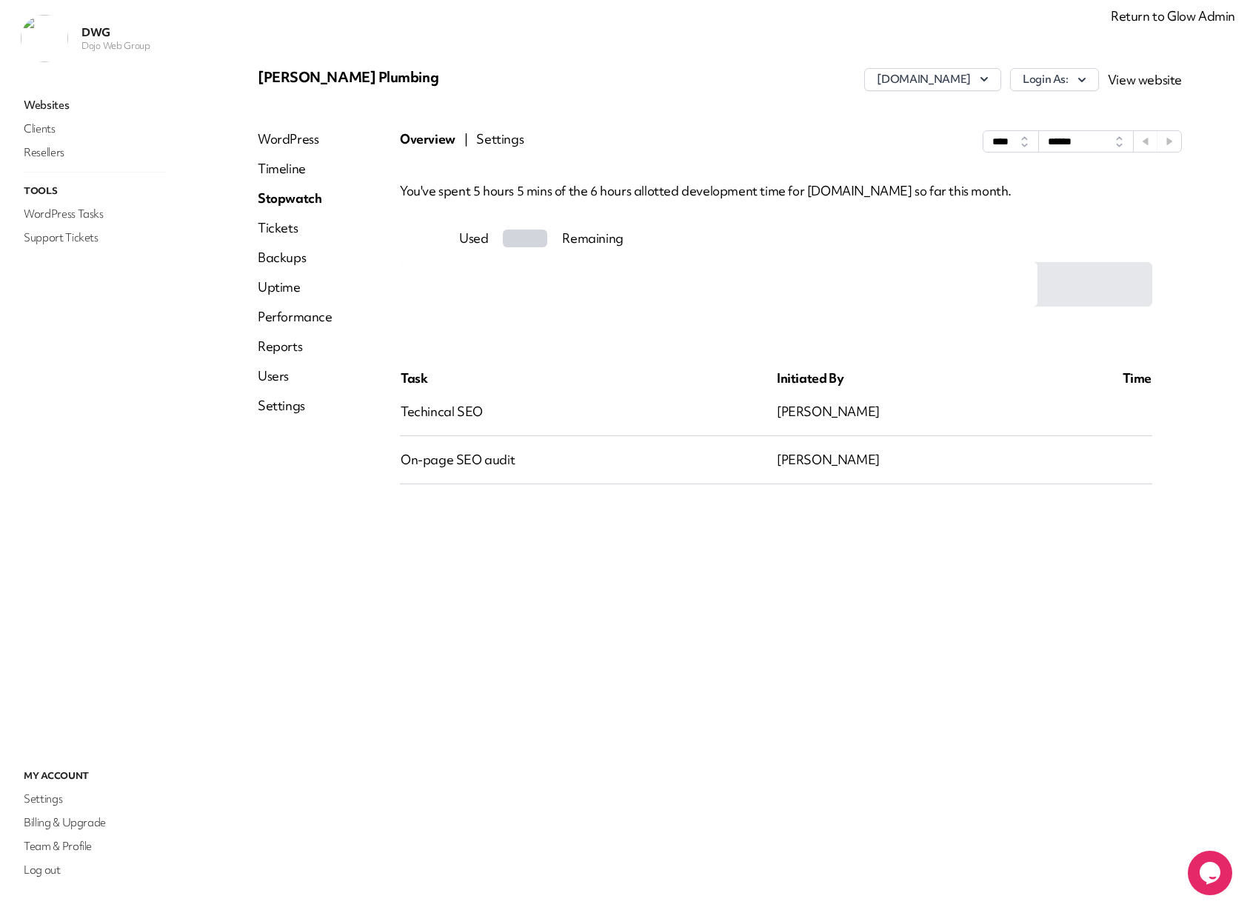
click at [488, 144] on span "Settings" at bounding box center [499, 141] width 47 height 22
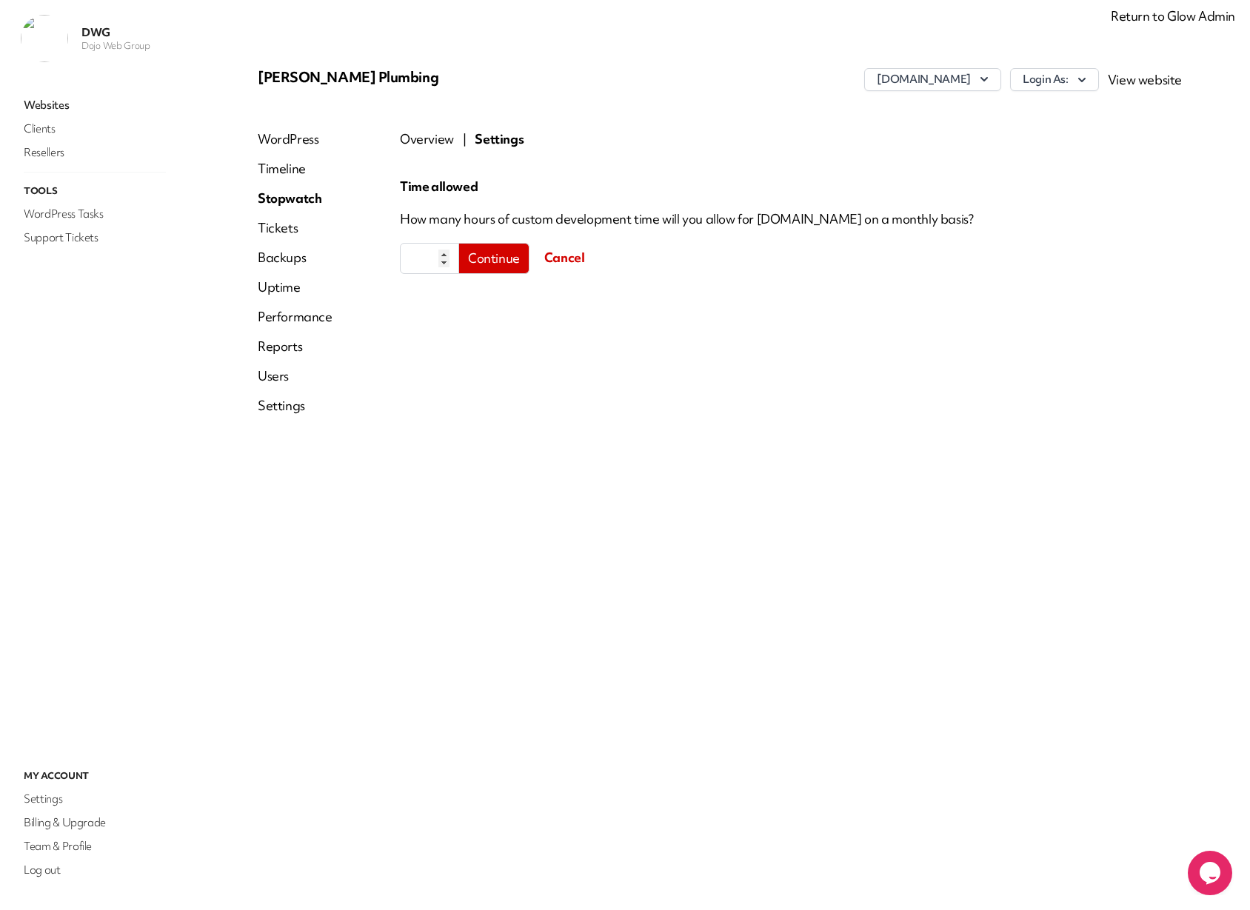
click at [427, 141] on span "Overview" at bounding box center [427, 139] width 54 height 18
